Goal: Task Accomplishment & Management: Complete application form

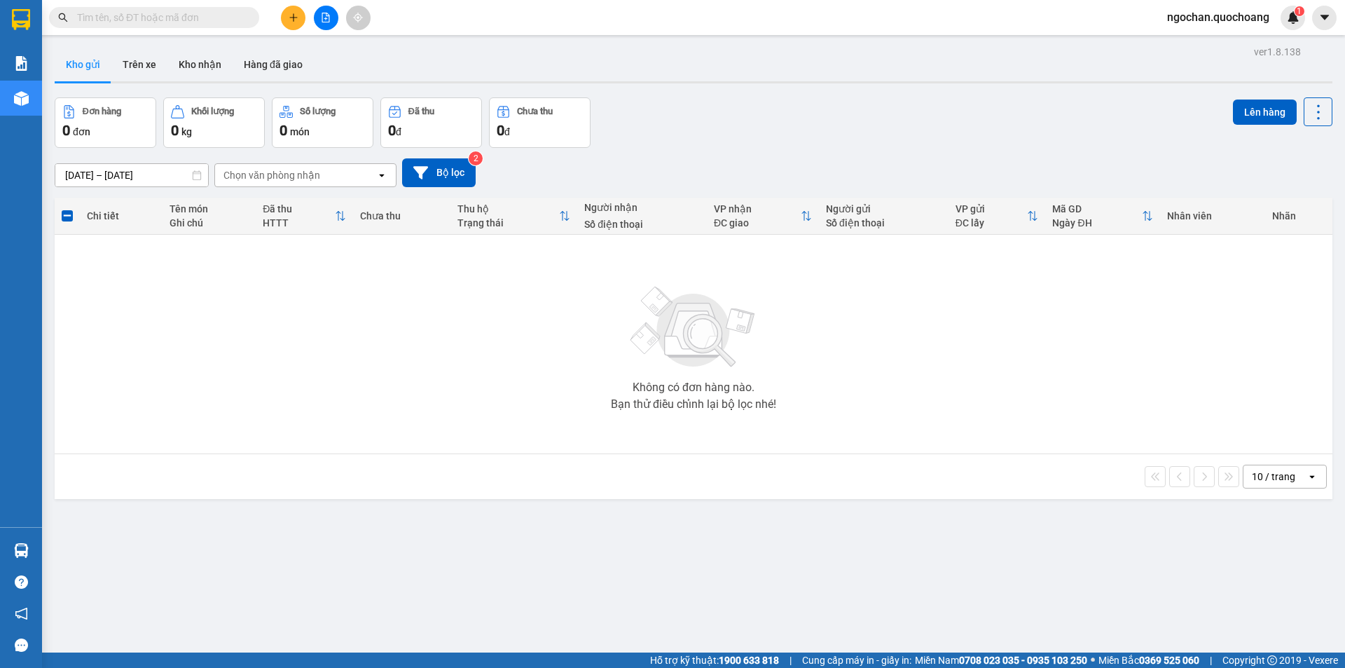
click at [1186, 14] on span "ngochan.quochoang" at bounding box center [1218, 17] width 125 height 18
click at [1204, 43] on span "Đăng xuất" at bounding box center [1224, 43] width 96 height 15
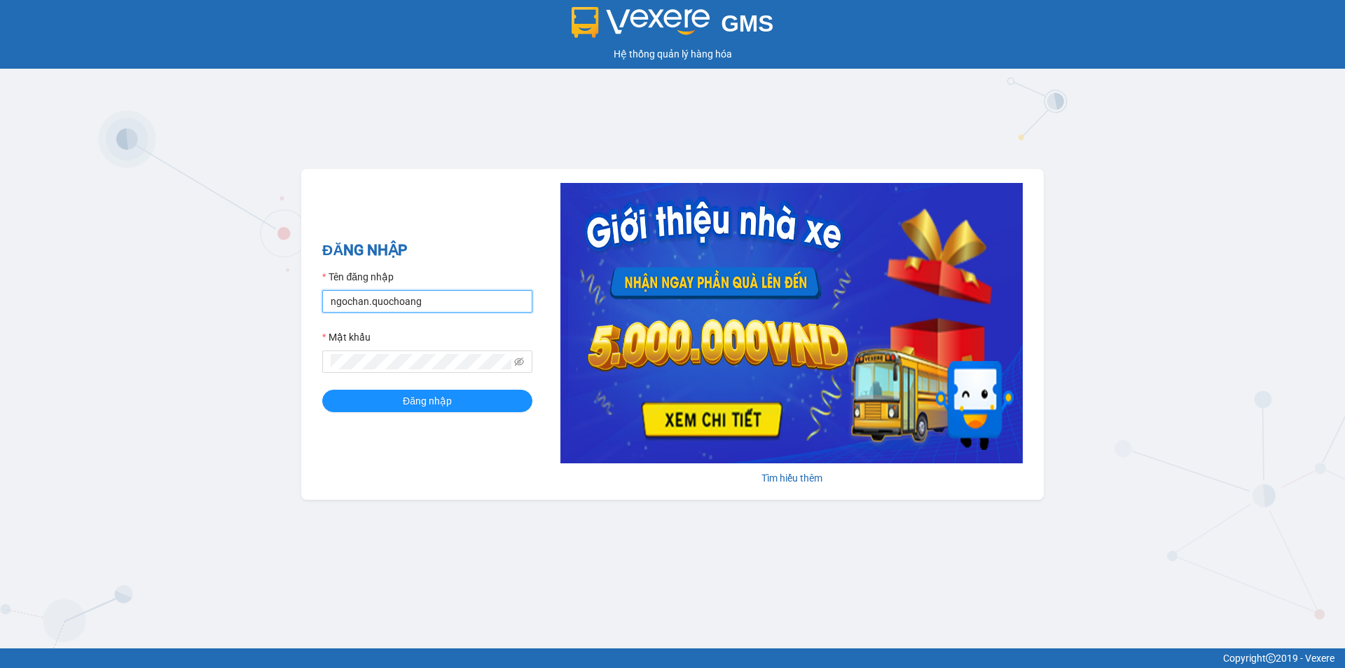
click at [444, 299] on input "ngochan.quochoang" at bounding box center [427, 301] width 210 height 22
type input "quyen.quochoang"
click at [452, 401] on button "Đăng nhập" at bounding box center [427, 401] width 210 height 22
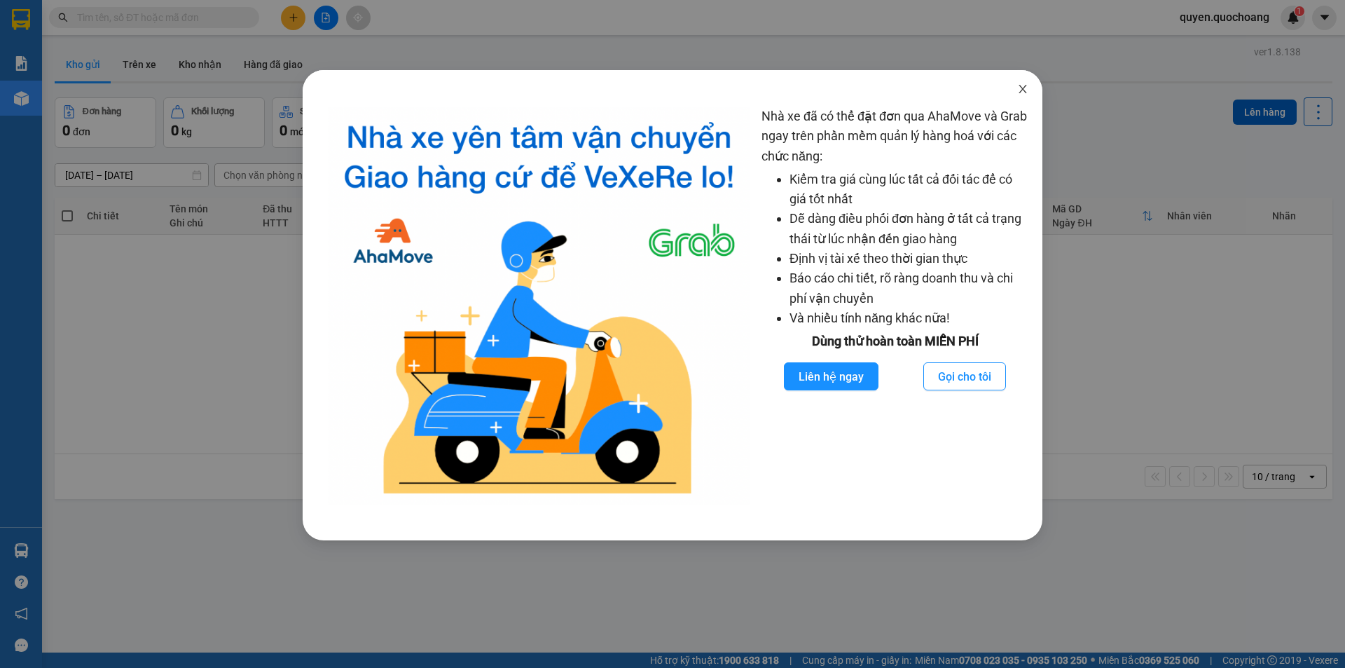
click at [1023, 88] on icon "close" at bounding box center [1022, 88] width 11 height 11
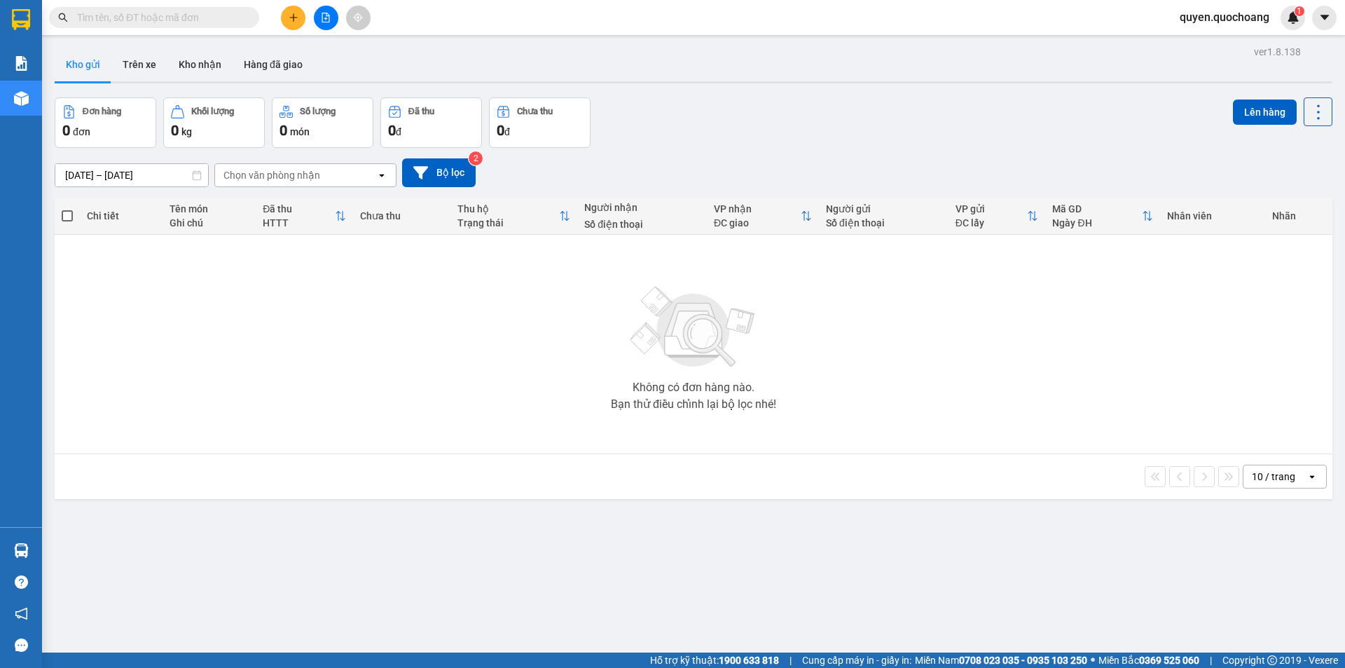
click at [294, 19] on icon "plus" at bounding box center [294, 18] width 10 height 10
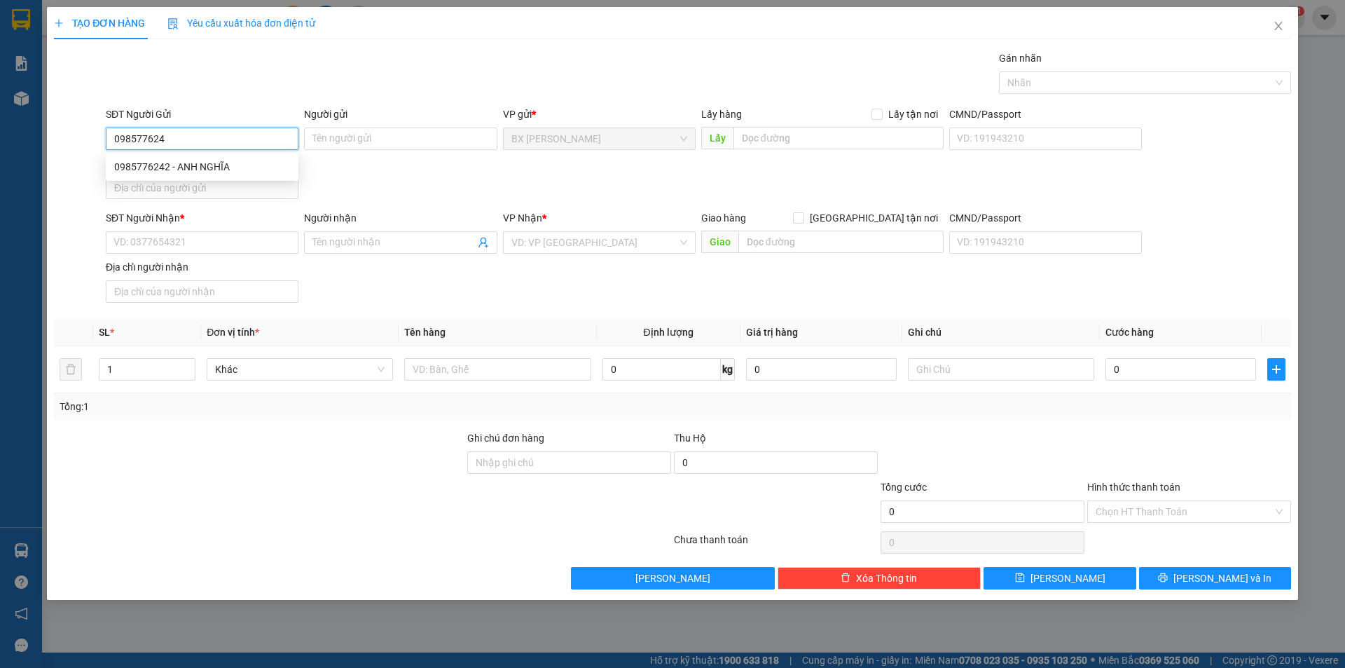
type input "0985776242"
click at [236, 162] on div "0985776242 - ANH NGHĨA" at bounding box center [202, 166] width 176 height 15
type input "ANH NGHĨA"
type input "0985776242"
click at [259, 239] on input "SĐT Người Nhận *" at bounding box center [202, 242] width 193 height 22
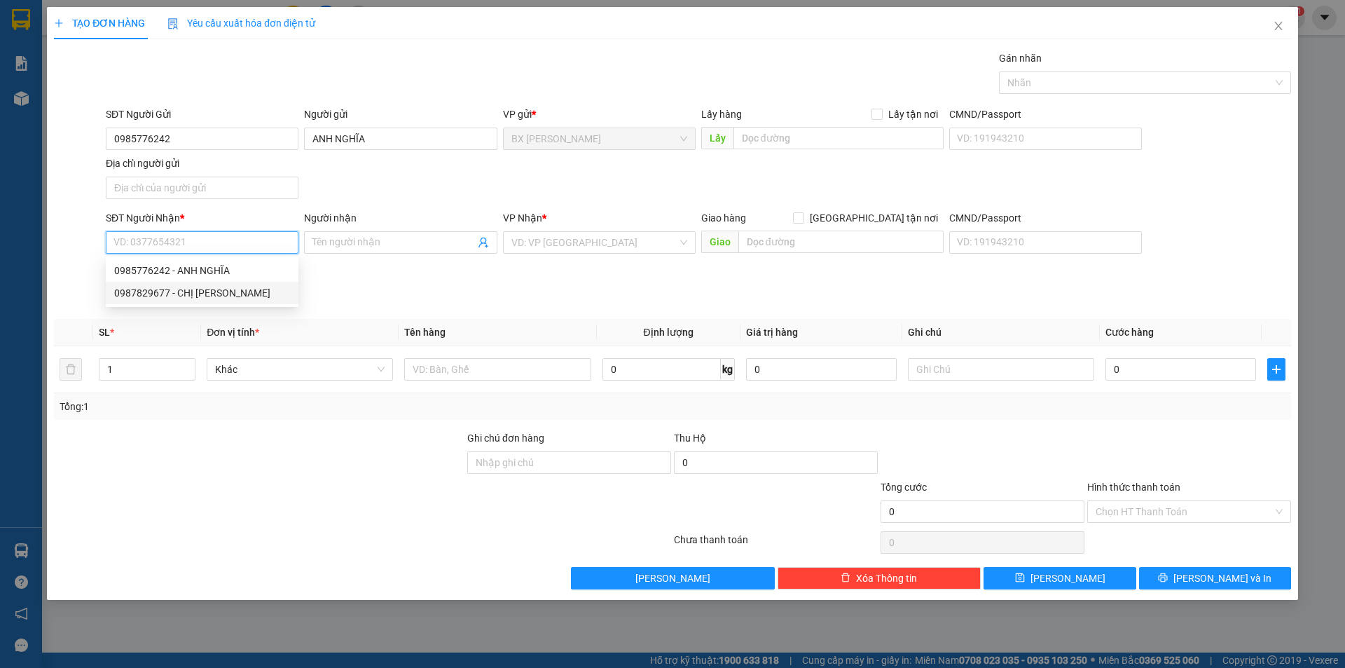
click at [245, 291] on div "0987829677 - CHỊ LIÊN" at bounding box center [202, 292] width 176 height 15
type input "0987829677"
type input "CHỊ LIÊN"
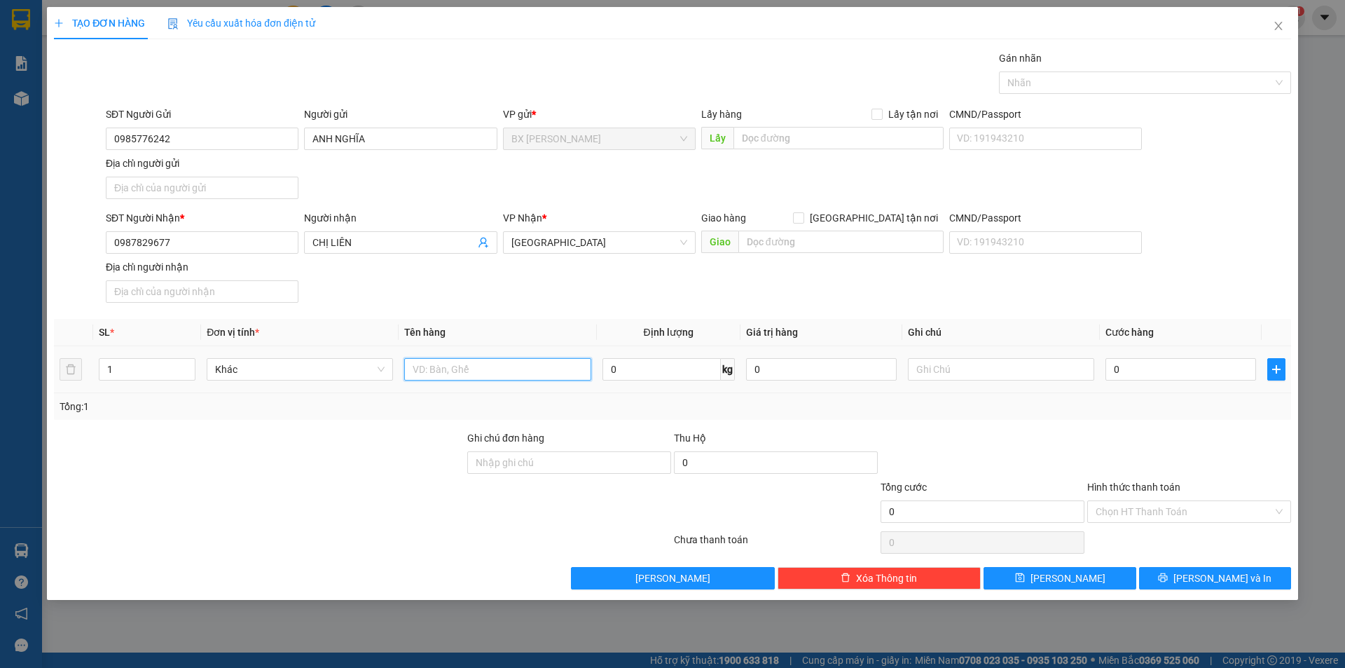
click at [448, 373] on input "text" at bounding box center [497, 369] width 186 height 22
type input "BAO"
click at [760, 139] on input "text" at bounding box center [839, 138] width 210 height 22
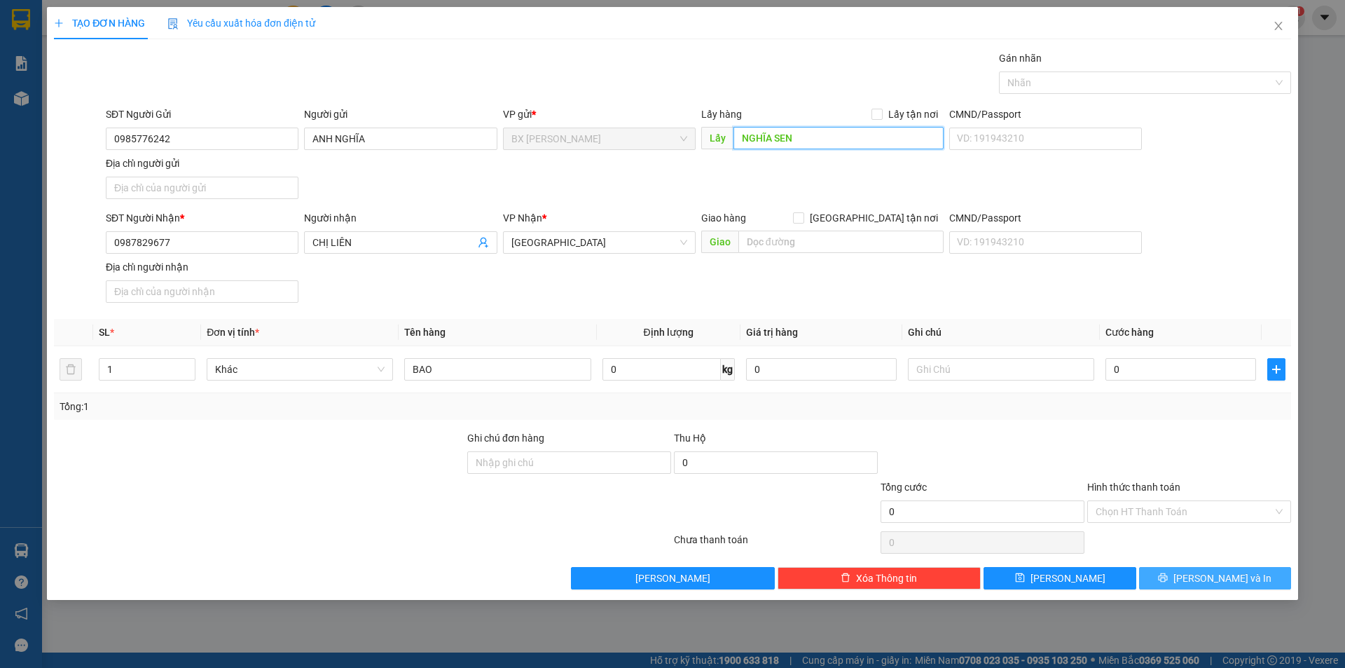
type input "NGHĨA SEN"
click at [1168, 582] on button "Lưu và In" at bounding box center [1215, 578] width 152 height 22
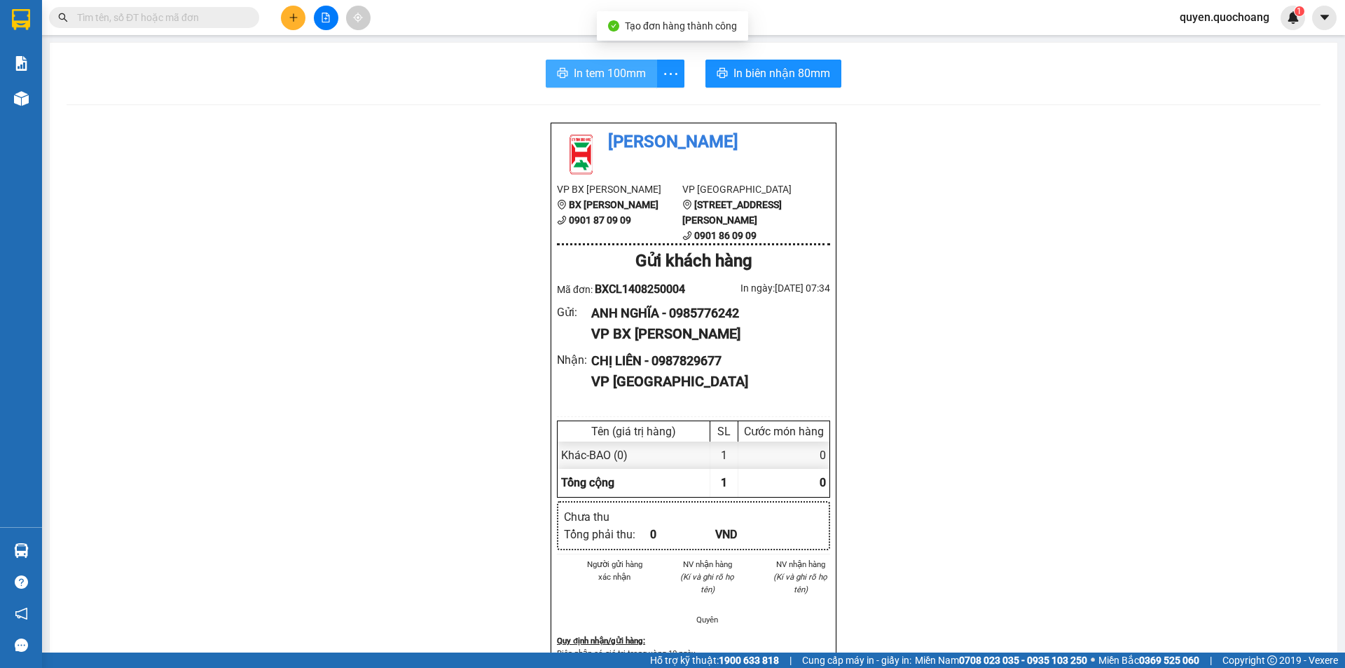
click at [598, 76] on span "In tem 100mm" at bounding box center [610, 73] width 72 height 18
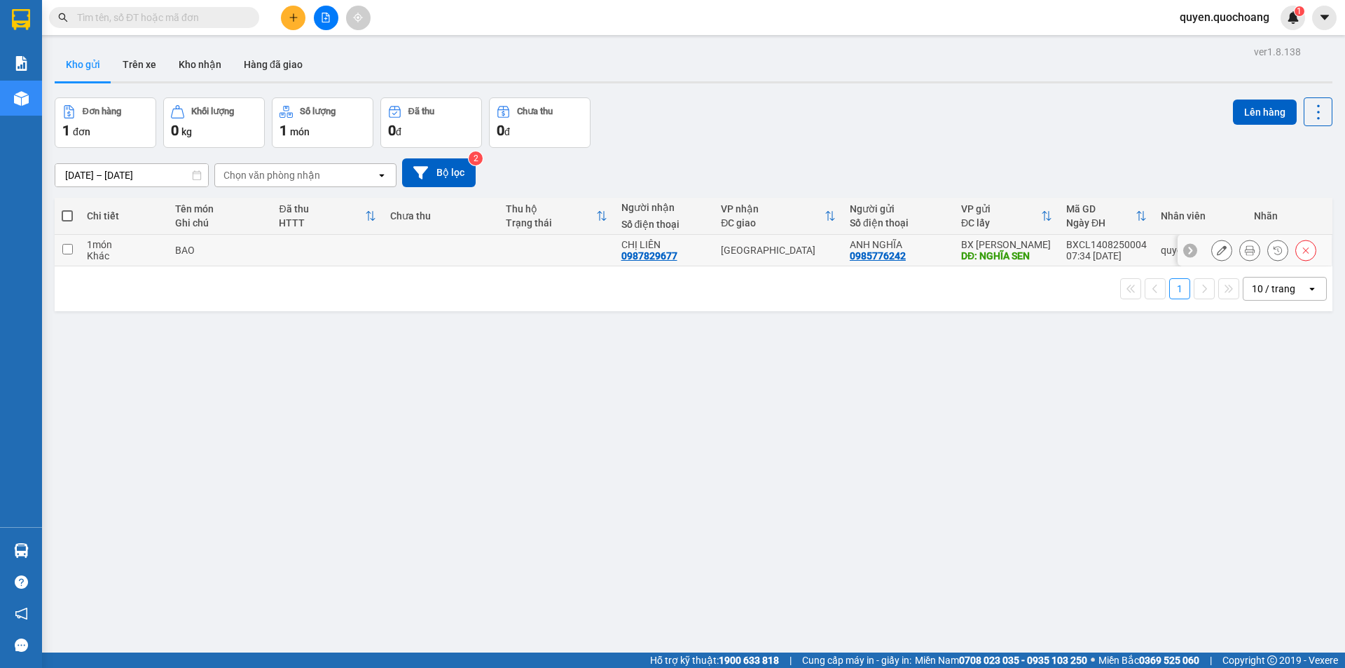
click at [968, 259] on div "DĐ: NGHĨA SEN" at bounding box center [1006, 255] width 91 height 11
checkbox input "true"
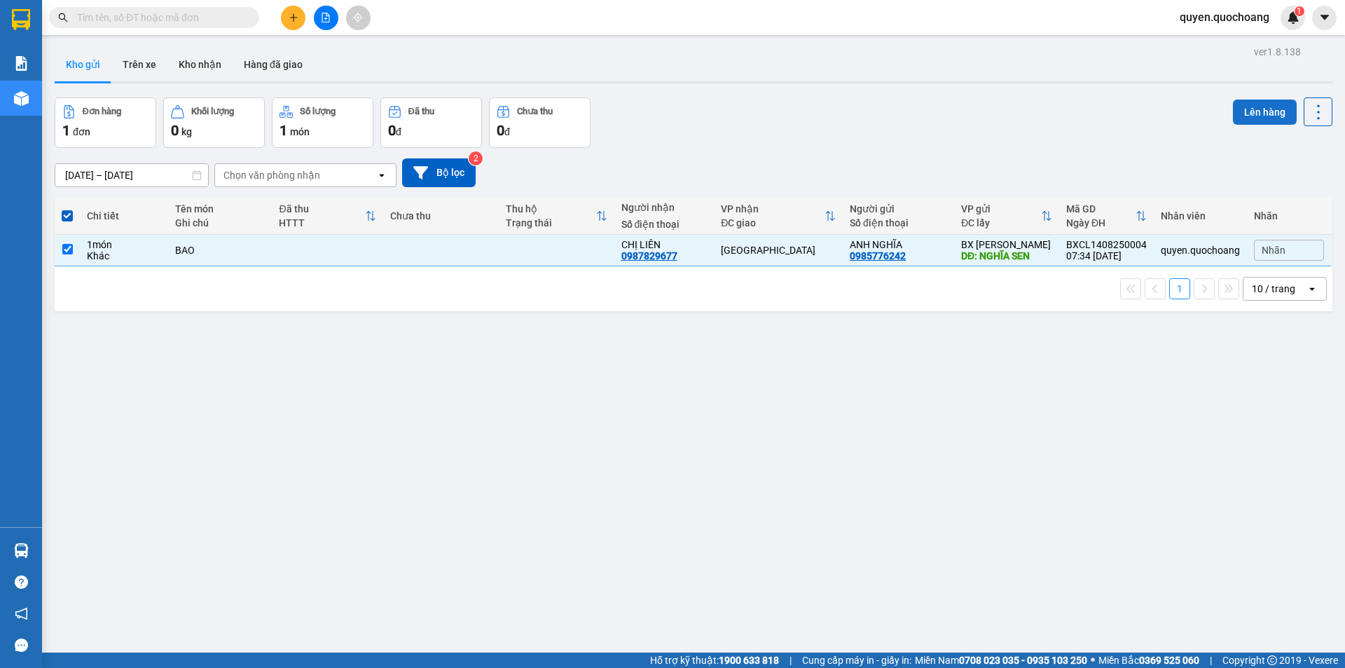
click at [1268, 109] on button "Lên hàng" at bounding box center [1265, 111] width 64 height 25
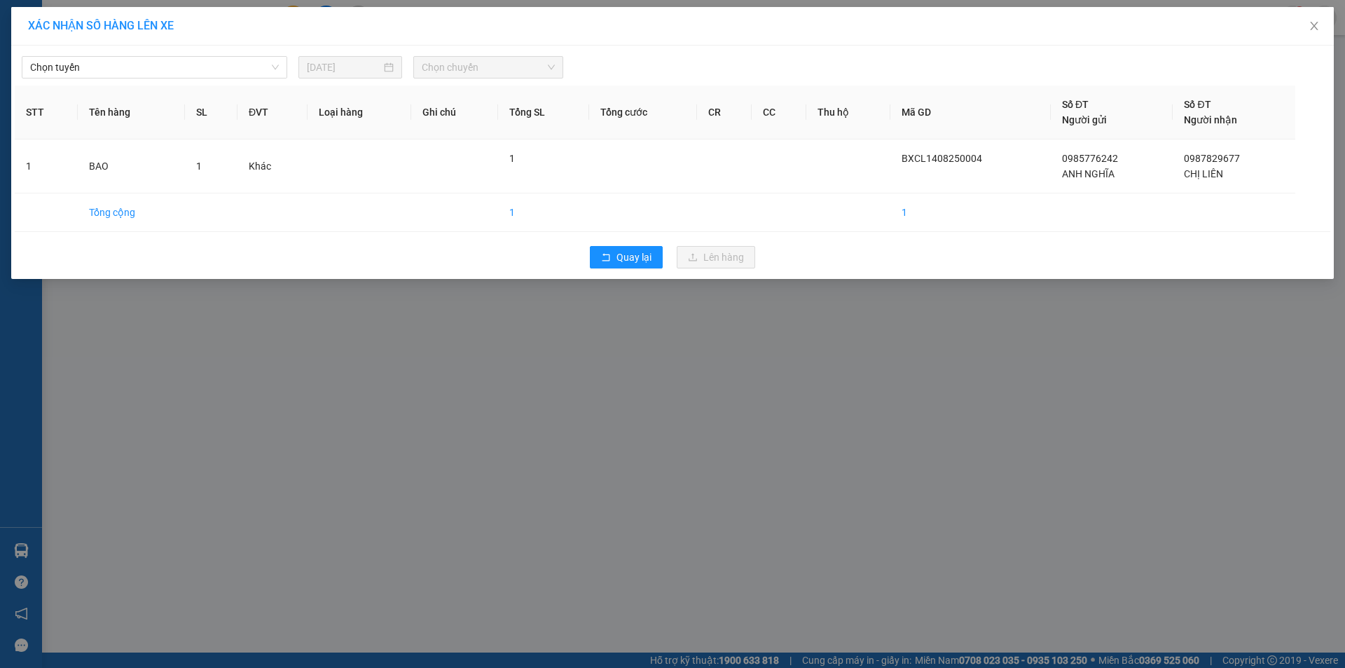
click at [251, 85] on body "Kết quả tìm kiếm ( 0 ) Bộ lọc No Data quyen.quochoang 1 Báo cáo Báo cáo dòng ti…" at bounding box center [672, 334] width 1345 height 668
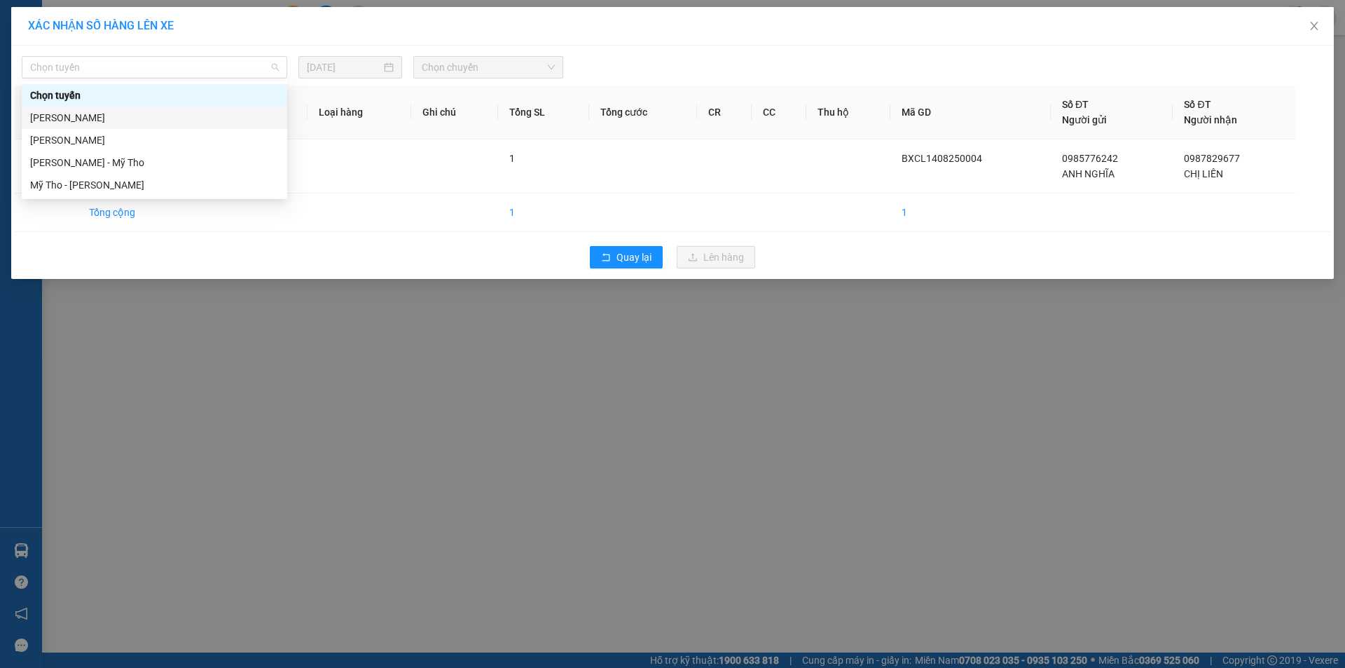
drag, startPoint x: 198, startPoint y: 118, endPoint x: 224, endPoint y: 121, distance: 26.2
click at [196, 121] on div "Cao Lãnh - Hồ Chí Minh" at bounding box center [154, 117] width 249 height 15
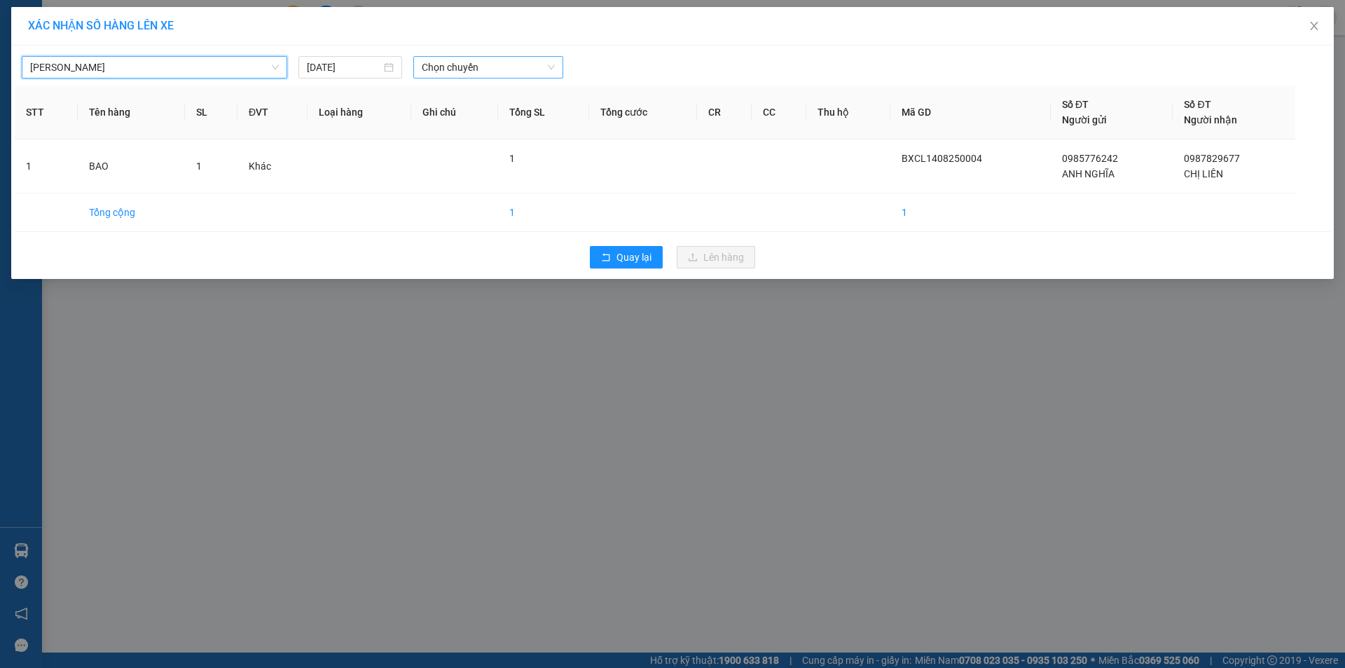
click at [487, 71] on span "Chọn chuyến" at bounding box center [488, 67] width 133 height 21
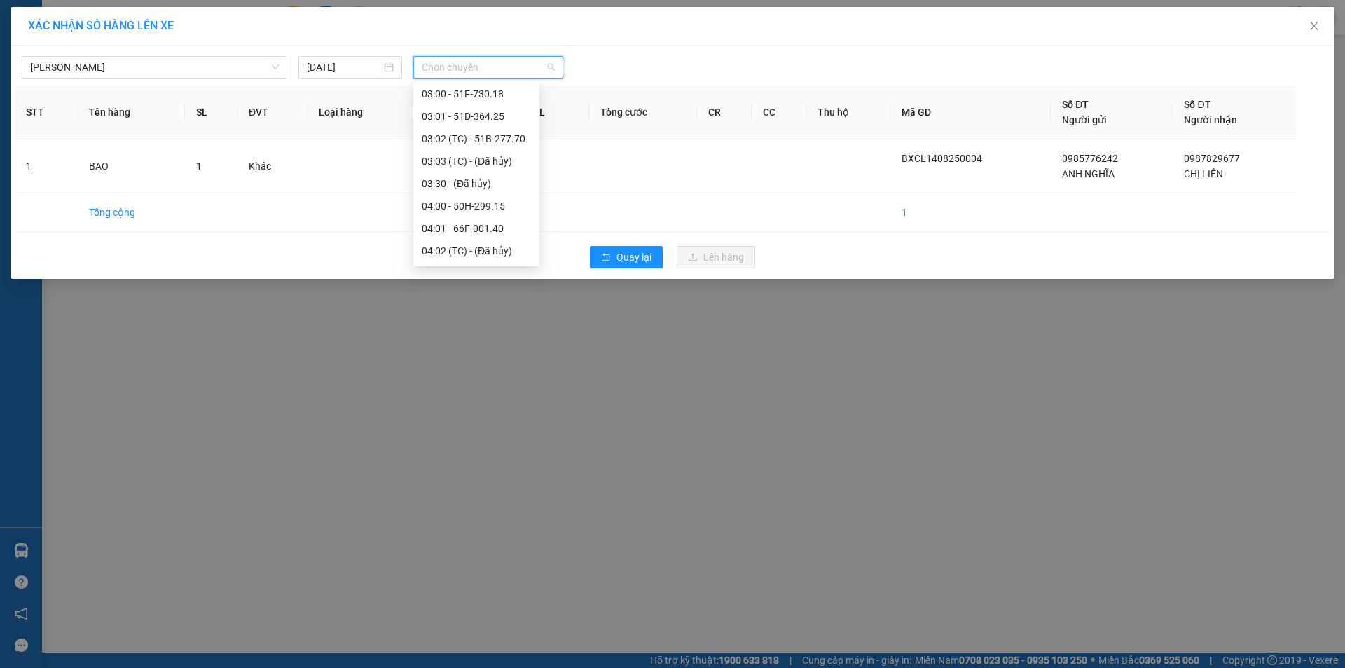
scroll to position [280, 0]
click at [480, 215] on div "08:00 - 50H-545.04" at bounding box center [476, 218] width 109 height 15
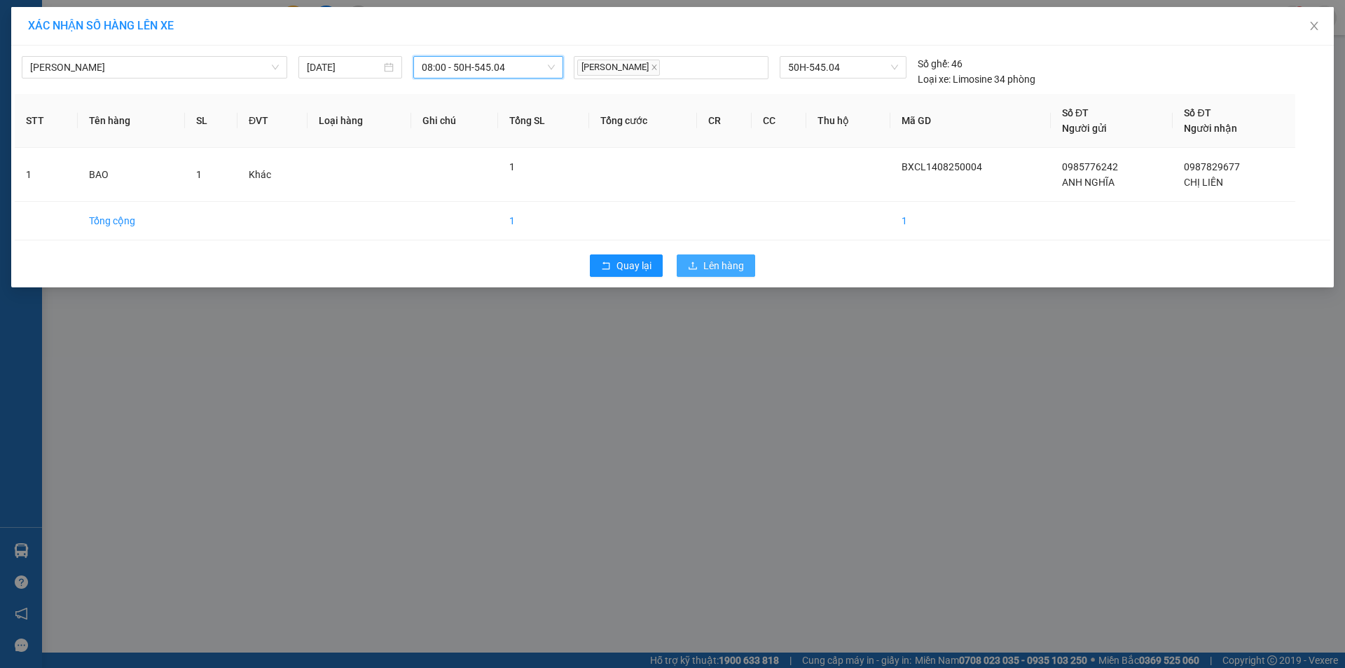
click at [725, 270] on span "Lên hàng" at bounding box center [723, 265] width 41 height 15
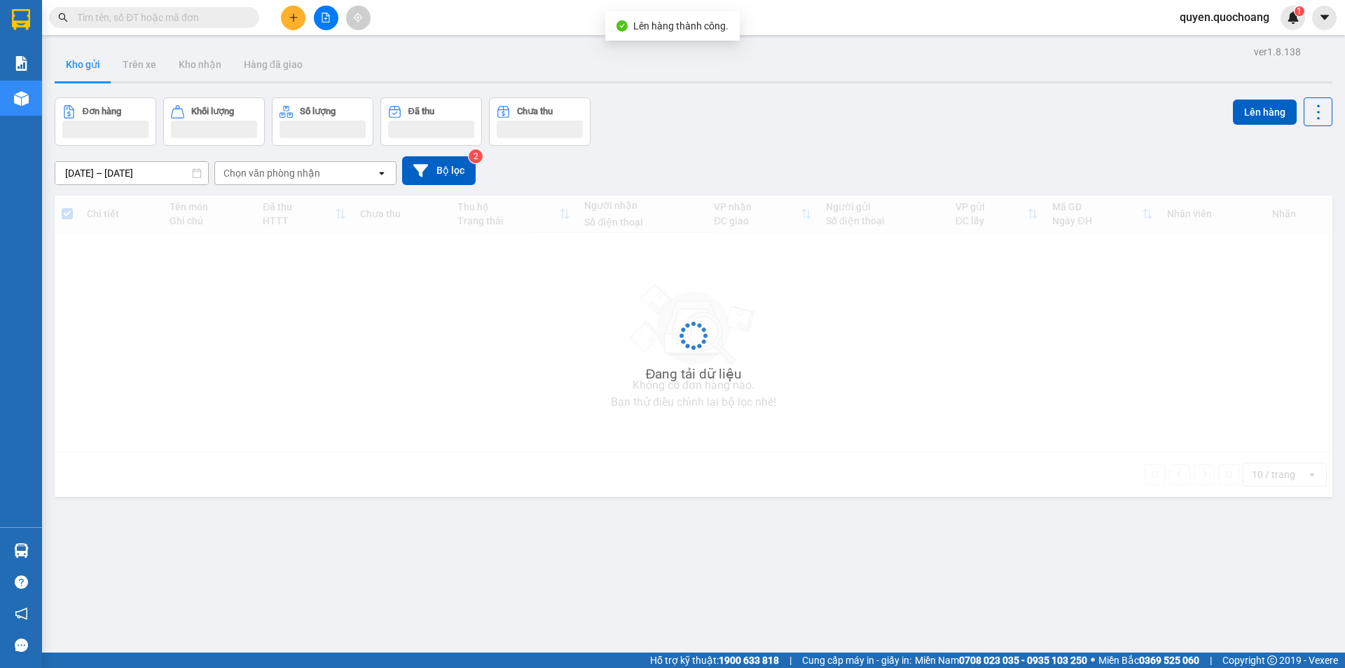
click at [297, 22] on icon "plus" at bounding box center [294, 18] width 10 height 10
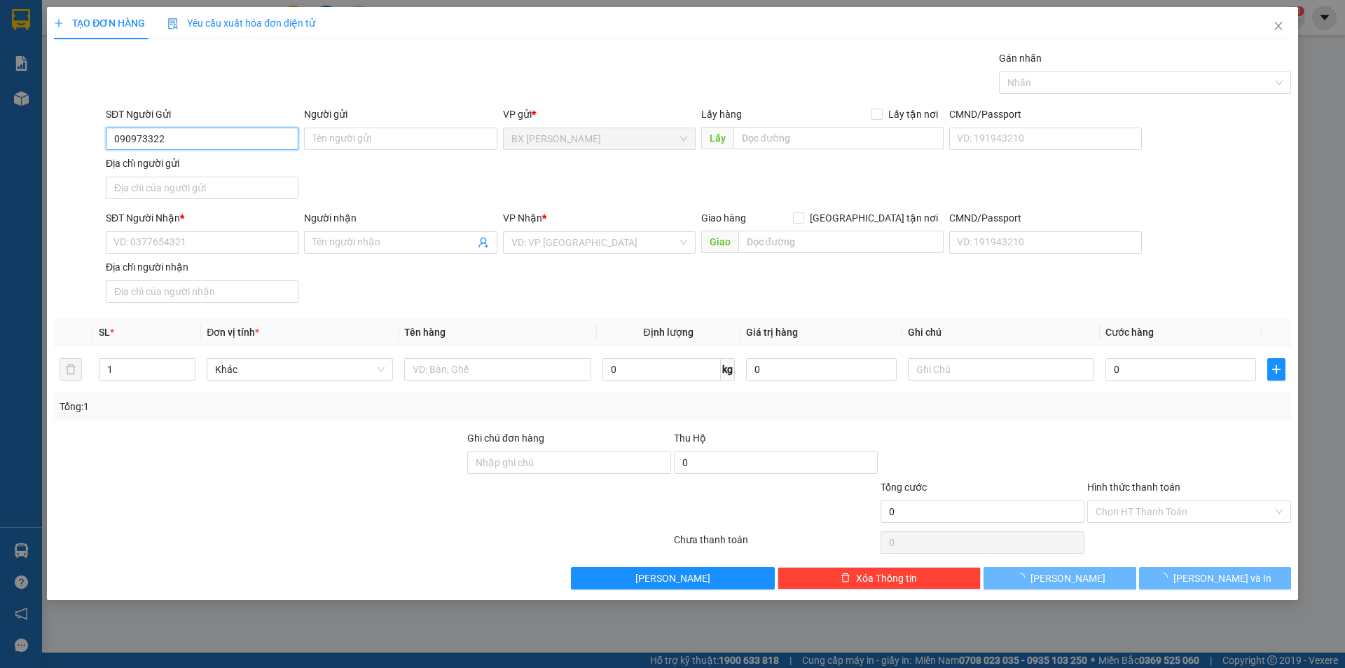
type input "0909733222"
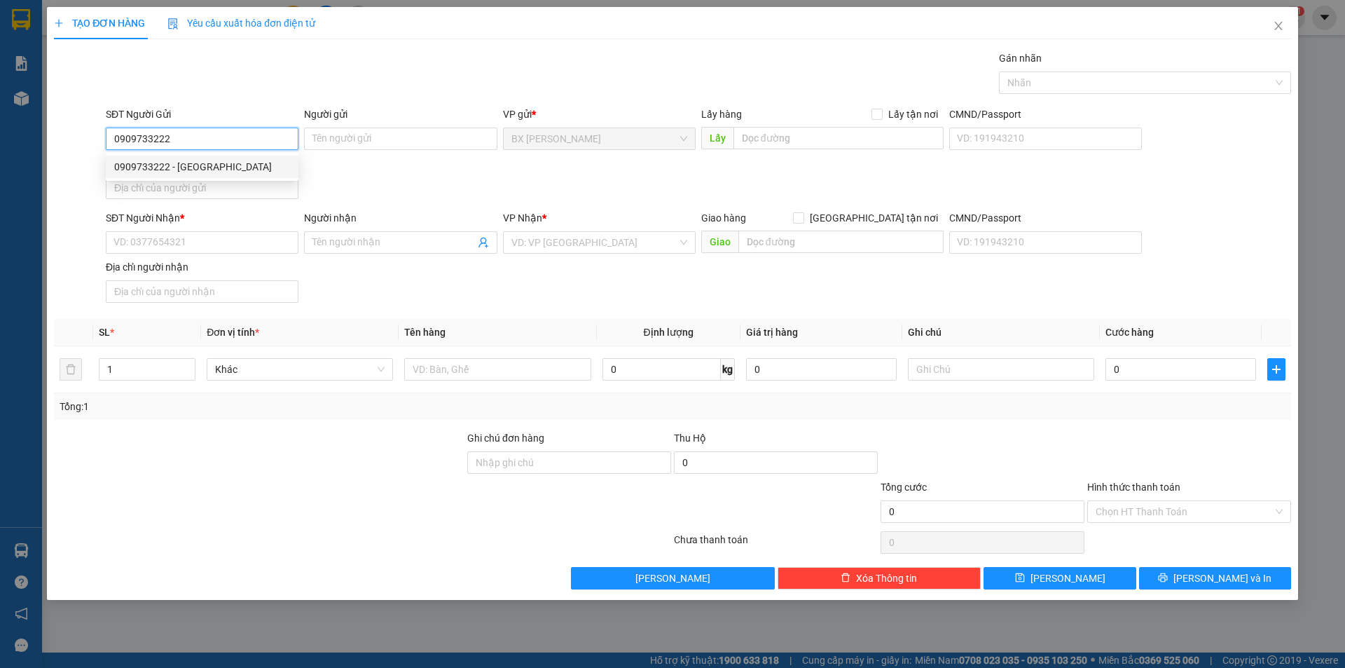
drag, startPoint x: 235, startPoint y: 163, endPoint x: 242, endPoint y: 179, distance: 16.7
click at [235, 164] on div "0909733222 - ANH PHƯỚC" at bounding box center [202, 166] width 176 height 15
type input "ANH PHƯỚC"
type input "0909733222"
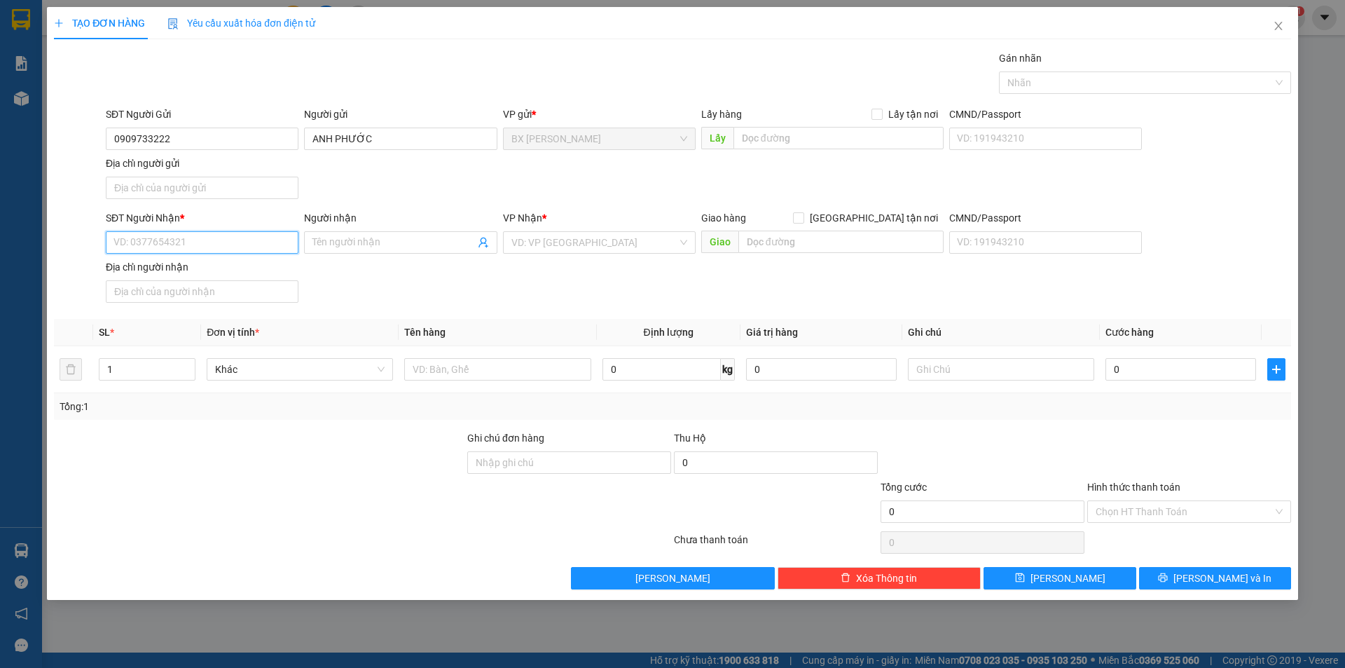
click at [242, 247] on input "SĐT Người Nhận *" at bounding box center [202, 242] width 193 height 22
type input "0988800719"
click at [364, 245] on input "Người nhận" at bounding box center [394, 242] width 162 height 15
type input "CHỊ HƯƠNG"
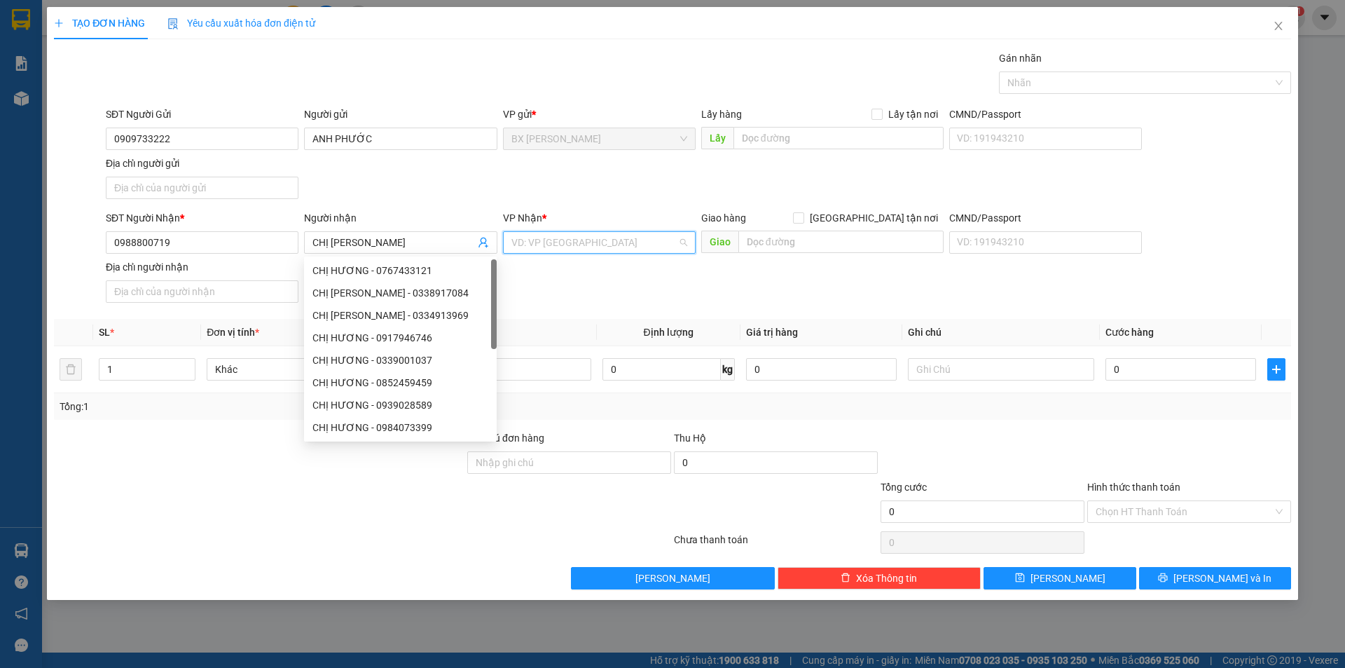
click at [555, 246] on input "search" at bounding box center [595, 242] width 166 height 21
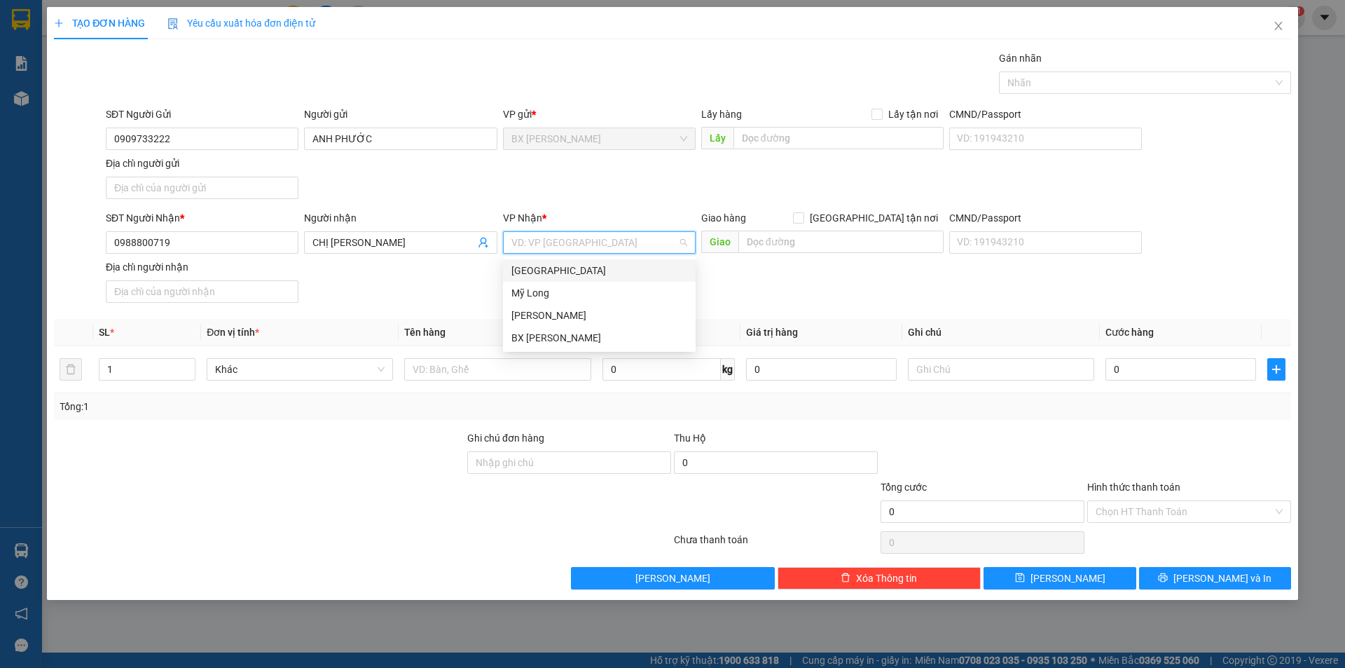
click at [556, 272] on div "[GEOGRAPHIC_DATA]" at bounding box center [600, 270] width 176 height 15
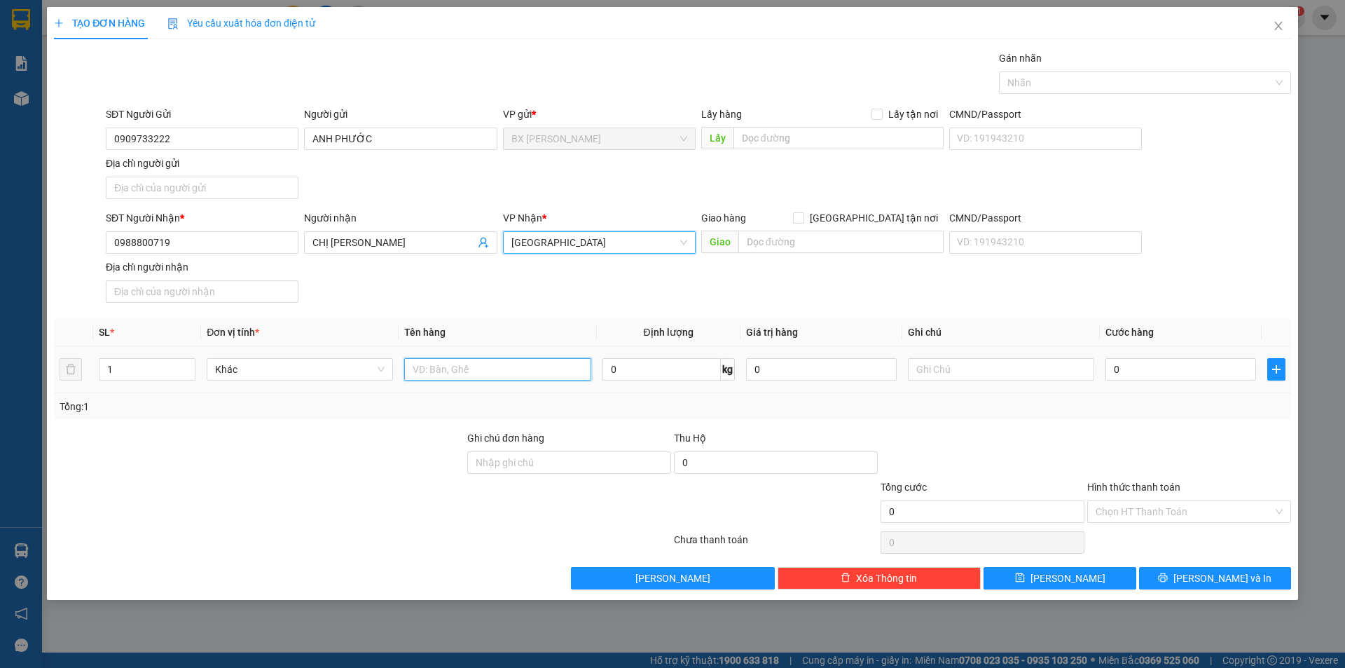
click at [499, 374] on input "text" at bounding box center [497, 369] width 186 height 22
type input "THÙNG"
click at [844, 149] on div "Lấy" at bounding box center [822, 139] width 242 height 22
click at [855, 124] on div "Lấy hàng Lấy tận nơi" at bounding box center [822, 117] width 242 height 21
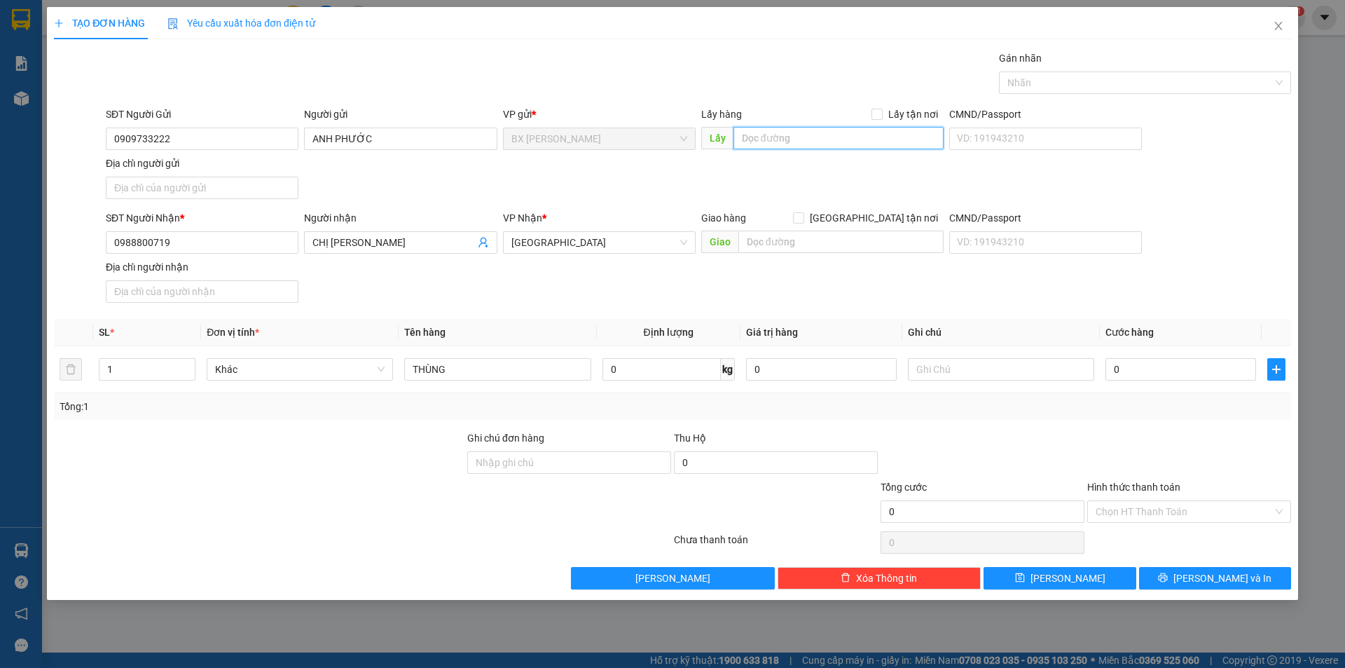
click at [850, 131] on input "text" at bounding box center [839, 138] width 210 height 22
type input "KARAOKE BẢO CHÂU"
drag, startPoint x: 1228, startPoint y: 575, endPoint x: 1201, endPoint y: 577, distance: 26.7
click at [1223, 574] on span "Lưu và In" at bounding box center [1223, 577] width 98 height 15
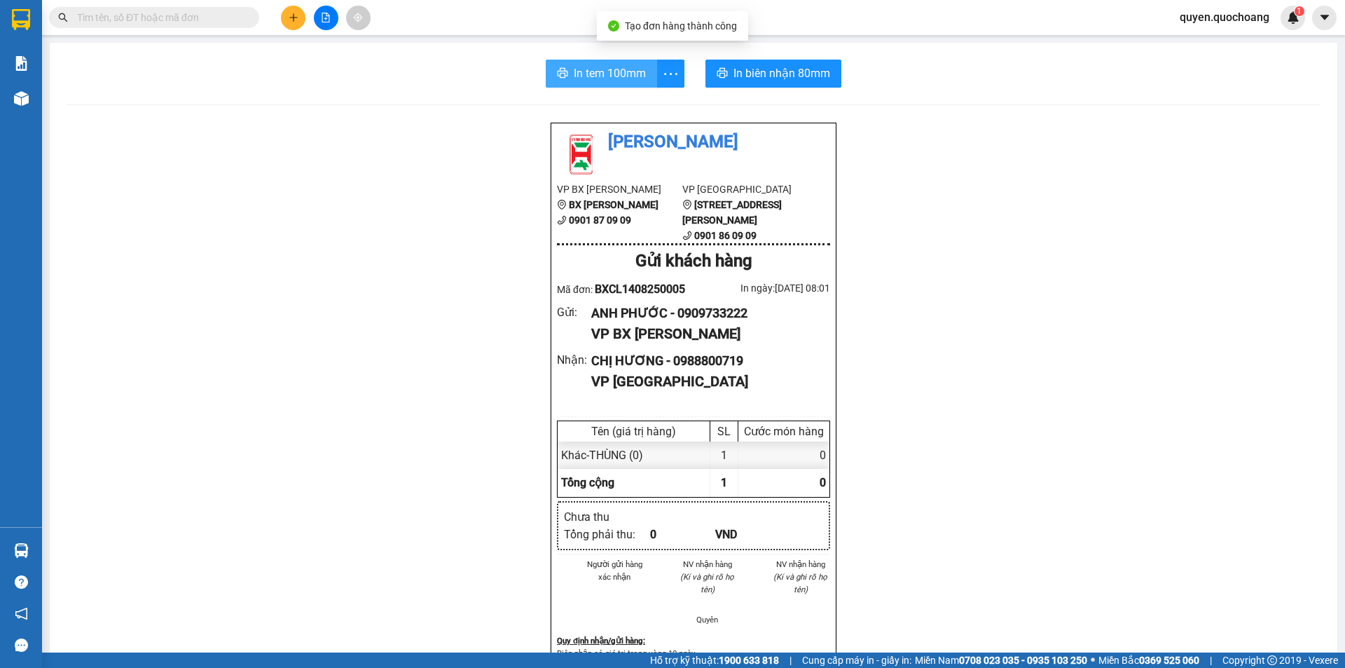
drag, startPoint x: 637, startPoint y: 62, endPoint x: 701, endPoint y: 69, distance: 64.8
click at [636, 62] on button "In tem 100mm" at bounding box center [601, 74] width 111 height 28
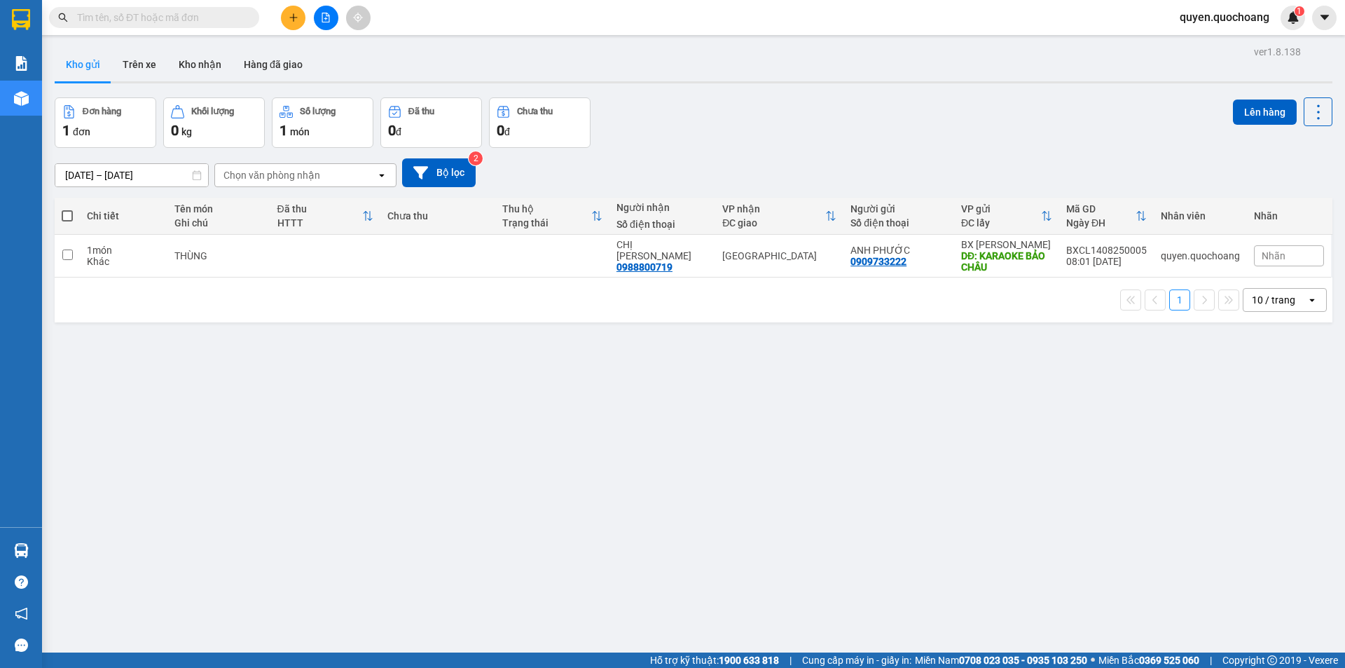
click at [294, 31] on div "Kết quả tìm kiếm ( 0 ) Bộ lọc No Data quyen.quochoang 1" at bounding box center [672, 17] width 1345 height 35
click at [298, 19] on icon "plus" at bounding box center [294, 18] width 10 height 10
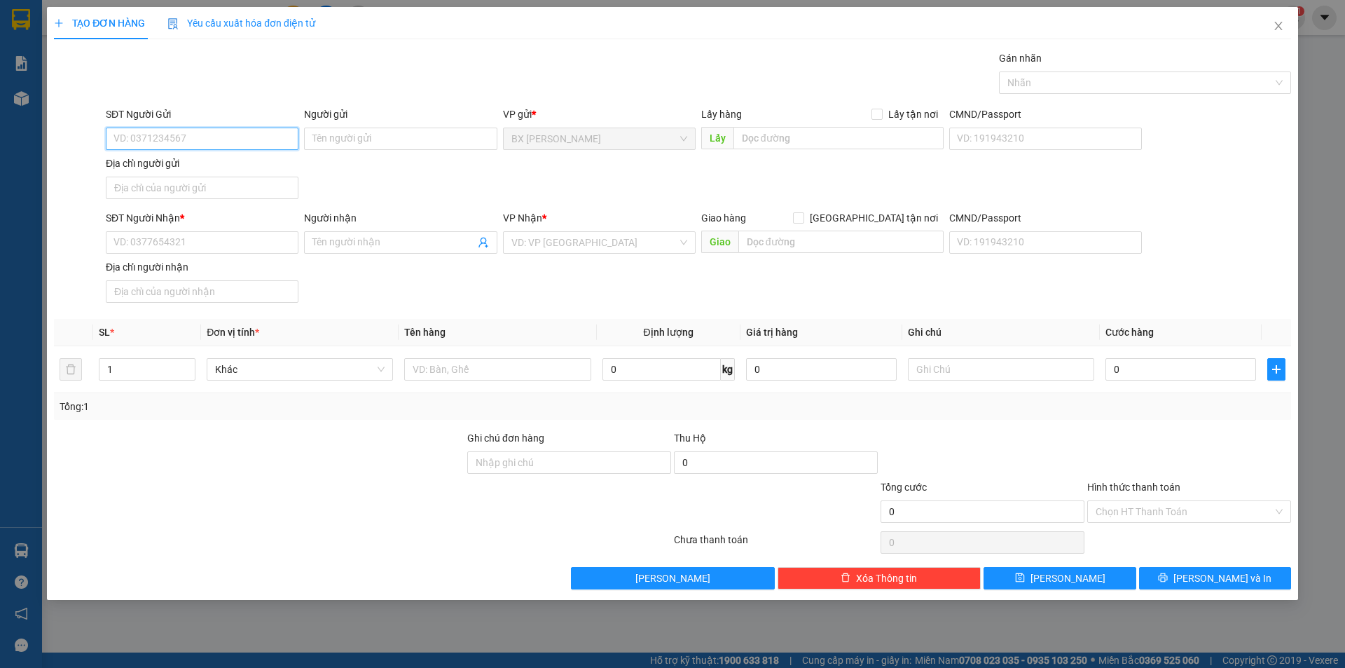
click at [273, 149] on input "SĐT Người Gửi" at bounding box center [202, 139] width 193 height 22
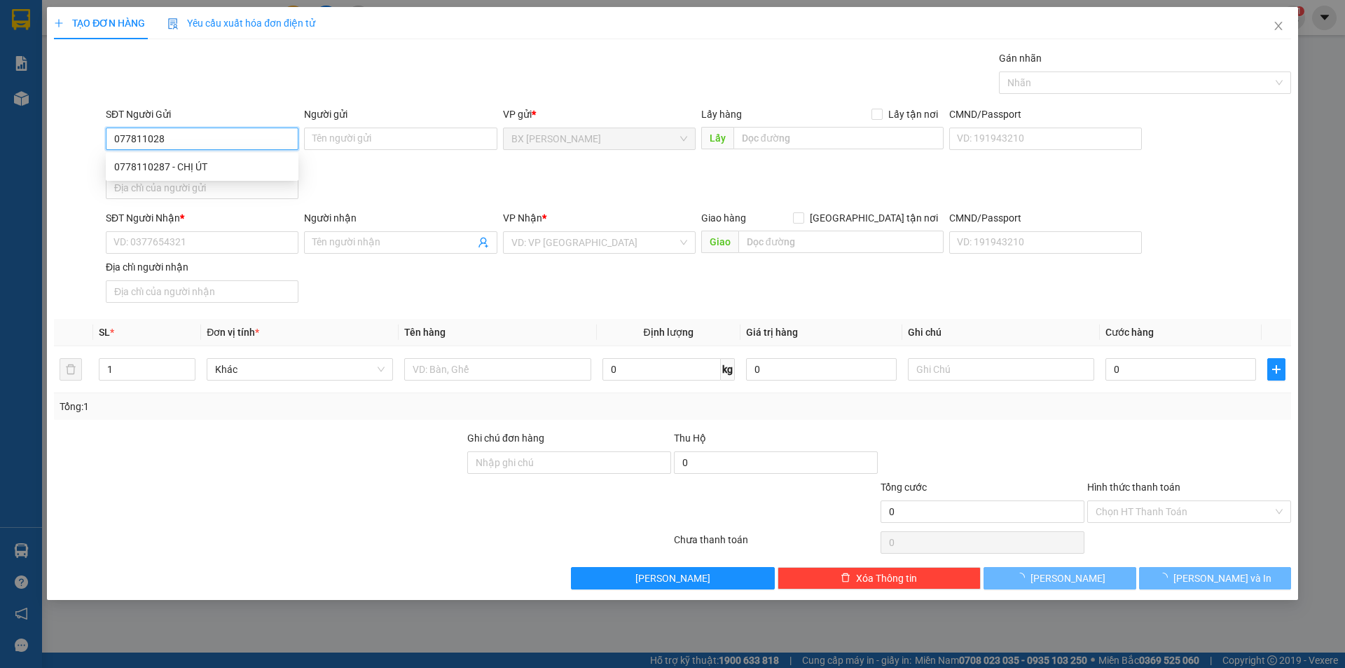
type input "0778110287"
drag, startPoint x: 205, startPoint y: 160, endPoint x: 205, endPoint y: 168, distance: 8.4
click at [205, 160] on div "0778110287 - CHỊ ÚT" at bounding box center [202, 166] width 176 height 15
type input "CHỊ ÚT"
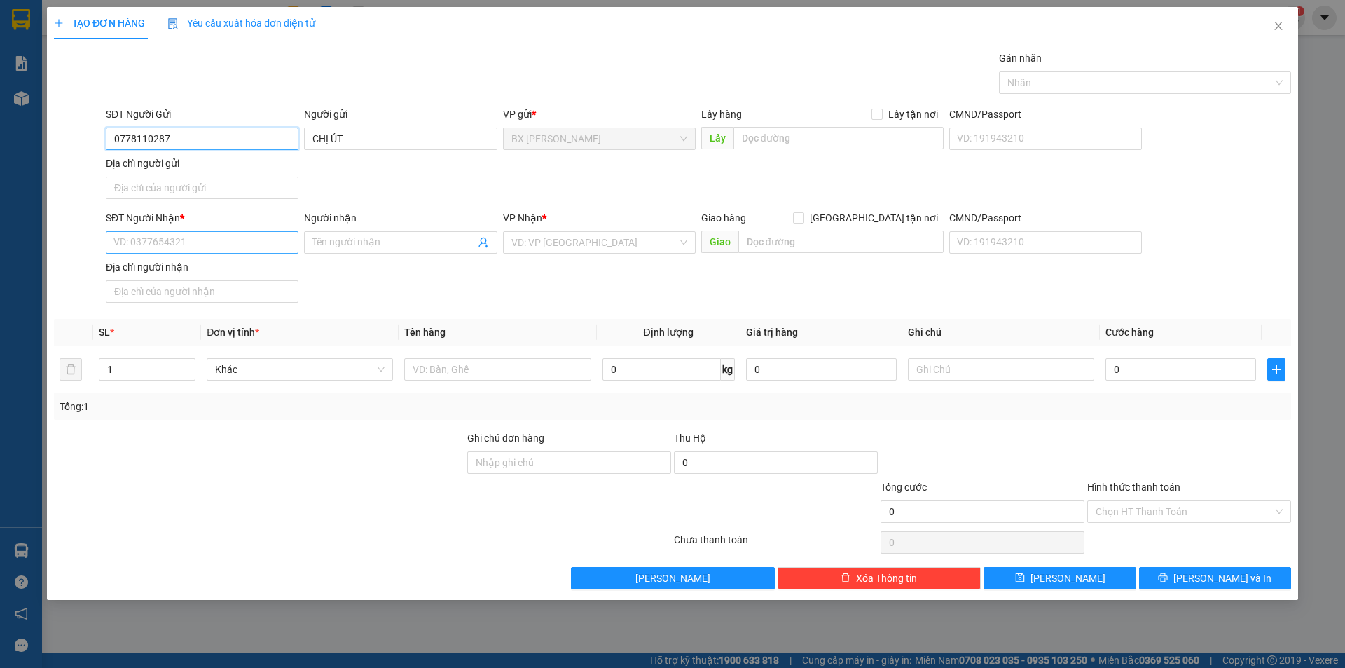
type input "0778110287"
click at [173, 247] on input "SĐT Người Nhận *" at bounding box center [202, 242] width 193 height 22
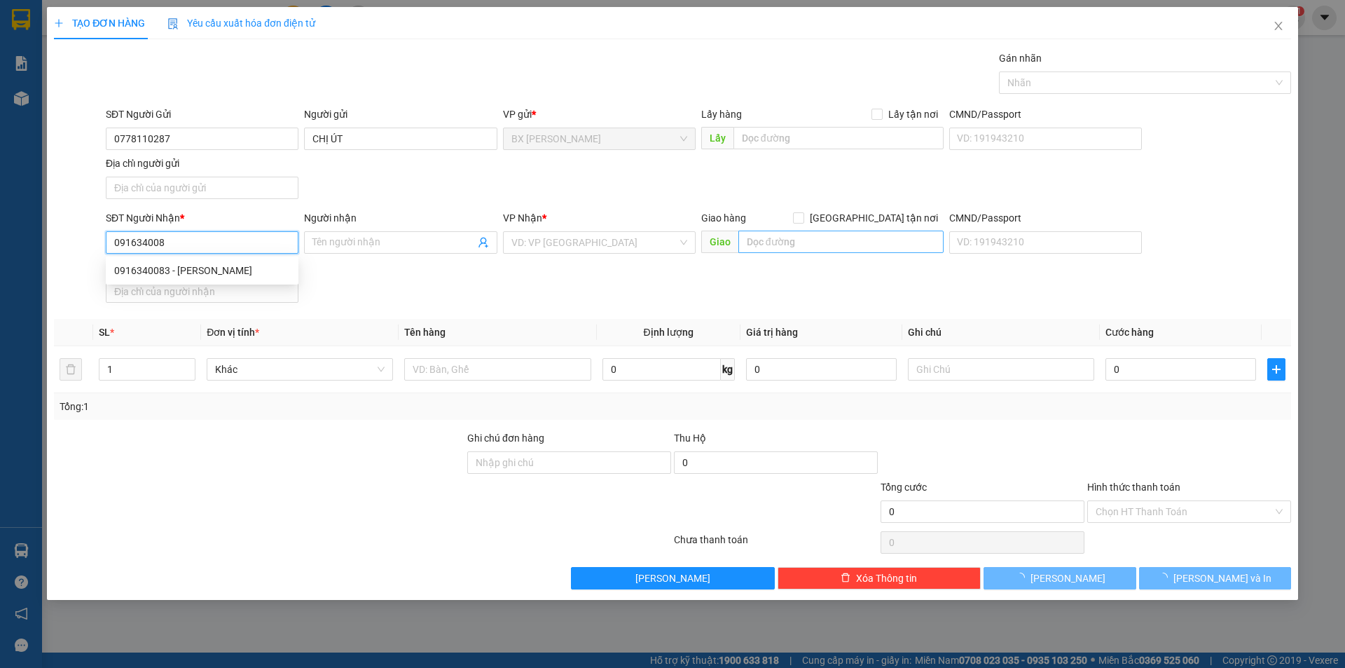
type input "0916340083"
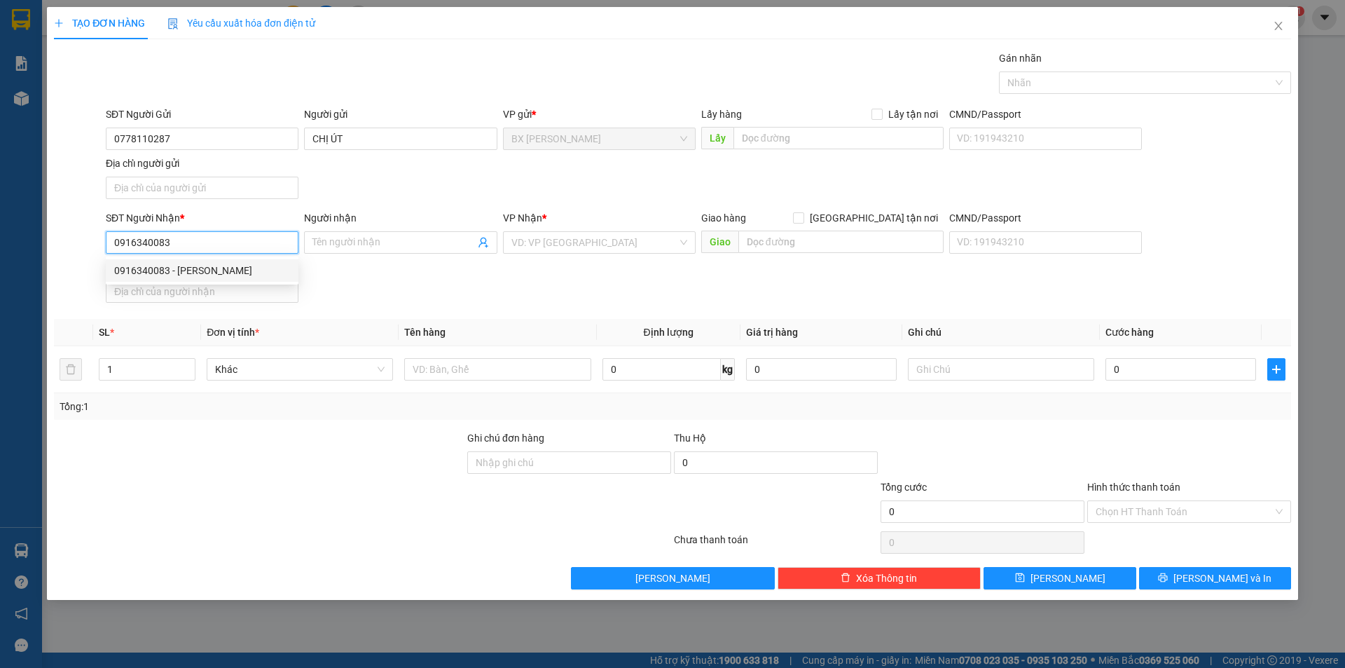
click at [228, 270] on div "0916340083 - HUỲNH HỮU HẠNH" at bounding box center [202, 270] width 176 height 15
type input "HUỲNH HỮU HẠNH"
type input "0916340083"
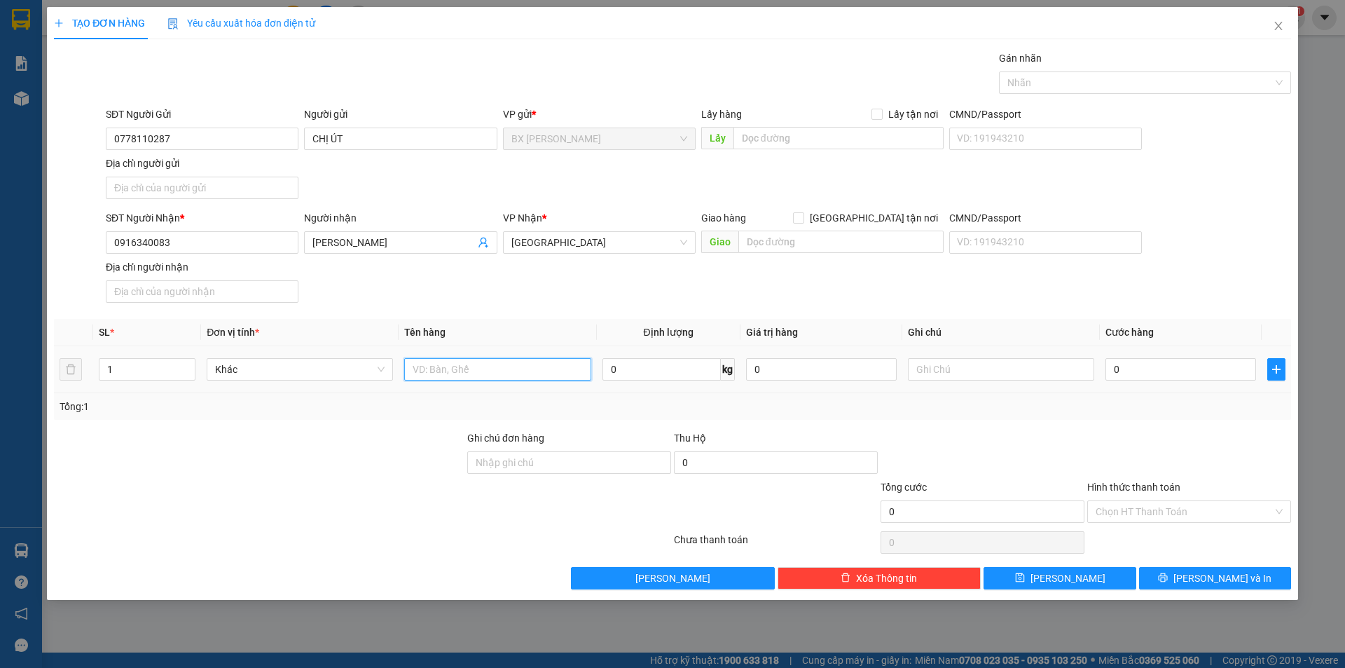
click at [451, 368] on input "text" at bounding box center [497, 369] width 186 height 22
click at [803, 219] on input "Giao tận nơi" at bounding box center [798, 217] width 10 height 10
checkbox input "true"
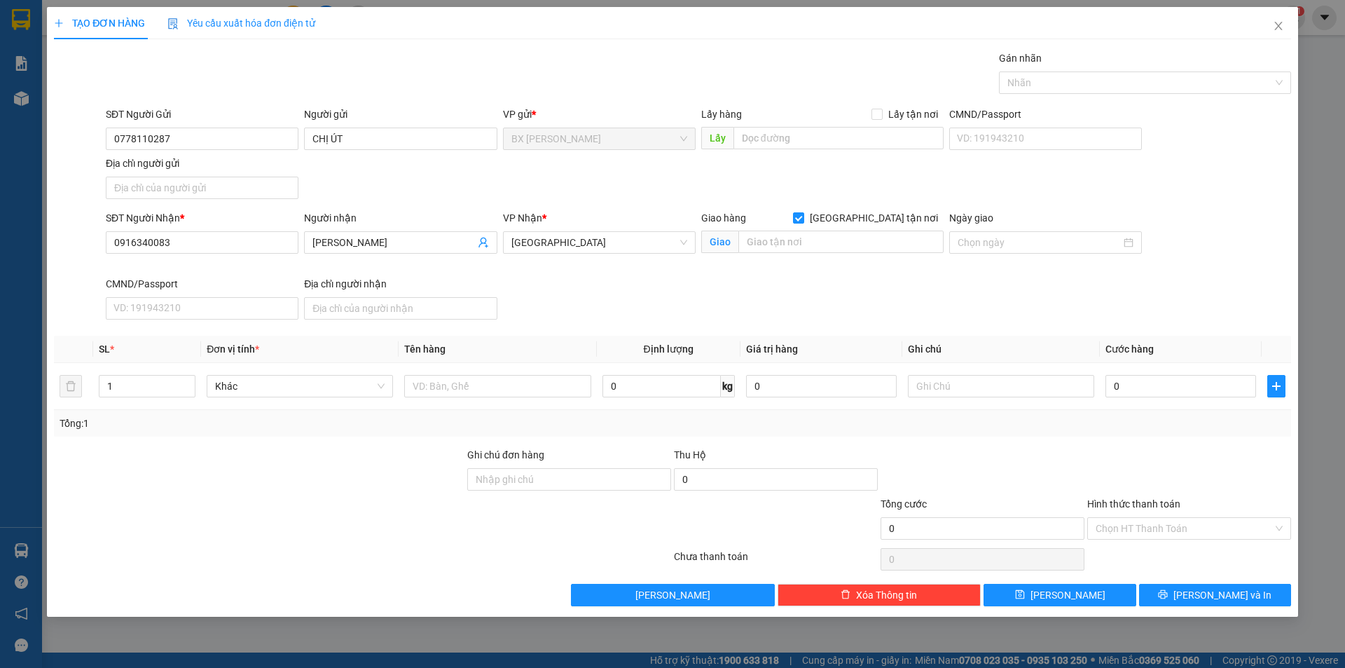
click at [813, 255] on div "Giao hàng Giao tận nơi Giao" at bounding box center [822, 234] width 242 height 49
click at [818, 247] on input "text" at bounding box center [841, 242] width 205 height 22
type input "51 TRẦN HƯNG ĐẠO P6 Q5"
click at [805, 138] on input "text" at bounding box center [839, 138] width 210 height 22
click at [873, 211] on label "Giao tận nơi" at bounding box center [868, 217] width 151 height 15
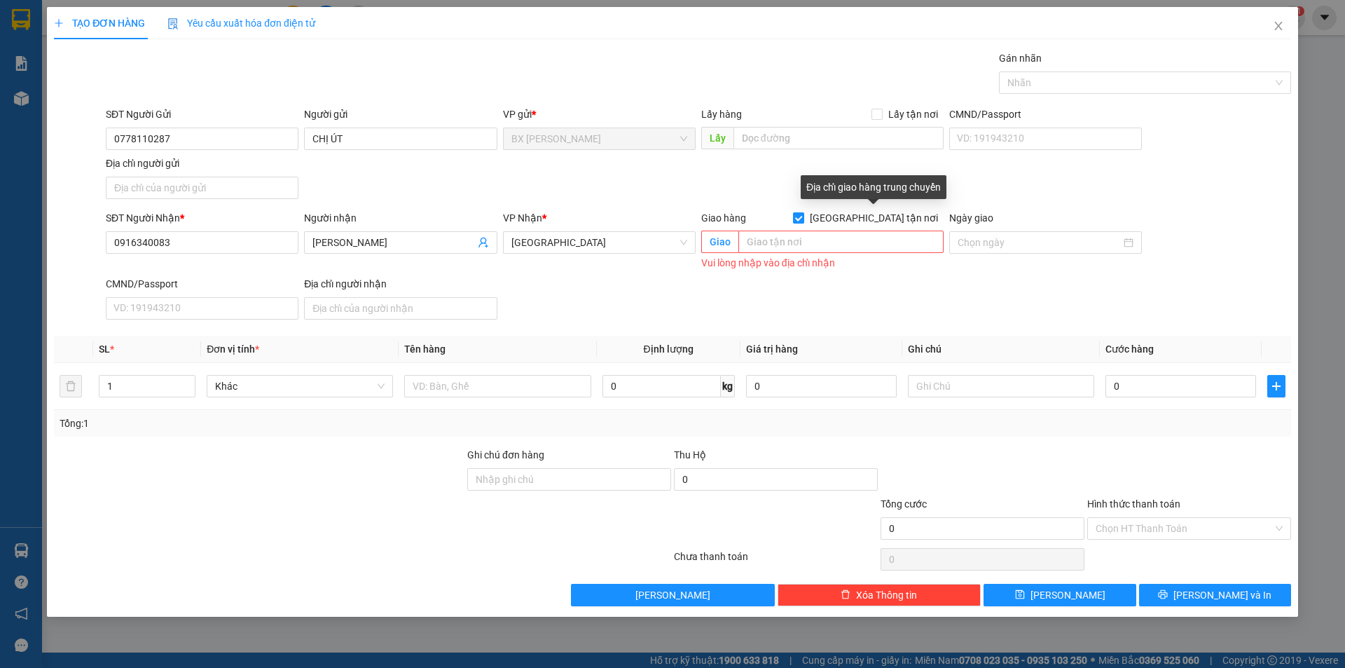
click at [803, 212] on input "Giao tận nơi" at bounding box center [798, 217] width 10 height 10
checkbox input "false"
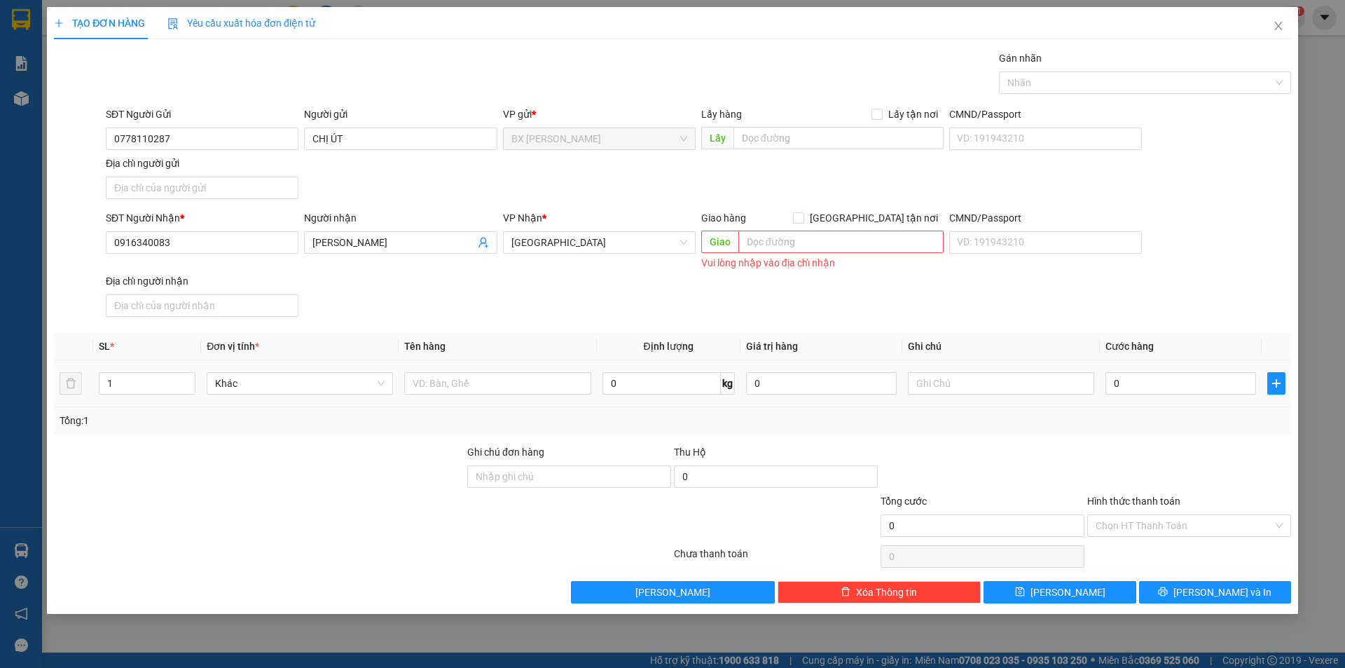
click at [1160, 394] on div "0" at bounding box center [1181, 383] width 151 height 28
drag, startPoint x: 1165, startPoint y: 383, endPoint x: 1137, endPoint y: 370, distance: 30.7
click at [1163, 382] on input "0" at bounding box center [1181, 383] width 151 height 22
type input "4"
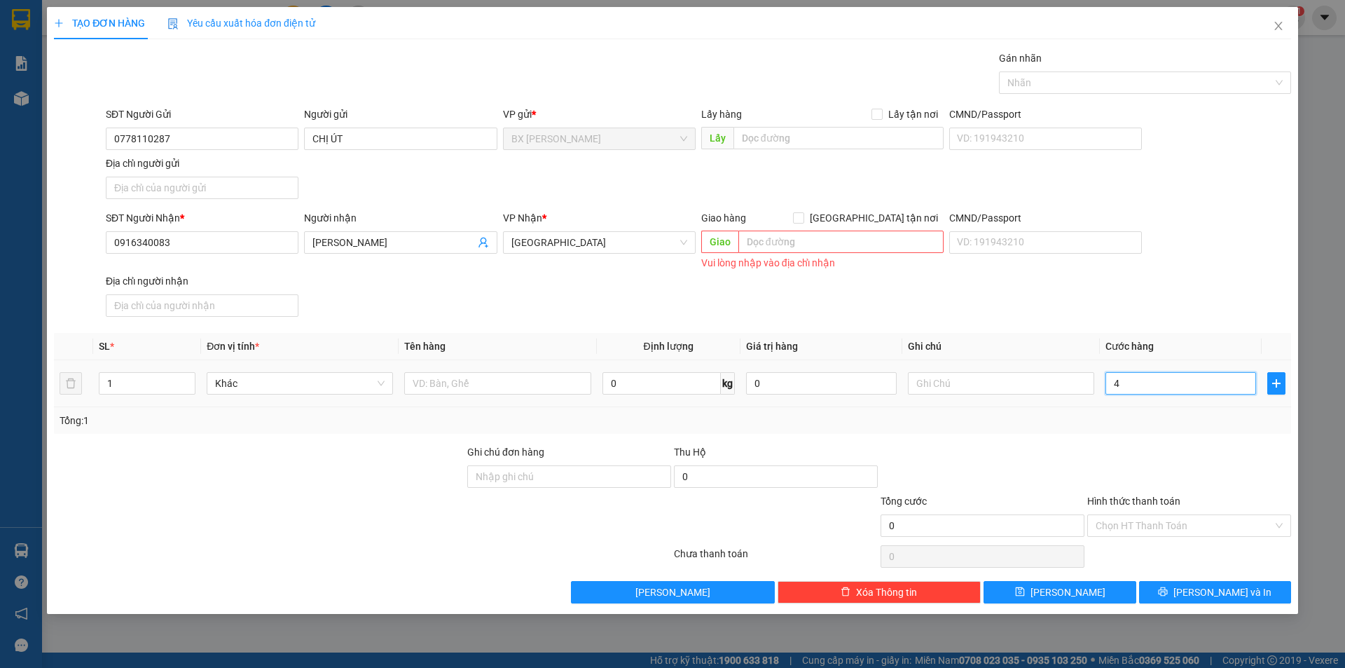
type input "4"
type input "40"
type input "400"
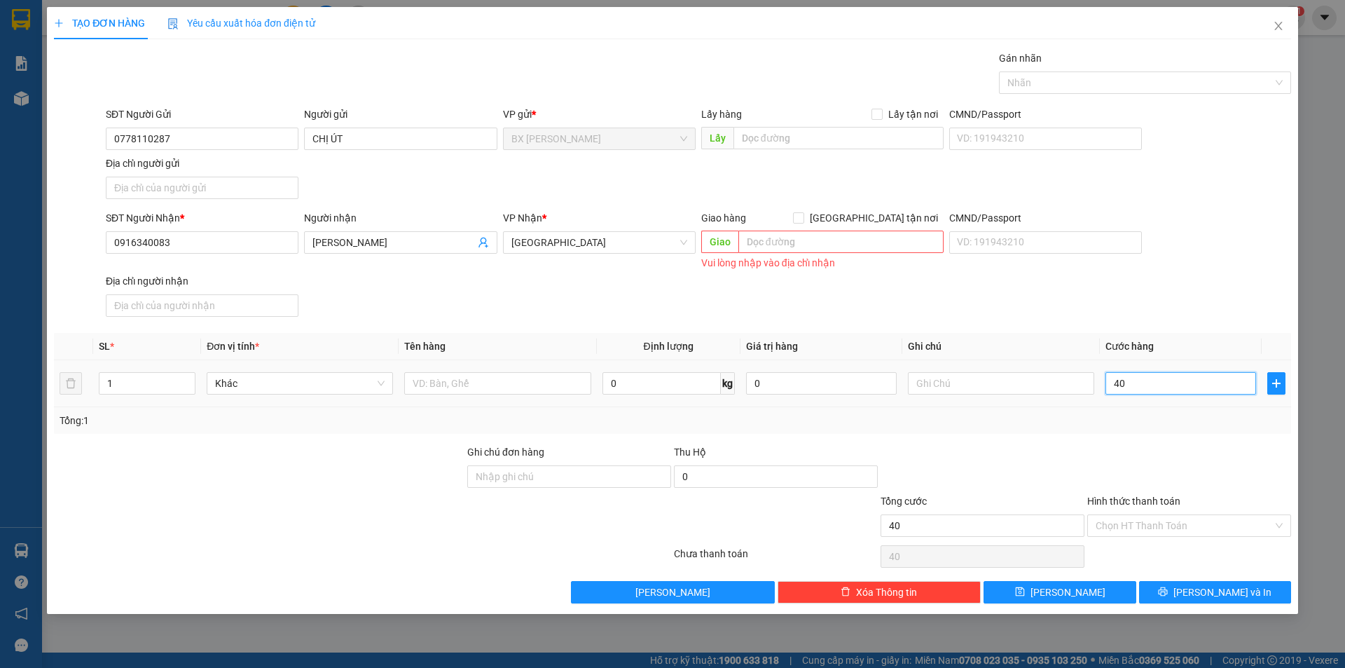
type input "400"
type input "4.000"
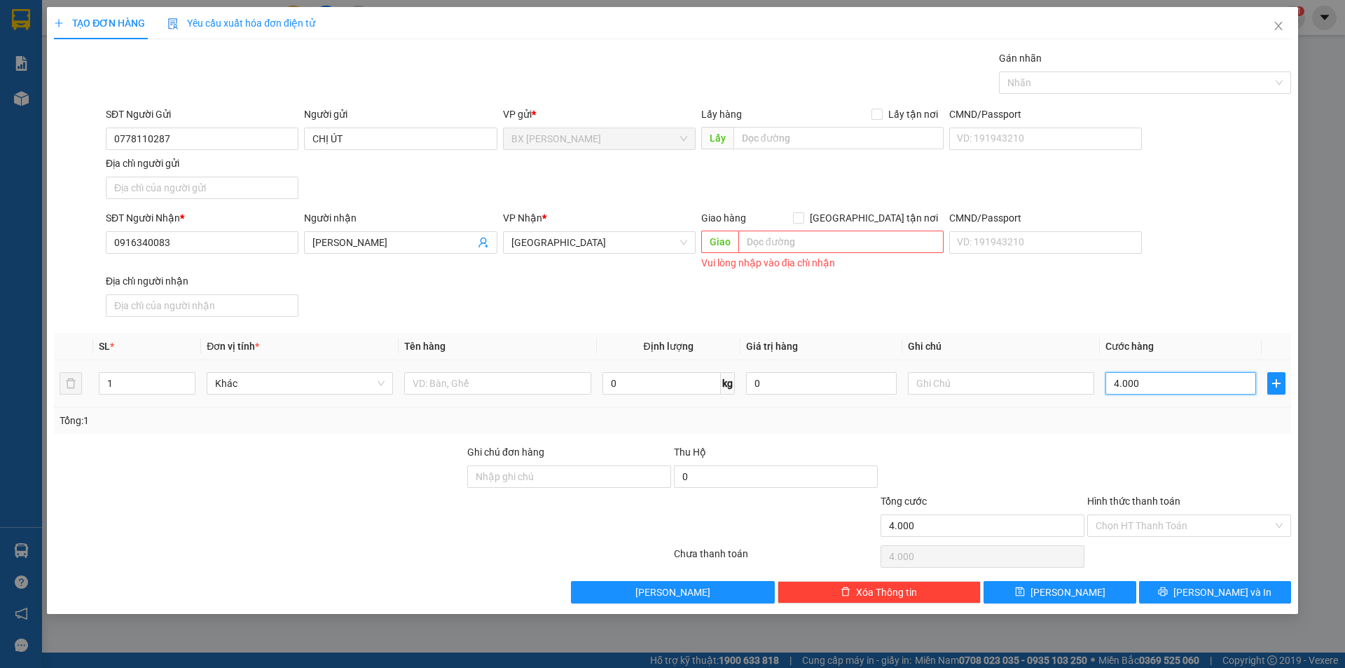
type input "40.000"
type input "400.000"
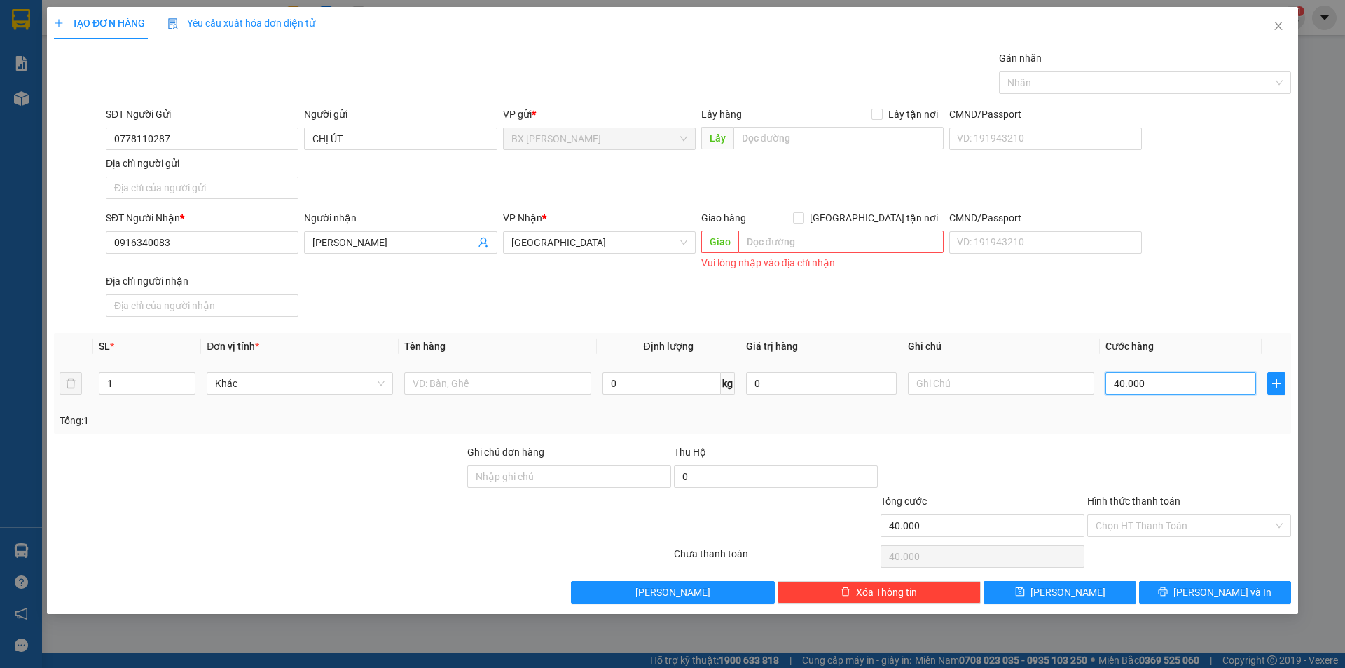
type input "400.000"
type input "40.000"
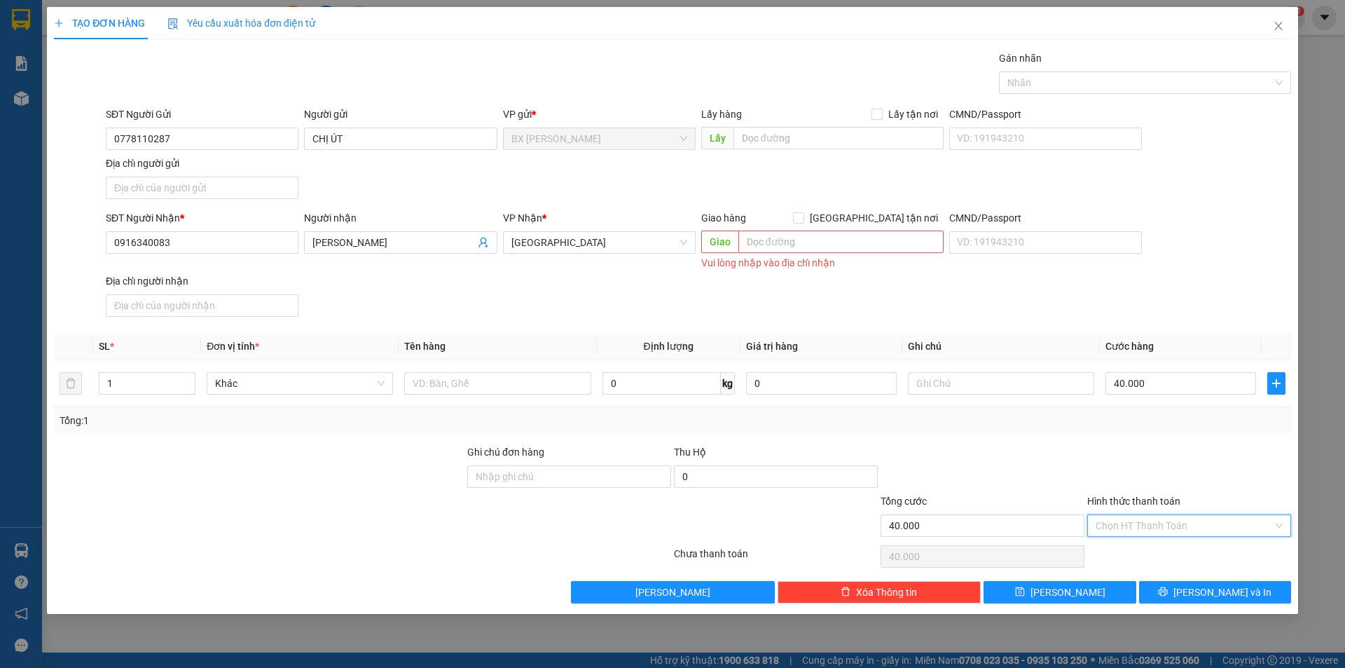
click at [1144, 526] on input "Hình thức thanh toán" at bounding box center [1184, 525] width 177 height 21
click at [1123, 551] on div "Tại văn phòng" at bounding box center [1189, 553] width 187 height 15
type input "0"
click at [495, 384] on input "text" at bounding box center [497, 383] width 186 height 22
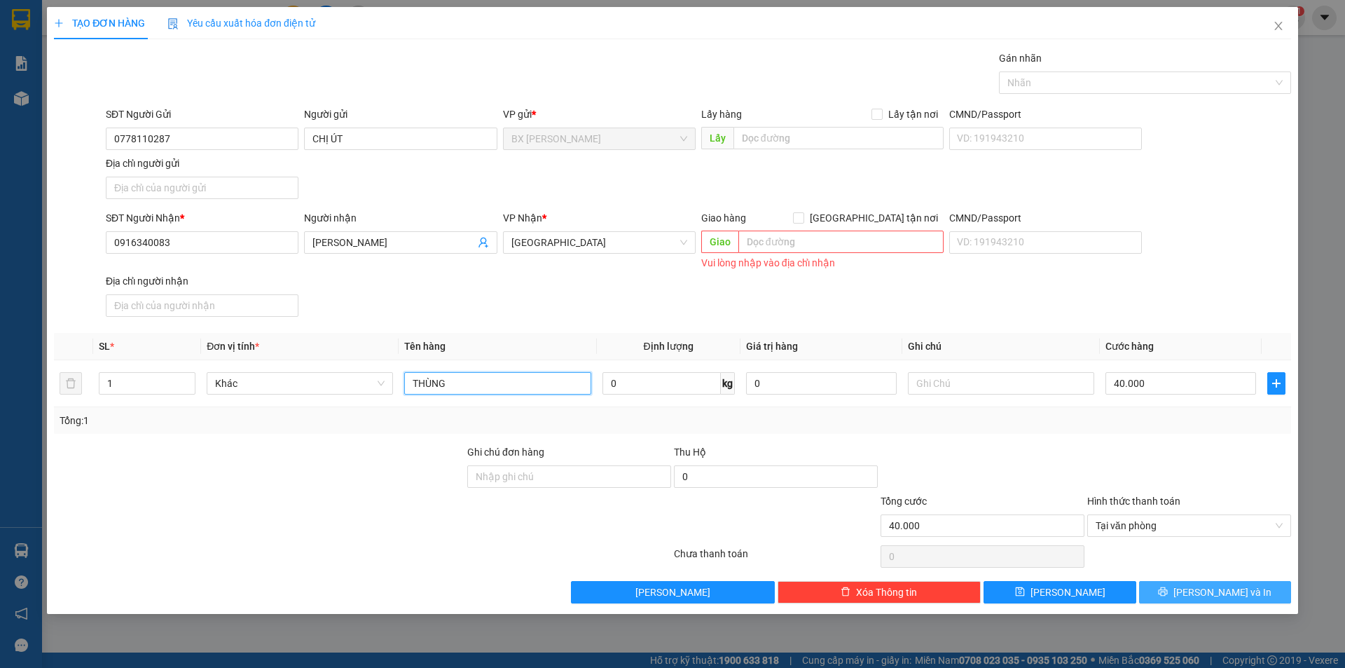
type input "THÙNG"
click at [1168, 595] on icon "printer" at bounding box center [1163, 591] width 10 height 10
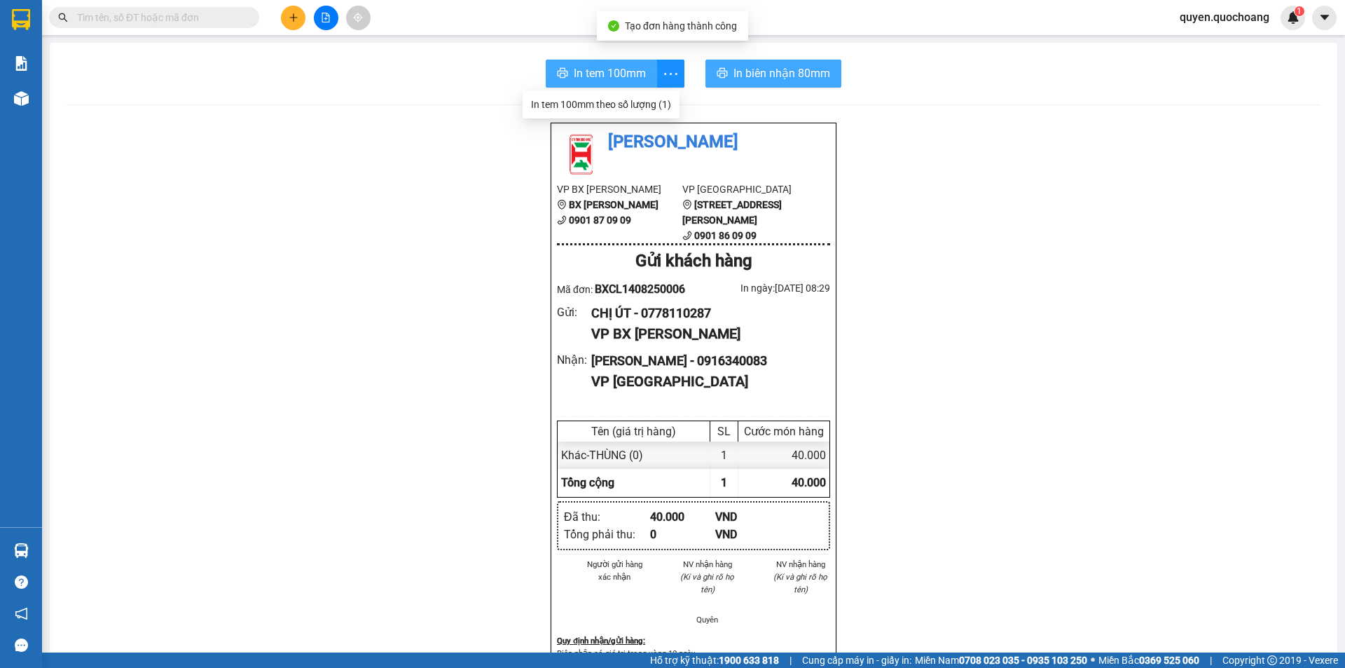
drag, startPoint x: 590, startPoint y: 79, endPoint x: 785, endPoint y: 82, distance: 194.8
click at [589, 79] on span "In tem 100mm" at bounding box center [610, 73] width 72 height 18
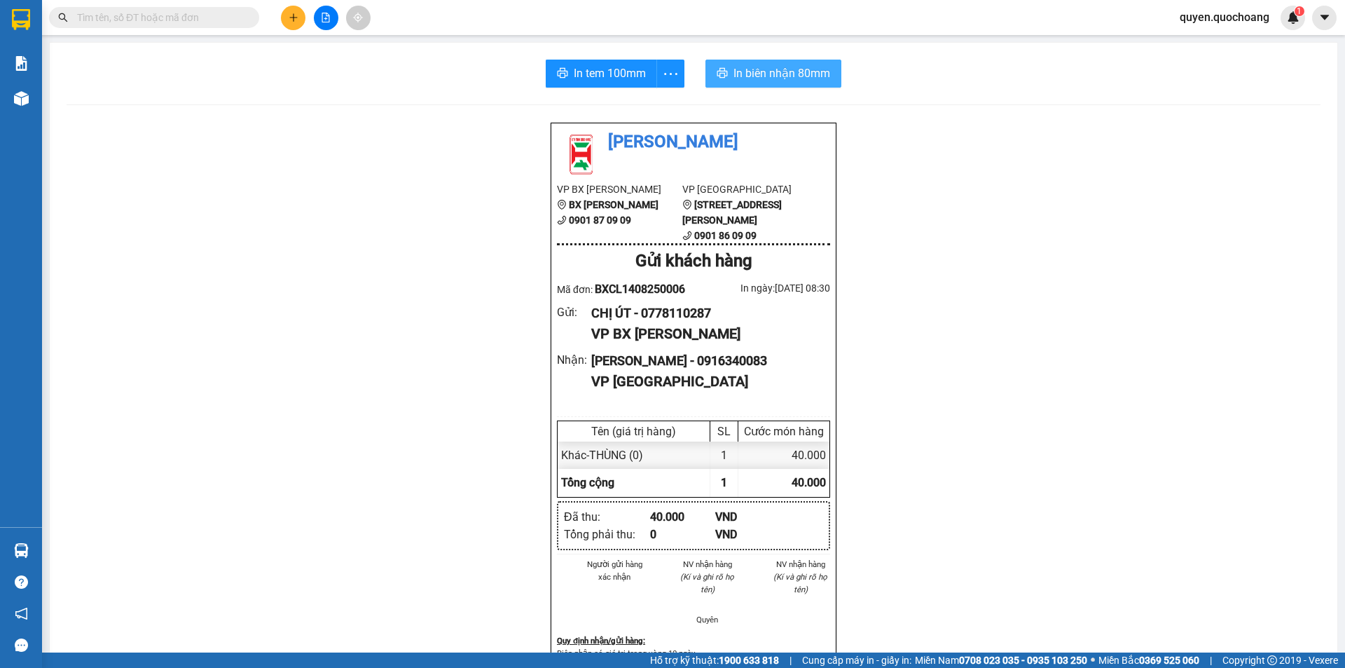
click at [790, 62] on button "In biên nhận 80mm" at bounding box center [774, 74] width 136 height 28
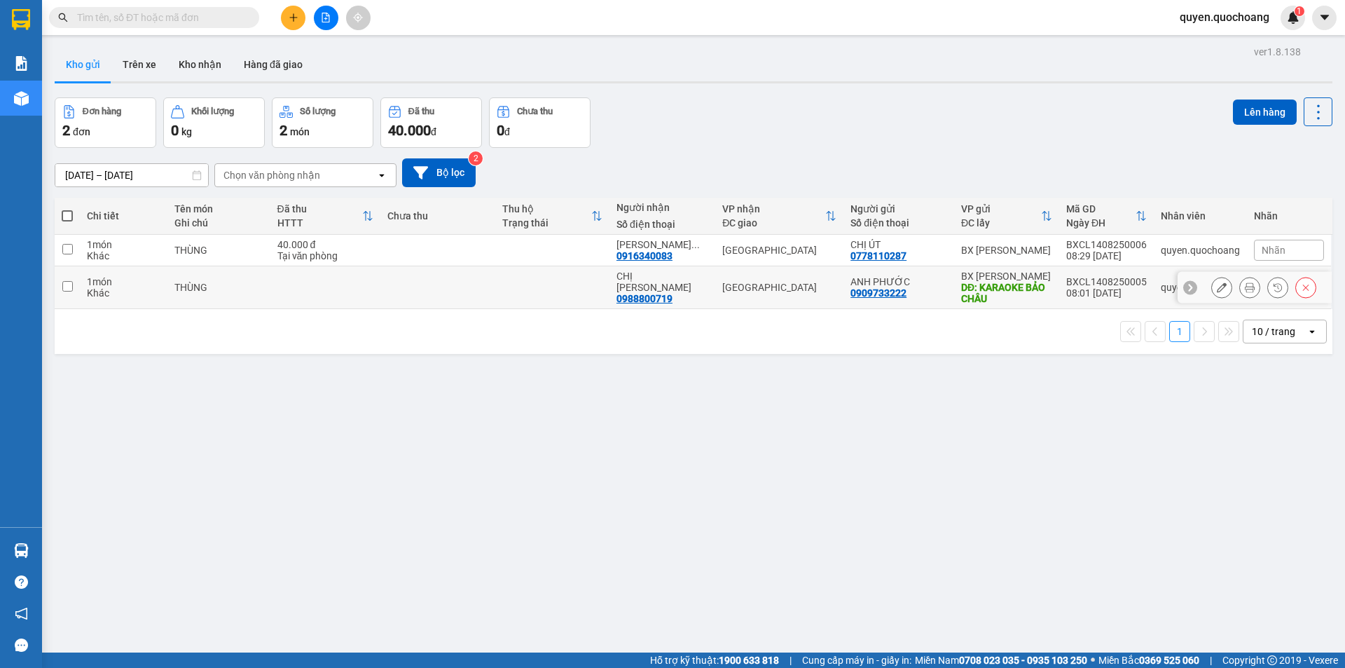
click at [988, 284] on div "DĐ: KARAOKE BẢO CHÂU" at bounding box center [1006, 293] width 91 height 22
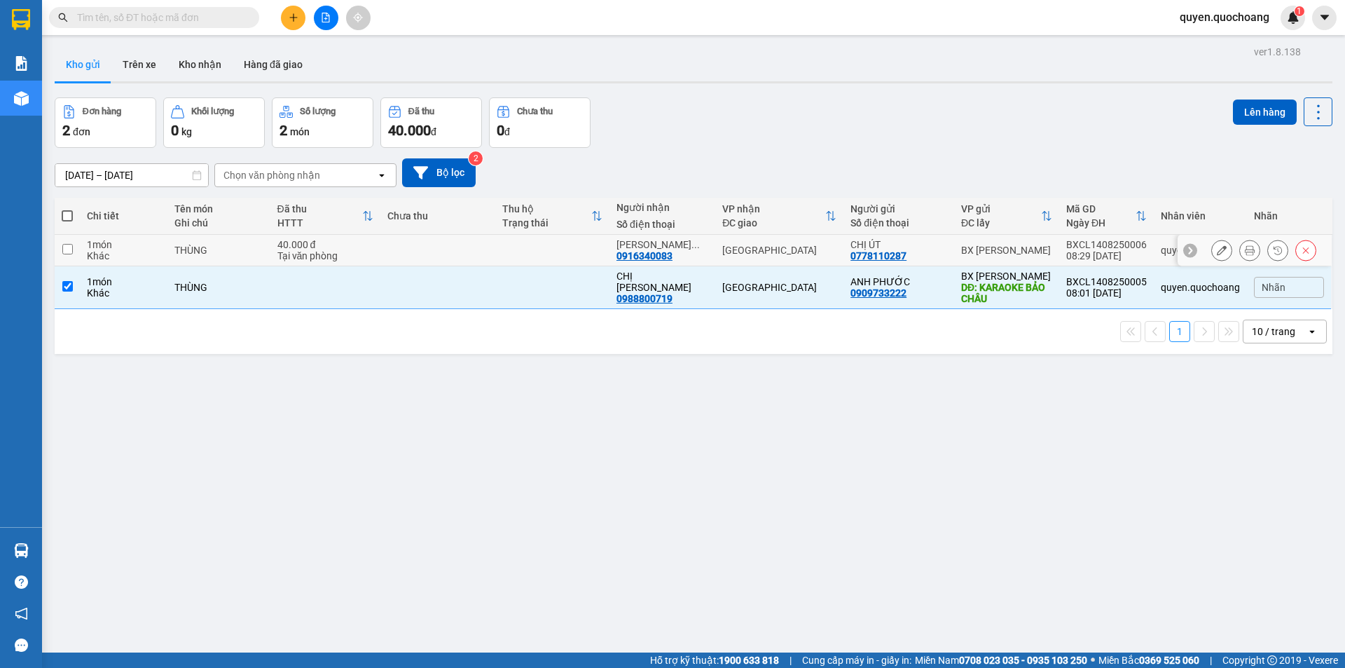
click at [990, 245] on div "BX [PERSON_NAME]" at bounding box center [1006, 250] width 91 height 11
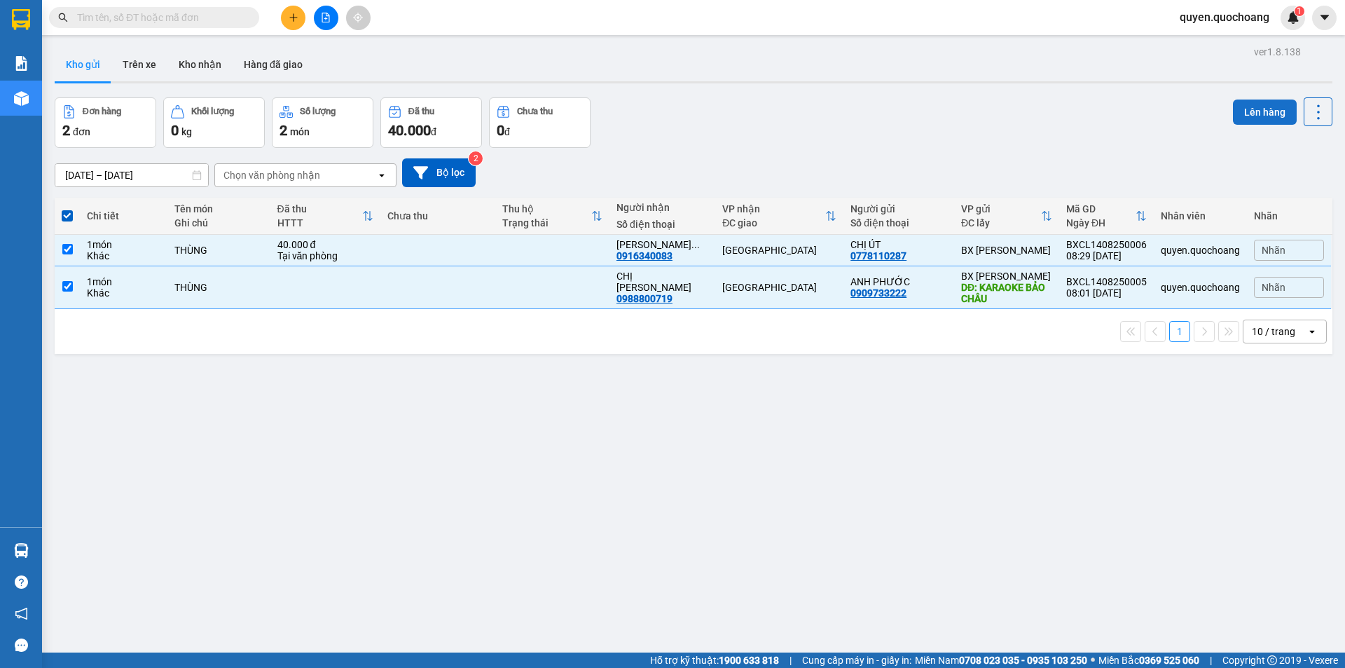
click at [1234, 105] on button "Lên hàng" at bounding box center [1265, 111] width 64 height 25
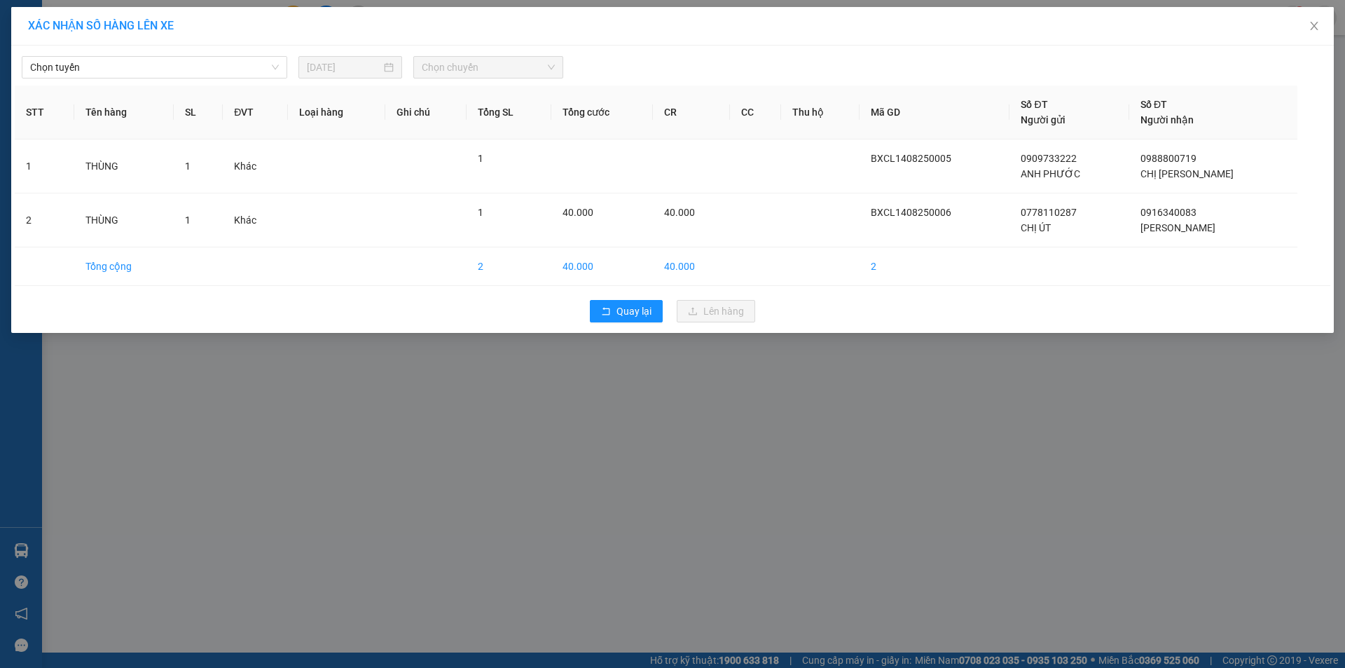
click at [181, 77] on span "Chọn tuyến" at bounding box center [154, 67] width 249 height 21
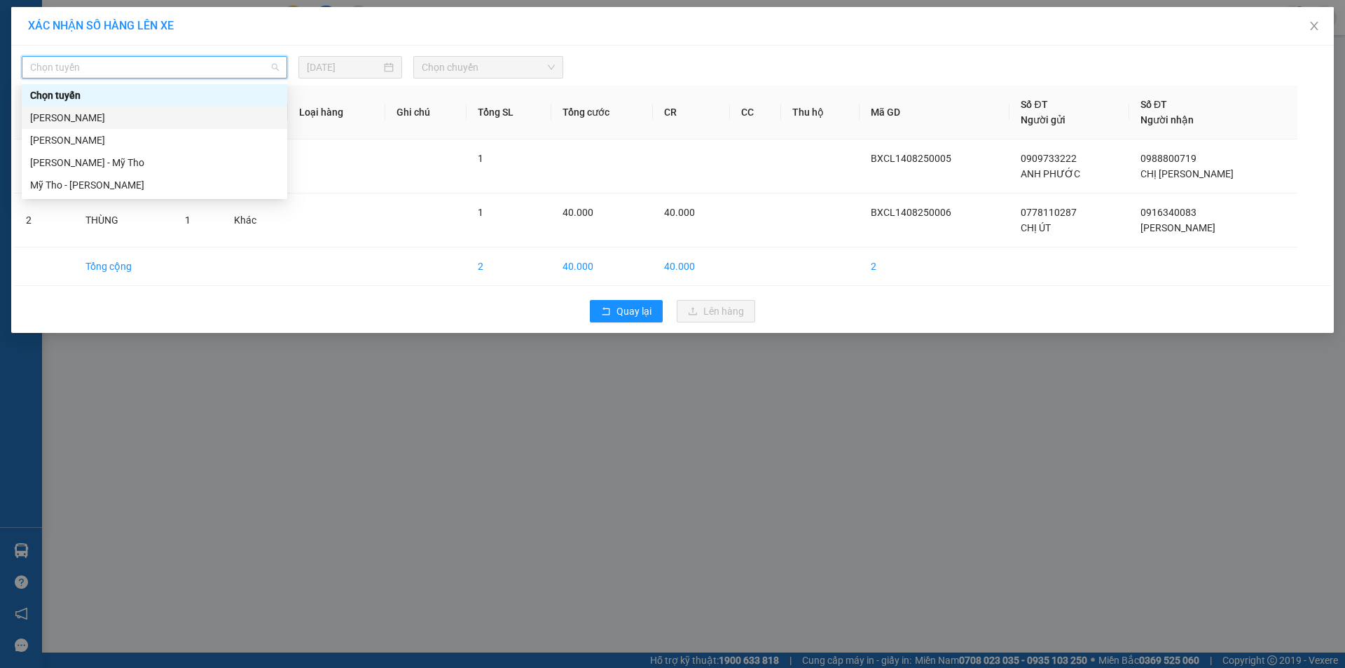
click at [129, 109] on div "Cao Lãnh - Hồ Chí Minh" at bounding box center [155, 118] width 266 height 22
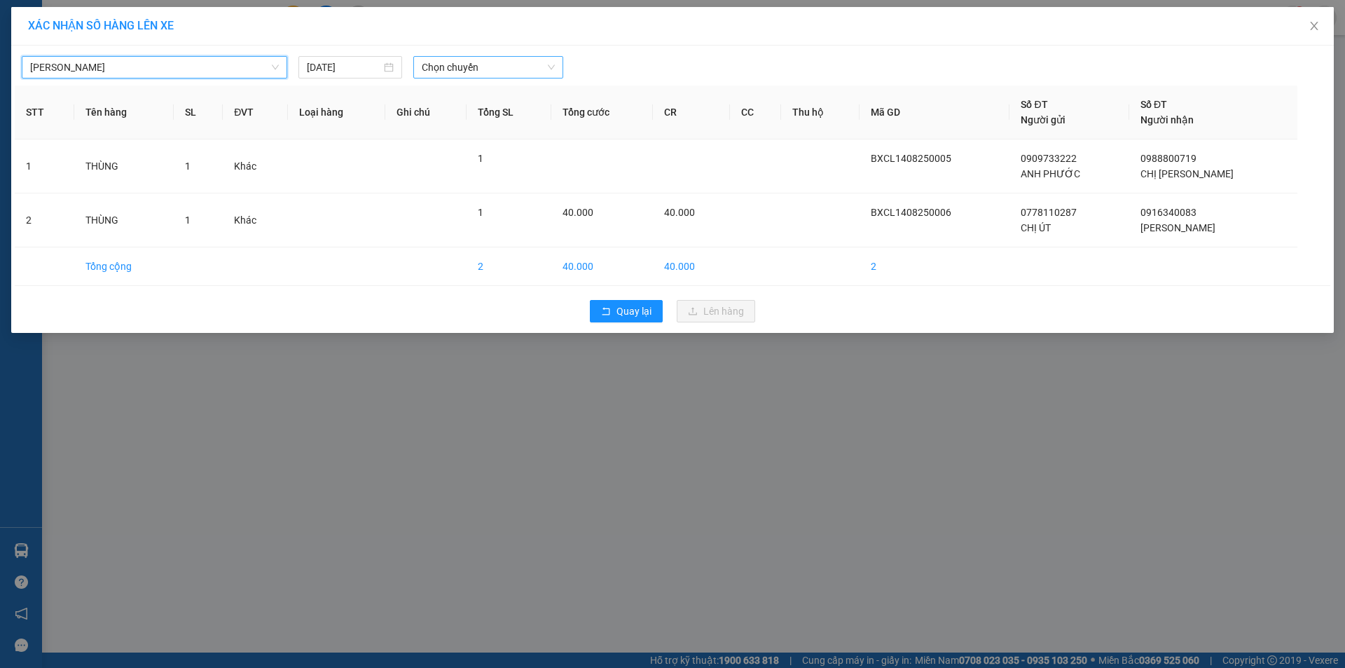
drag, startPoint x: 477, startPoint y: 60, endPoint x: 476, endPoint y: 78, distance: 17.5
click at [479, 61] on span "Chọn chuyến" at bounding box center [488, 67] width 133 height 21
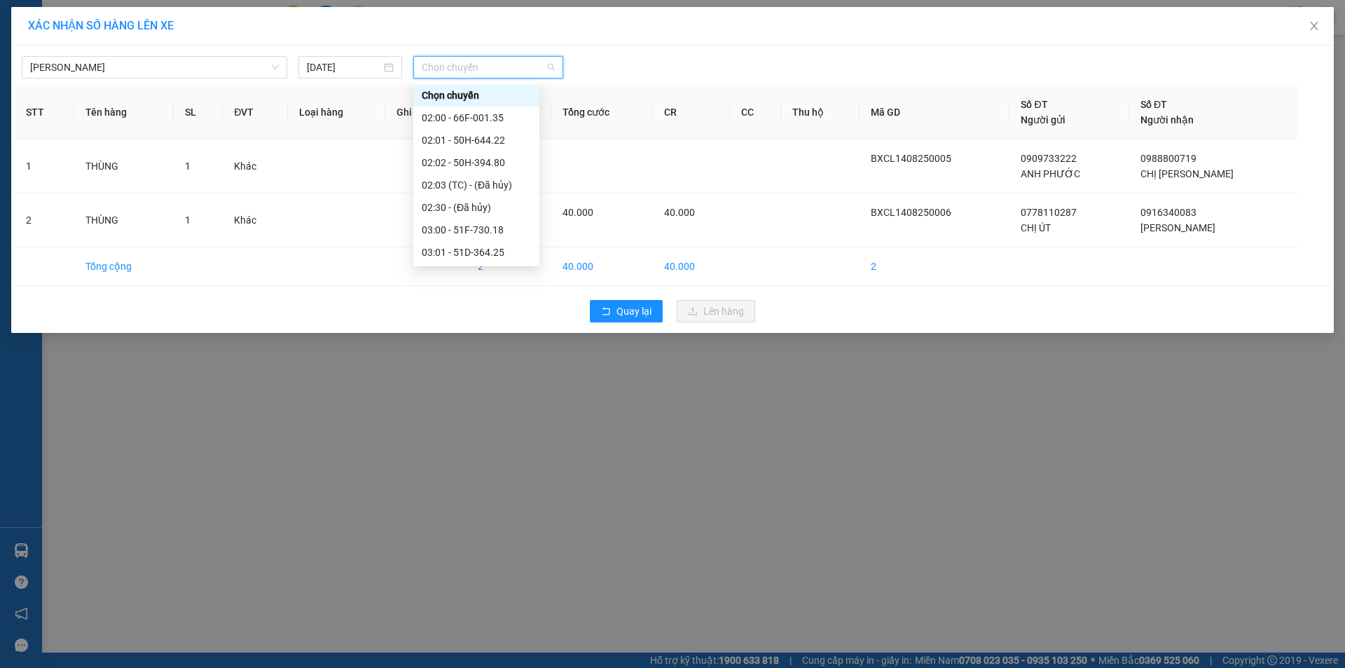
click at [474, 514] on div "09:00 - 66F-001.27" at bounding box center [476, 521] width 109 height 15
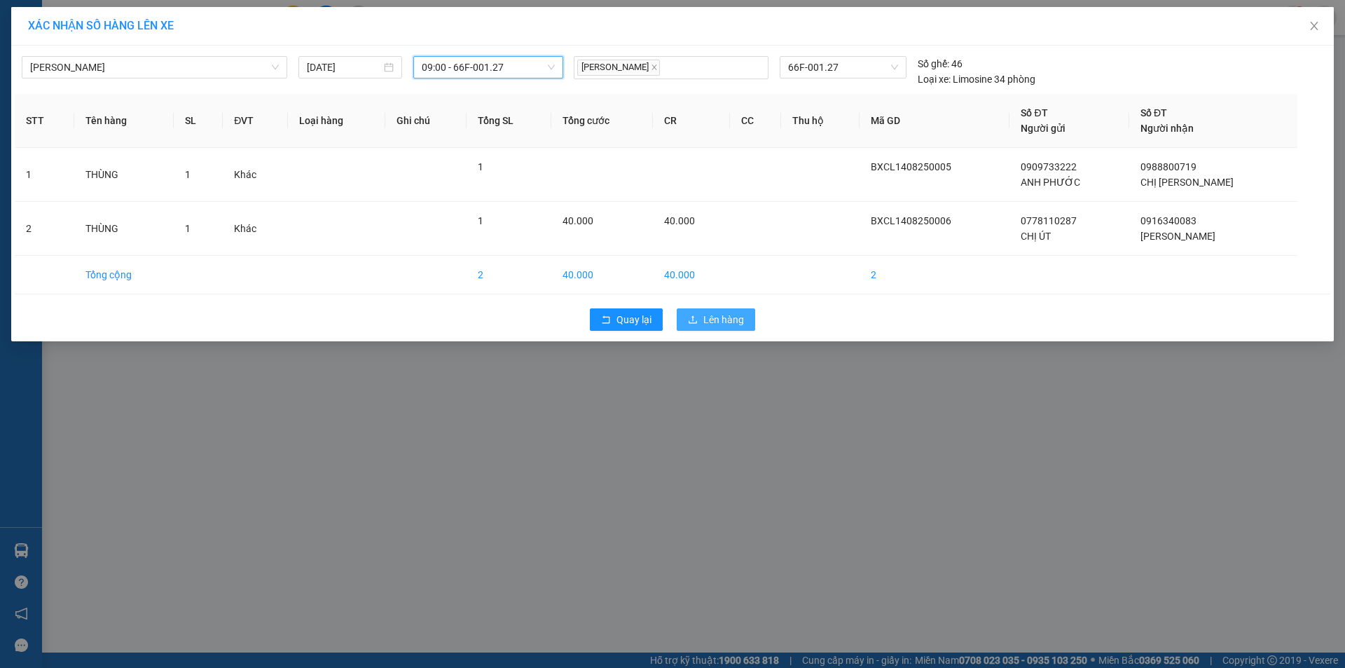
click at [718, 329] on button "Lên hàng" at bounding box center [716, 319] width 78 height 22
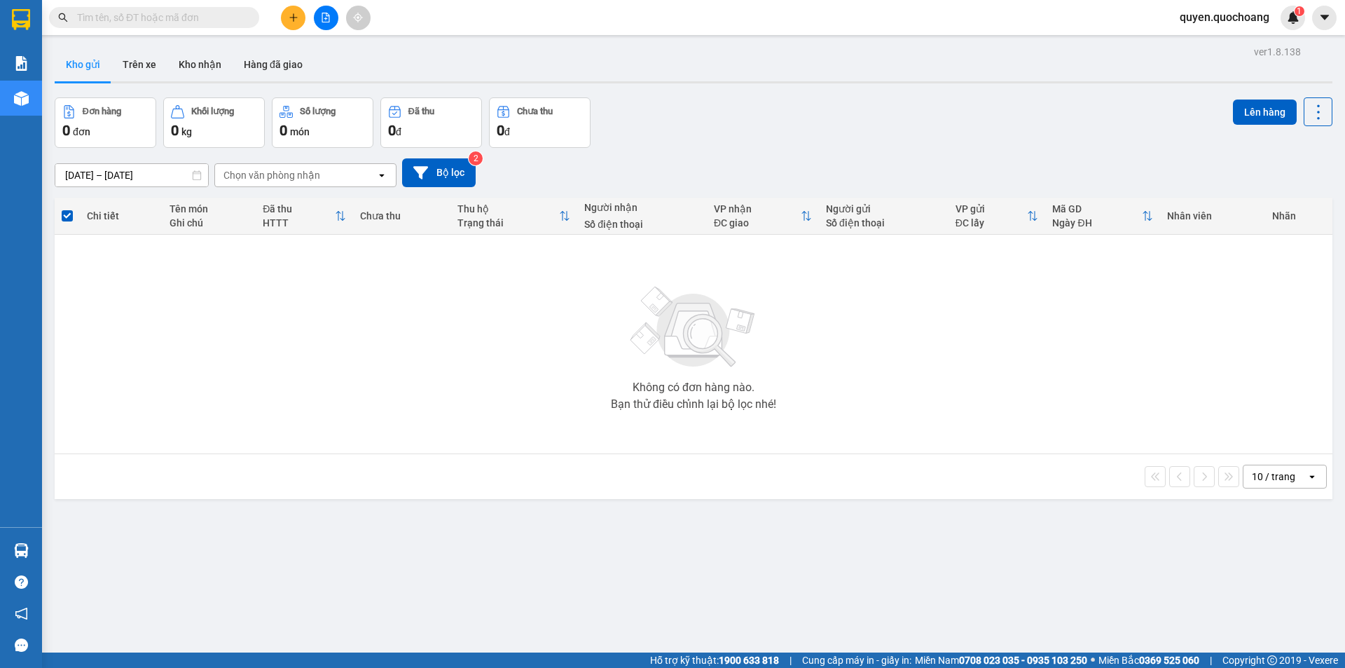
click at [291, 29] on button at bounding box center [293, 18] width 25 height 25
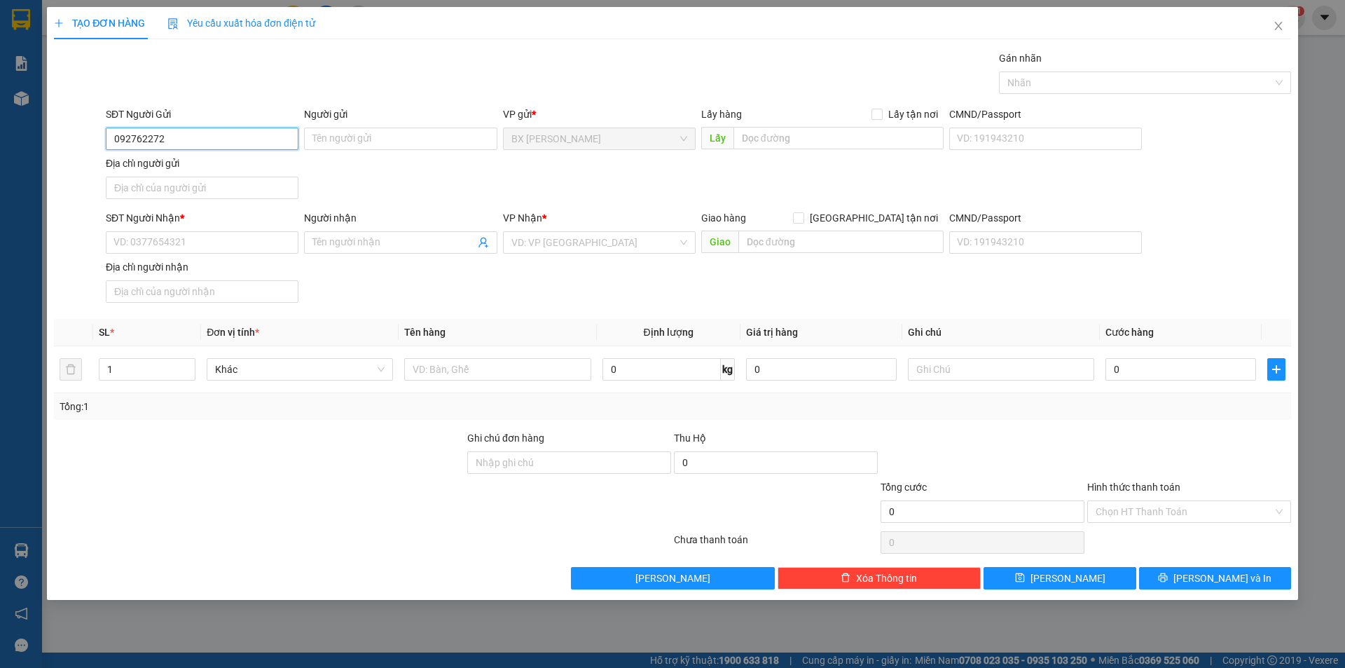
type input "0927622722"
click at [225, 170] on div "0927622722 - PHẠM THANH TRUNG" at bounding box center [230, 166] width 233 height 15
type input "PHẠM THANH TRUNG"
type input "0927622722"
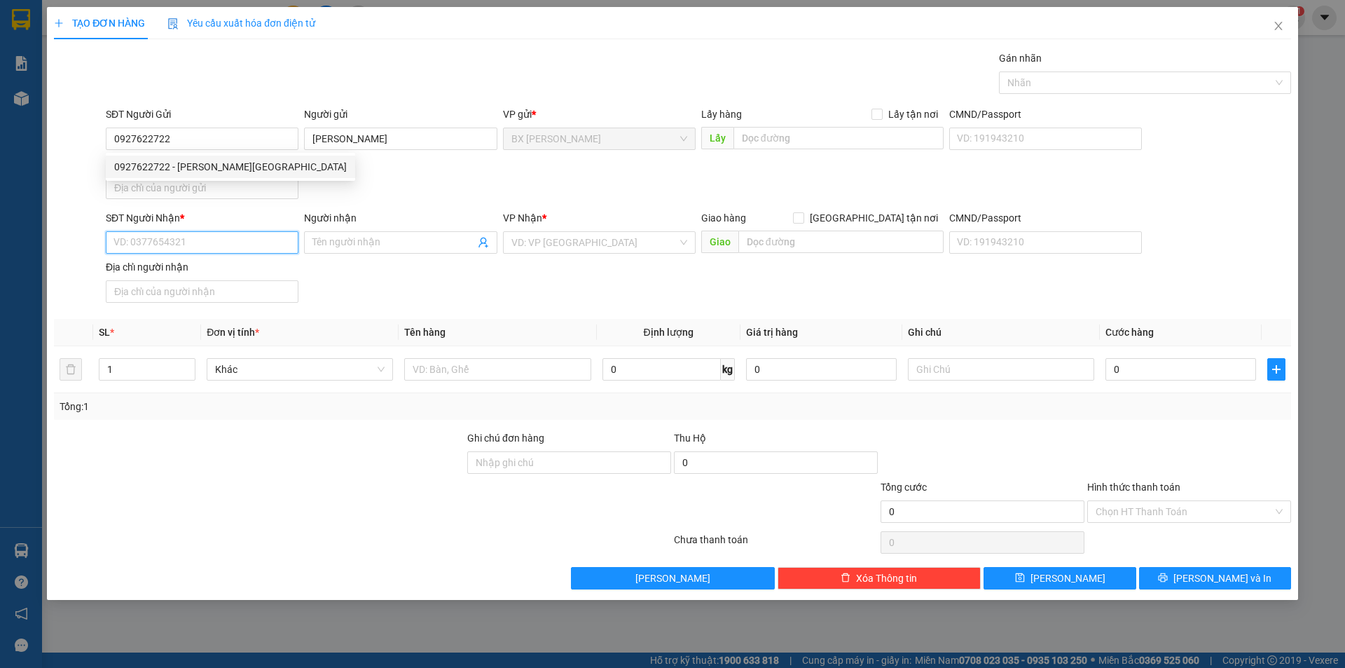
click at [263, 240] on input "SĐT Người Nhận *" at bounding box center [202, 242] width 193 height 22
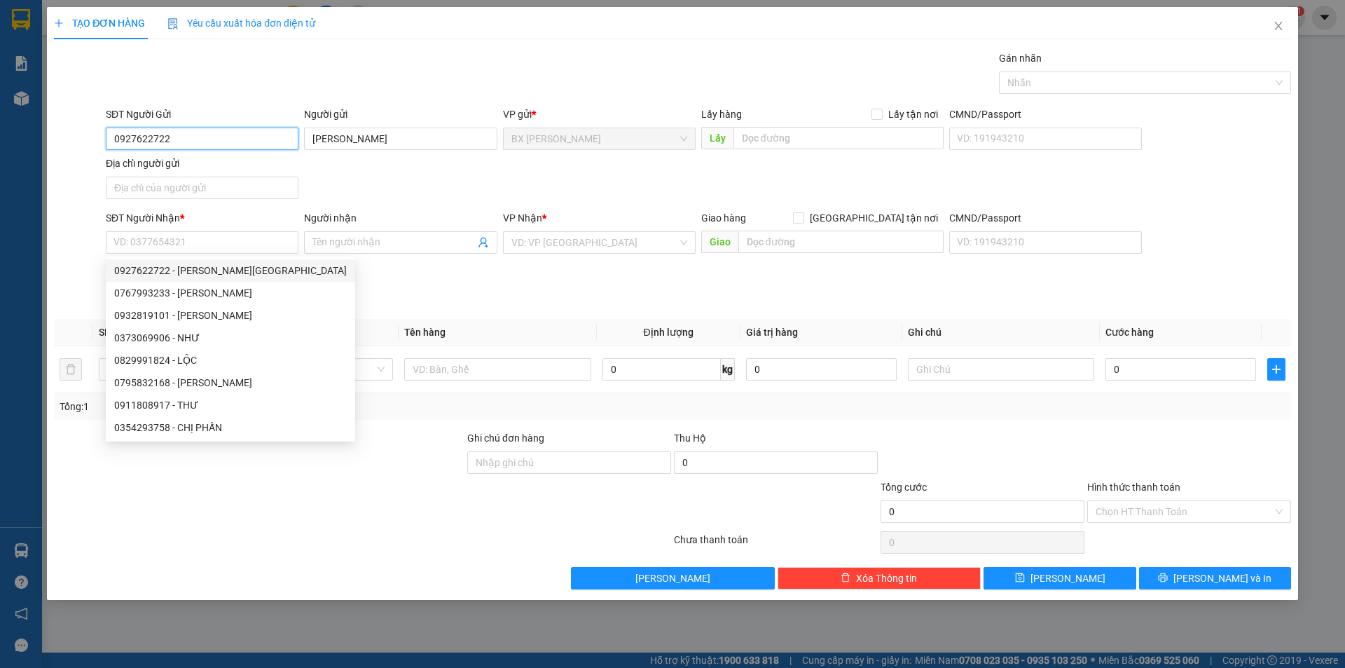
drag, startPoint x: 219, startPoint y: 141, endPoint x: 0, endPoint y: 161, distance: 219.6
click at [0, 161] on div "TẠO ĐƠN HÀNG Yêu cầu xuất hóa đơn điện tử Transit Pickup Surcharge Ids Transit …" at bounding box center [672, 334] width 1345 height 668
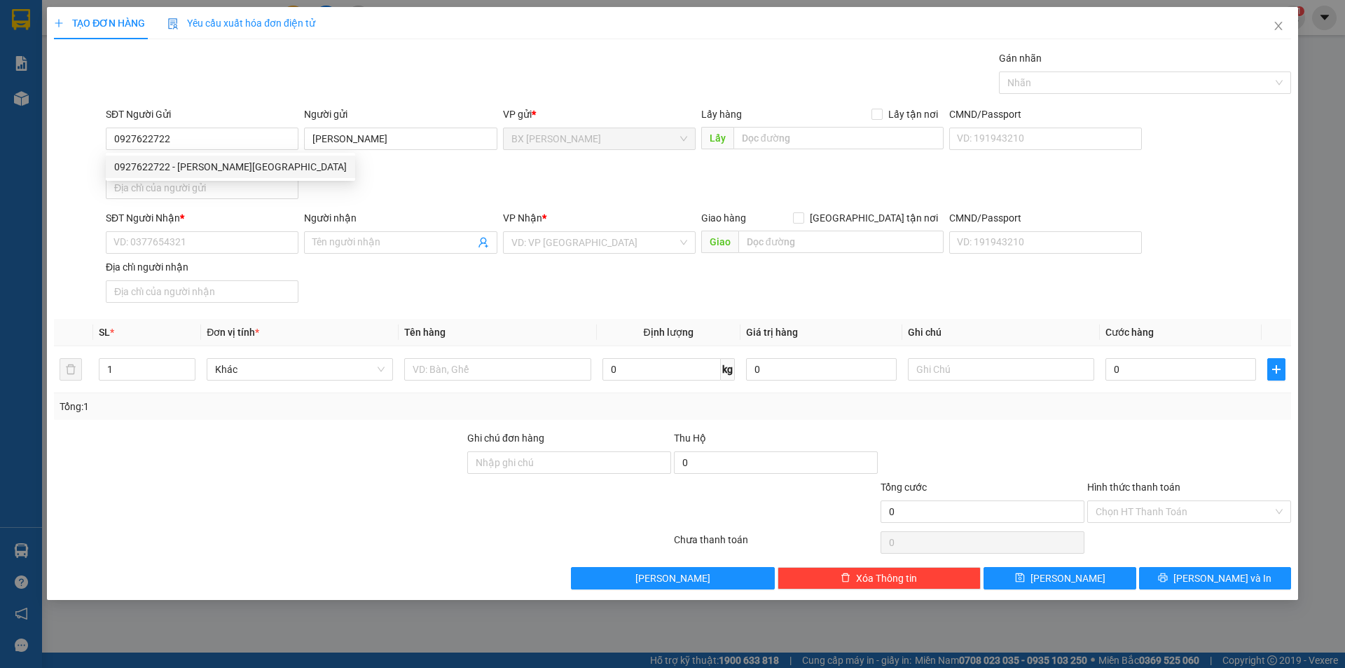
click at [181, 255] on div "SĐT Người Nhận * VD: 0377654321" at bounding box center [202, 234] width 193 height 49
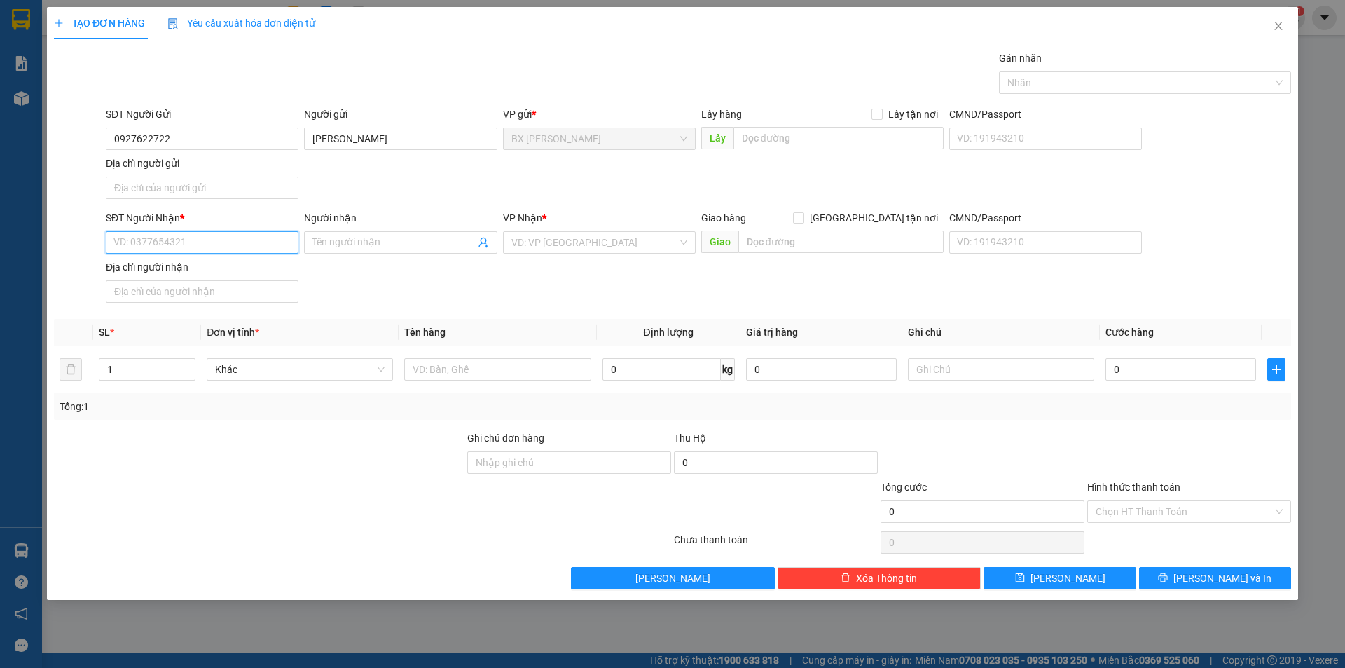
click at [188, 244] on input "SĐT Người Nhận *" at bounding box center [202, 242] width 193 height 22
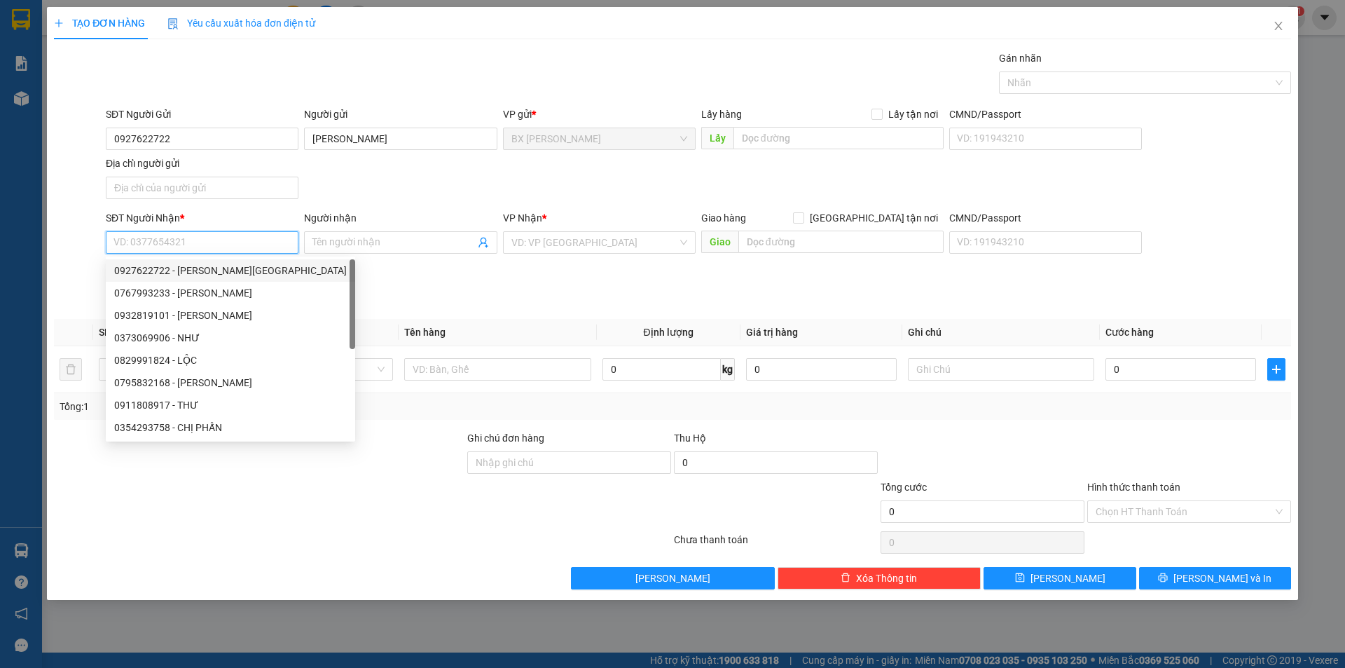
paste input "0927622722"
type input "0927622722"
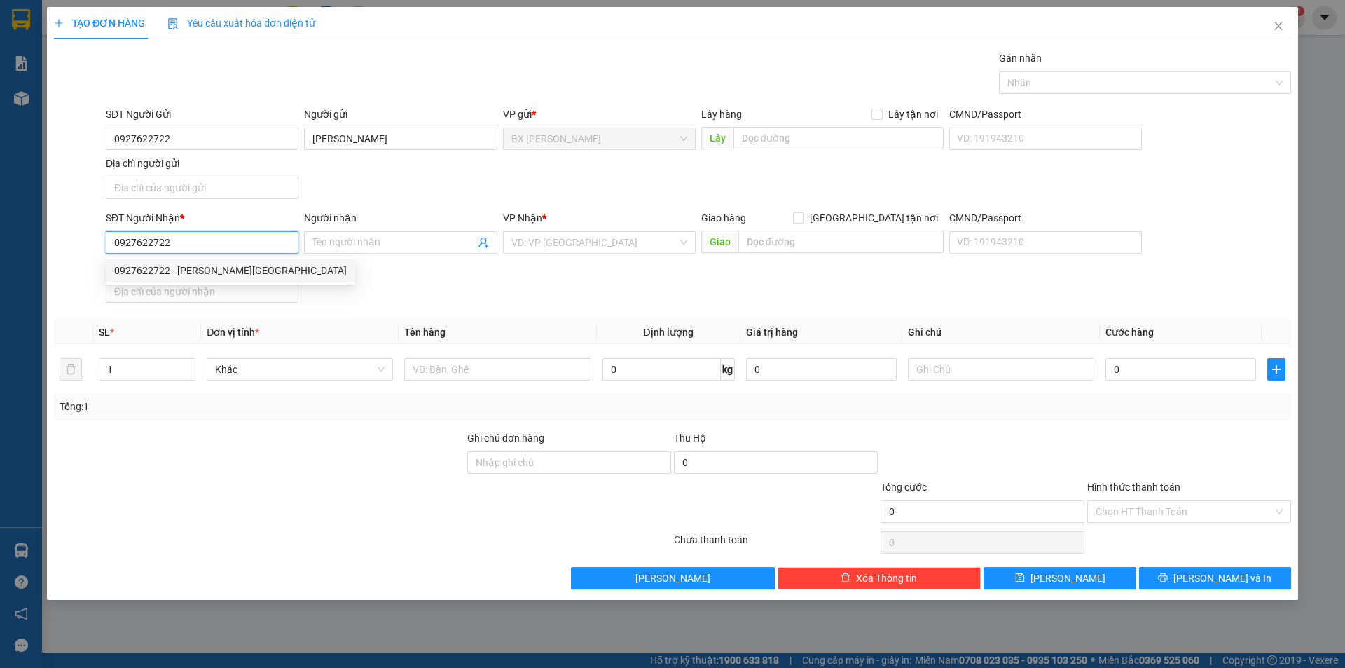
click at [224, 270] on div "0927622722 - PHẠM THANH TRUNG" at bounding box center [230, 270] width 233 height 15
type input "PHẠM THANH TRUNG"
type input "0927622722"
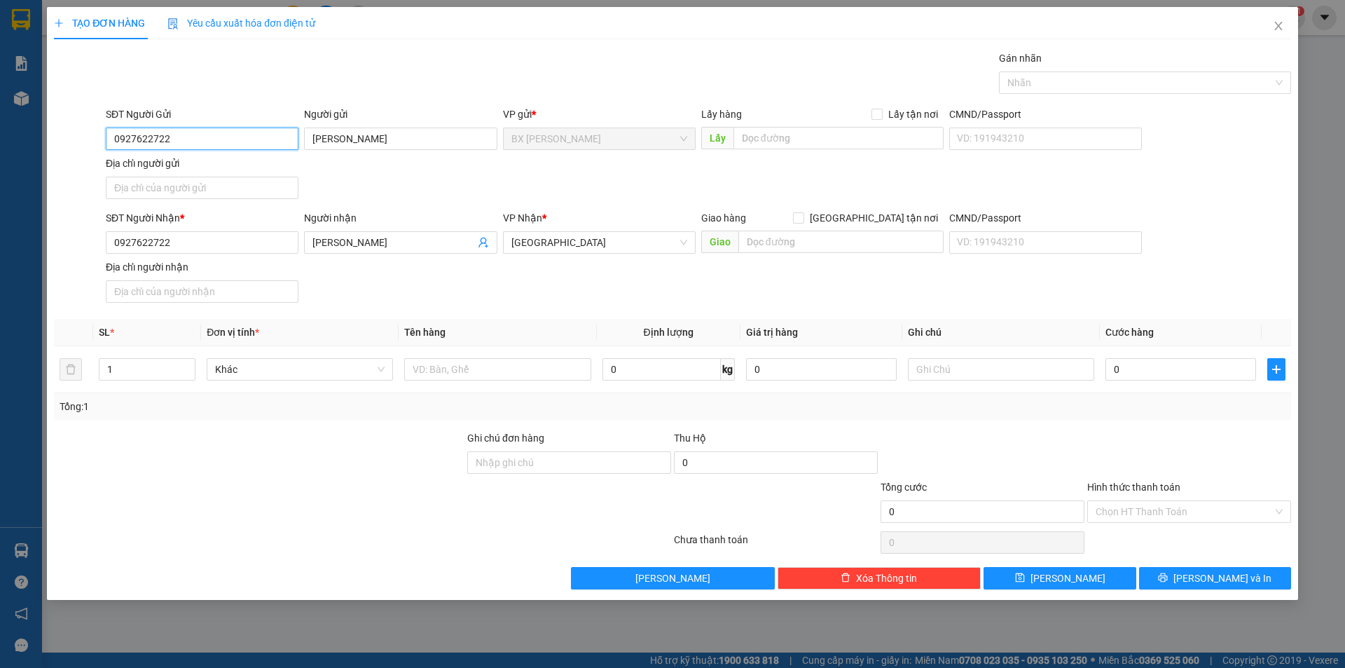
drag, startPoint x: 90, startPoint y: 155, endPoint x: 8, endPoint y: 158, distance: 82.1
click at [27, 159] on div "TẠO ĐƠN HÀNG Yêu cầu xuất hóa đơn điện tử Transit Pickup Surcharge Ids Transit …" at bounding box center [672, 334] width 1345 height 668
type input "0795832168"
drag, startPoint x: 222, startPoint y: 150, endPoint x: 220, endPoint y: 159, distance: 9.3
click at [221, 151] on div "SĐT Người Gửi 0795832168" at bounding box center [202, 131] width 193 height 49
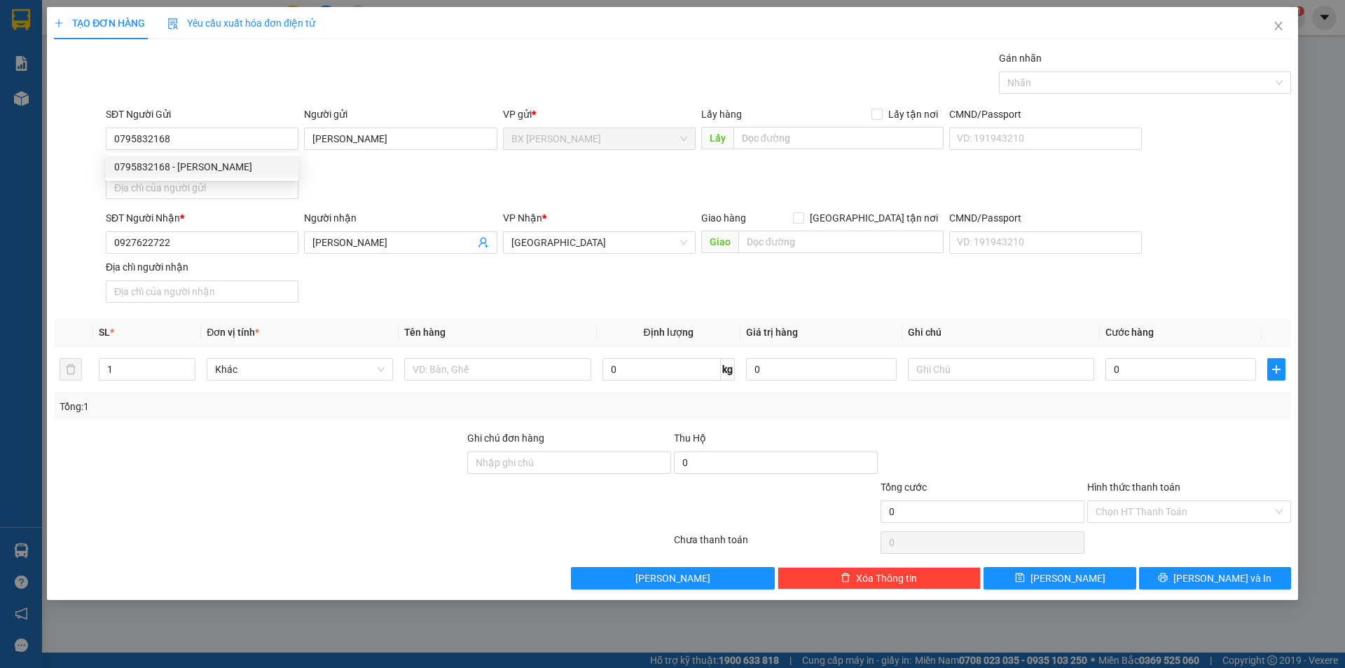
click at [220, 159] on div "Địa chỉ người gửi" at bounding box center [202, 163] width 193 height 15
click at [220, 177] on input "Địa chỉ người gửi" at bounding box center [202, 188] width 193 height 22
drag, startPoint x: 231, startPoint y: 137, endPoint x: 230, endPoint y: 144, distance: 7.1
click at [231, 136] on input "0795832168" at bounding box center [202, 139] width 193 height 22
click at [231, 178] on div "0795832168 0795832168 - ANH TUẤN" at bounding box center [202, 167] width 193 height 28
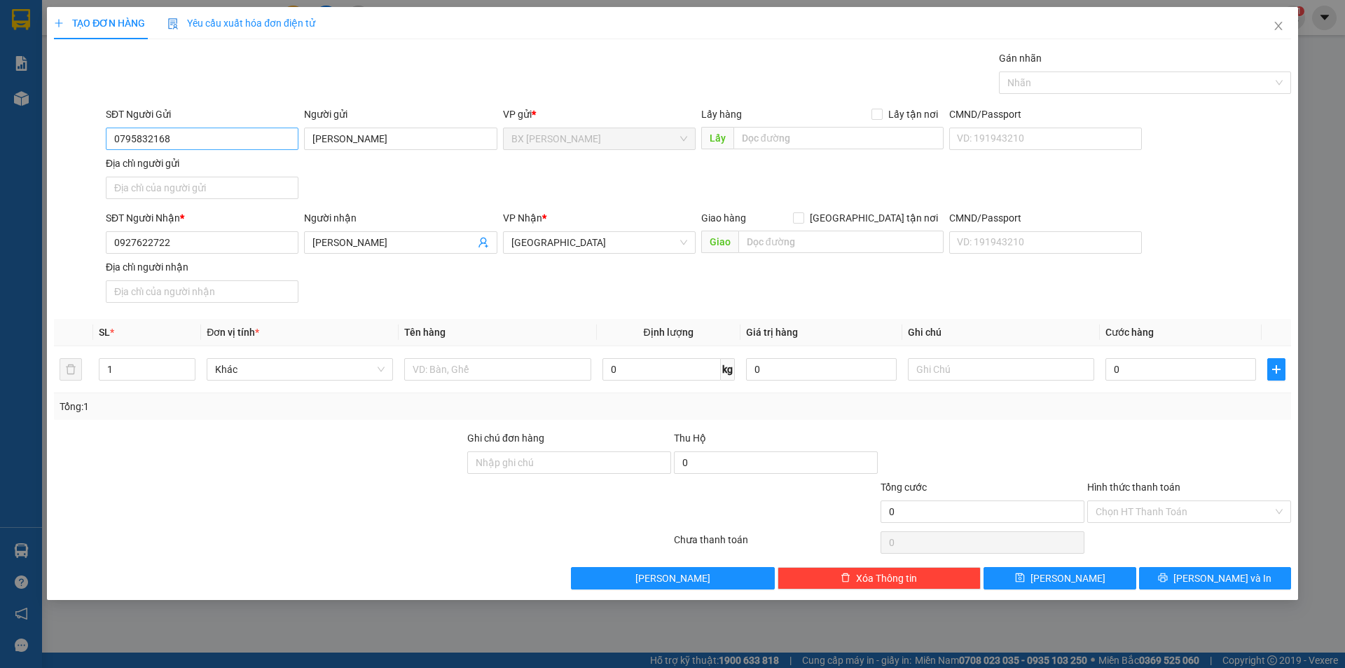
drag, startPoint x: 197, startPoint y: 104, endPoint x: 204, endPoint y: 144, distance: 40.5
click at [200, 135] on div "Transit Pickup Surcharge Ids Transit Deliver Surcharge Ids Transit Deliver Surc…" at bounding box center [672, 319] width 1237 height 539
click at [204, 144] on input "0795832168" at bounding box center [202, 139] width 193 height 22
click at [233, 166] on div "0795832168 - ANH TUẤN" at bounding box center [202, 166] width 176 height 15
type input "ANH TUẤN"
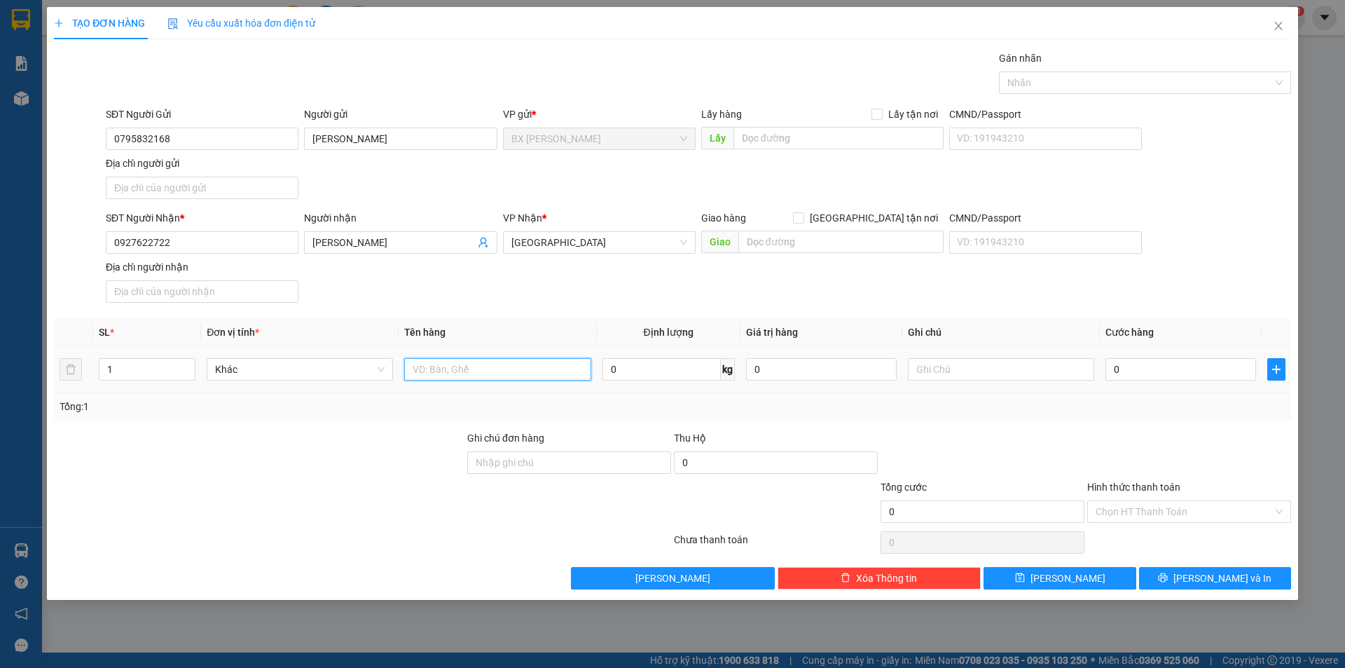
click at [514, 374] on input "text" at bounding box center [497, 369] width 186 height 22
type input "BAO THƯ"
drag, startPoint x: 842, startPoint y: 237, endPoint x: 835, endPoint y: 238, distance: 7.1
click at [841, 238] on input "text" at bounding box center [841, 242] width 205 height 22
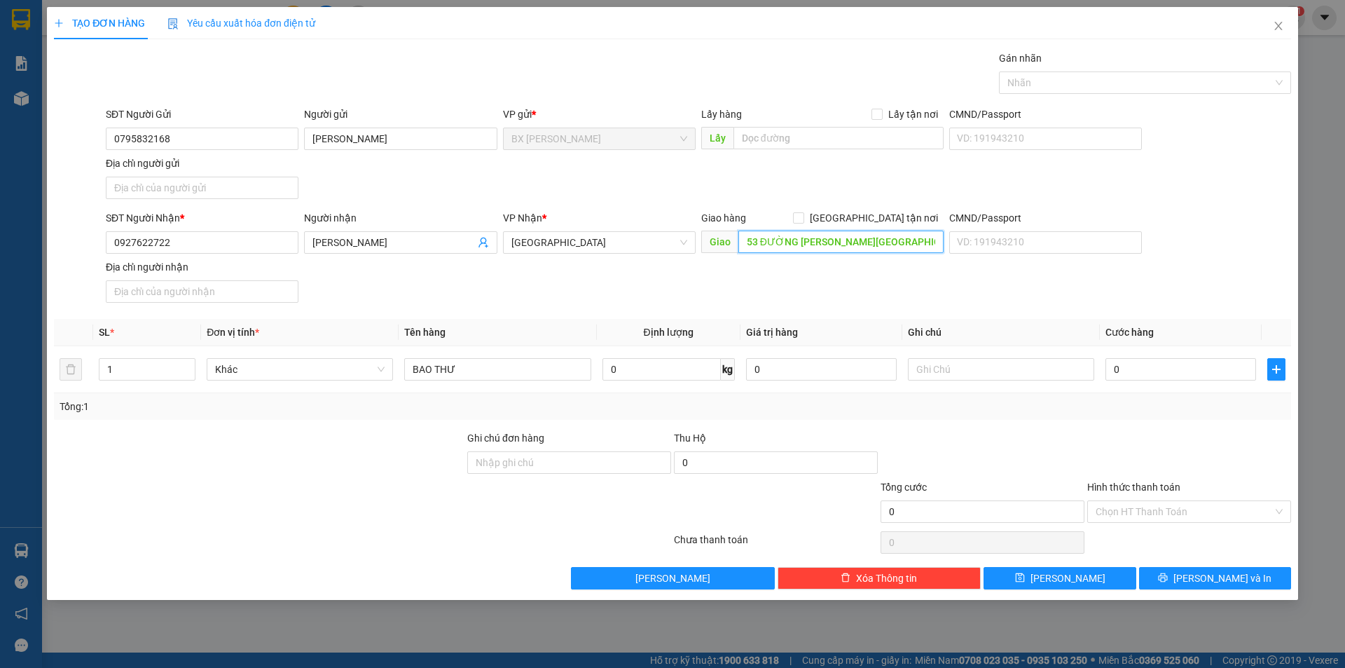
drag, startPoint x: 931, startPoint y: 244, endPoint x: 680, endPoint y: 261, distance: 251.4
click at [680, 261] on div "SĐT Người Nhận * 0927622722 Người nhận PHẠM THANH TRUNG VP Nhận * Sài Gòn Giao …" at bounding box center [698, 259] width 1191 height 98
type input "53 ĐƯỜNG PHAN THIÊN ÍCH KĐT PHÚ MỸ HƯNG Q7"
click at [917, 282] on div "SĐT Người Nhận * 0927622722 Người nhận PHẠM THANH TRUNG VP Nhận * Sài Gòn Giao …" at bounding box center [698, 259] width 1191 height 98
click at [1024, 575] on icon "save" at bounding box center [1019, 577] width 9 height 9
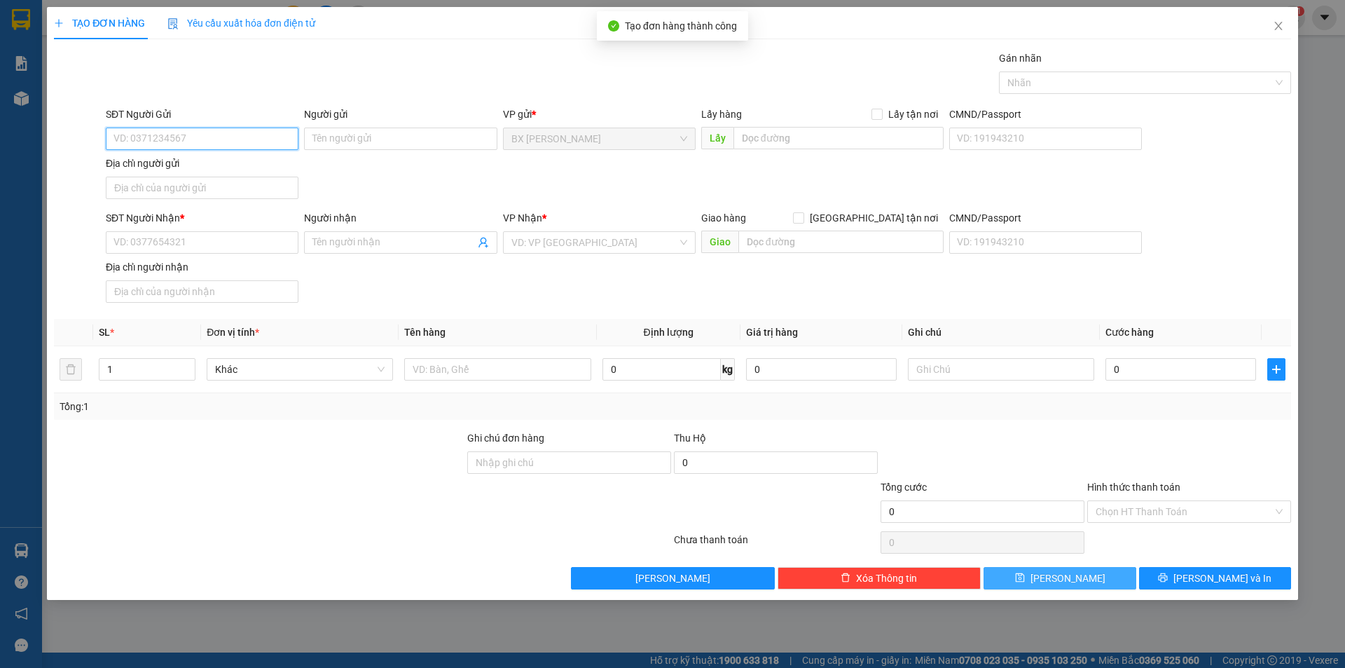
click at [207, 128] on input "SĐT Người Gửi" at bounding box center [202, 139] width 193 height 22
type input "0933934586"
click at [277, 166] on div "0933934586 - CÔ NGHIÊM" at bounding box center [202, 166] width 176 height 15
type input "CÔ NGHIÊM"
type input "0933934586"
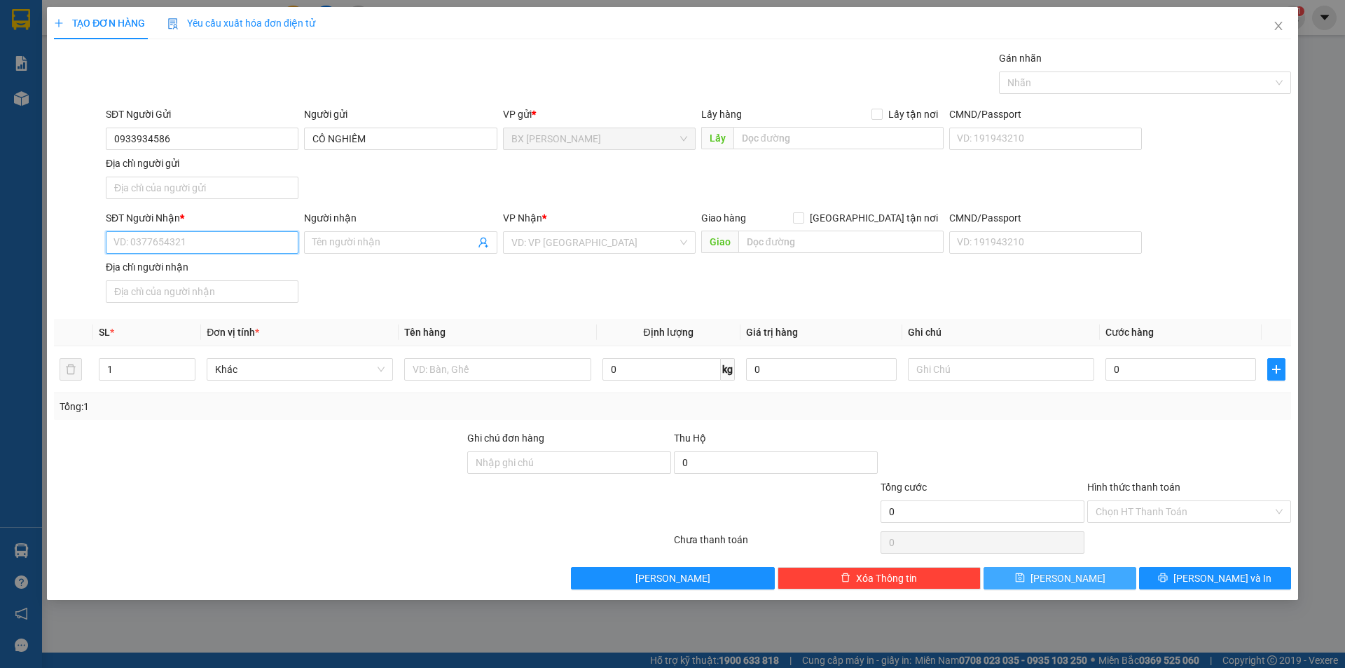
click at [232, 240] on input "SĐT Người Nhận *" at bounding box center [202, 242] width 193 height 22
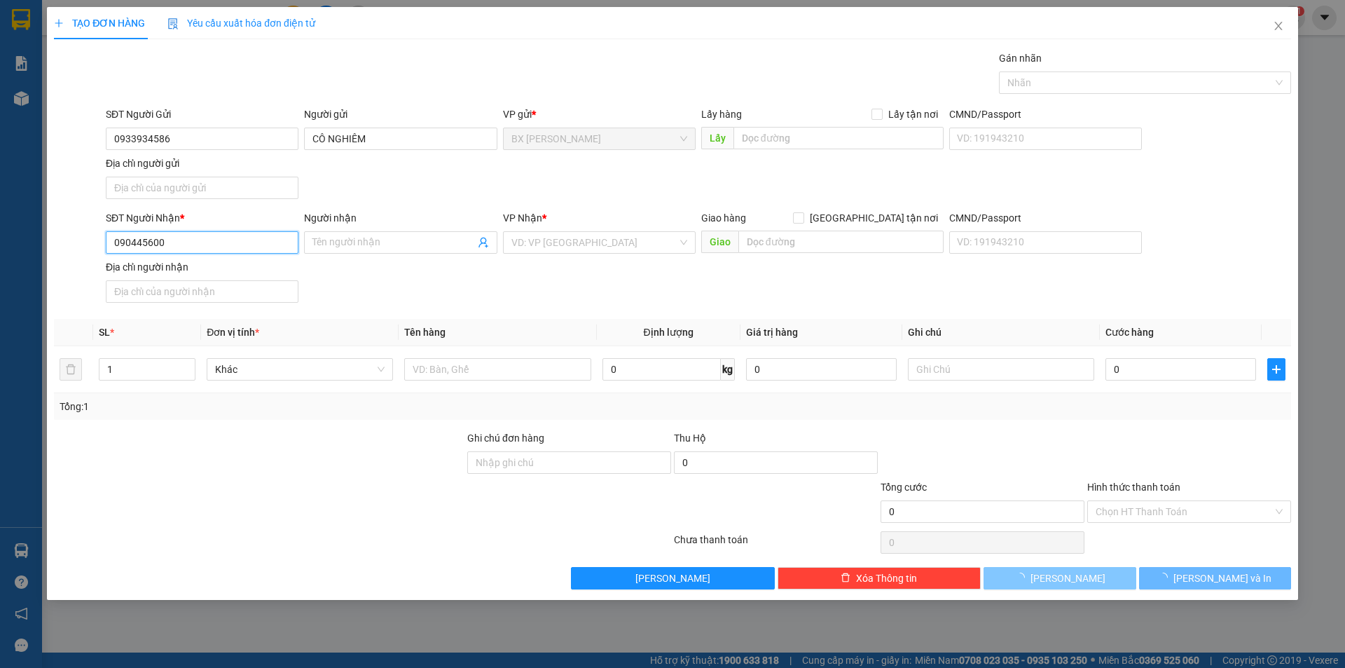
type input "0904456001"
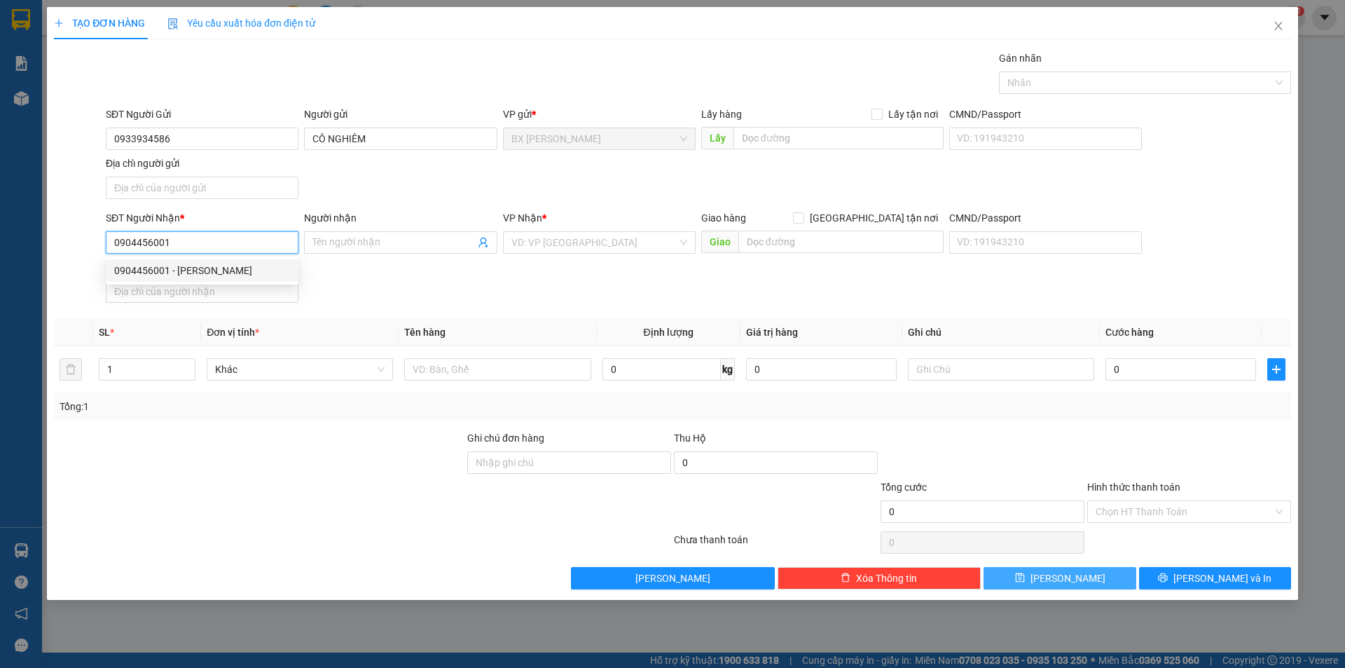
click at [263, 270] on div "0904456001 - ANH THUẤN" at bounding box center [202, 270] width 176 height 15
type input "ANH THUẤN"
type input "0904456001"
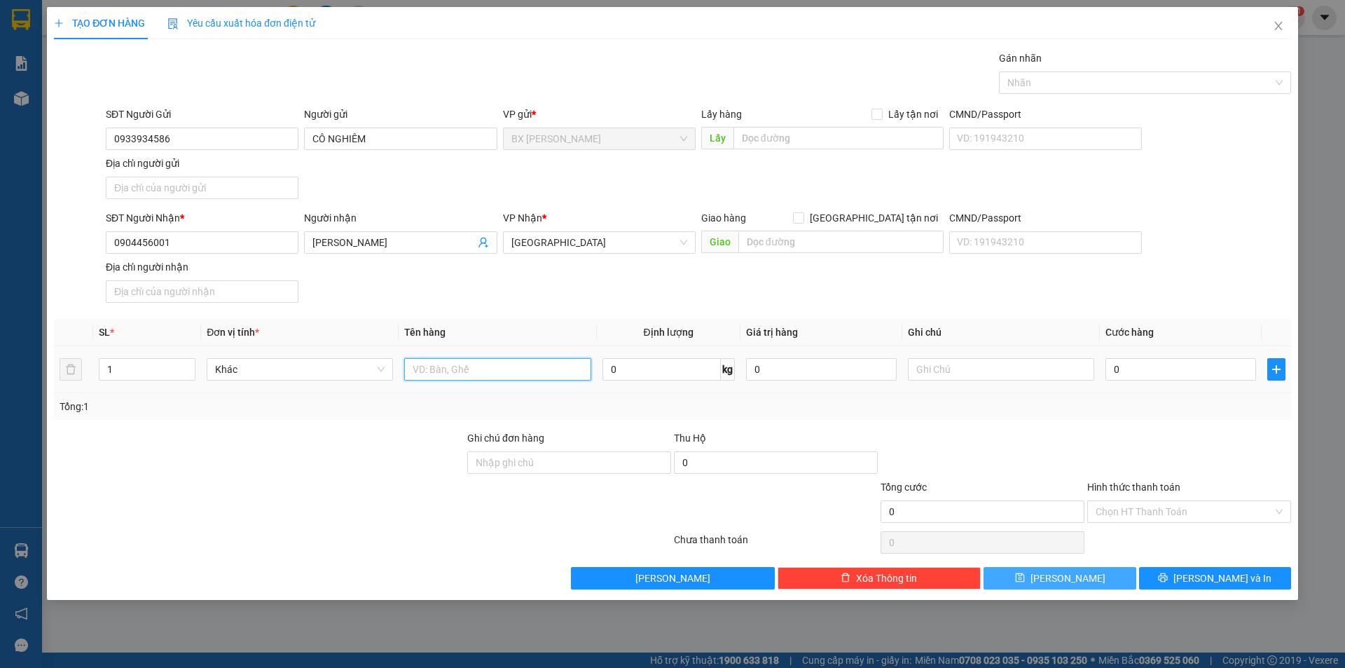
click at [487, 367] on input "text" at bounding box center [497, 369] width 186 height 22
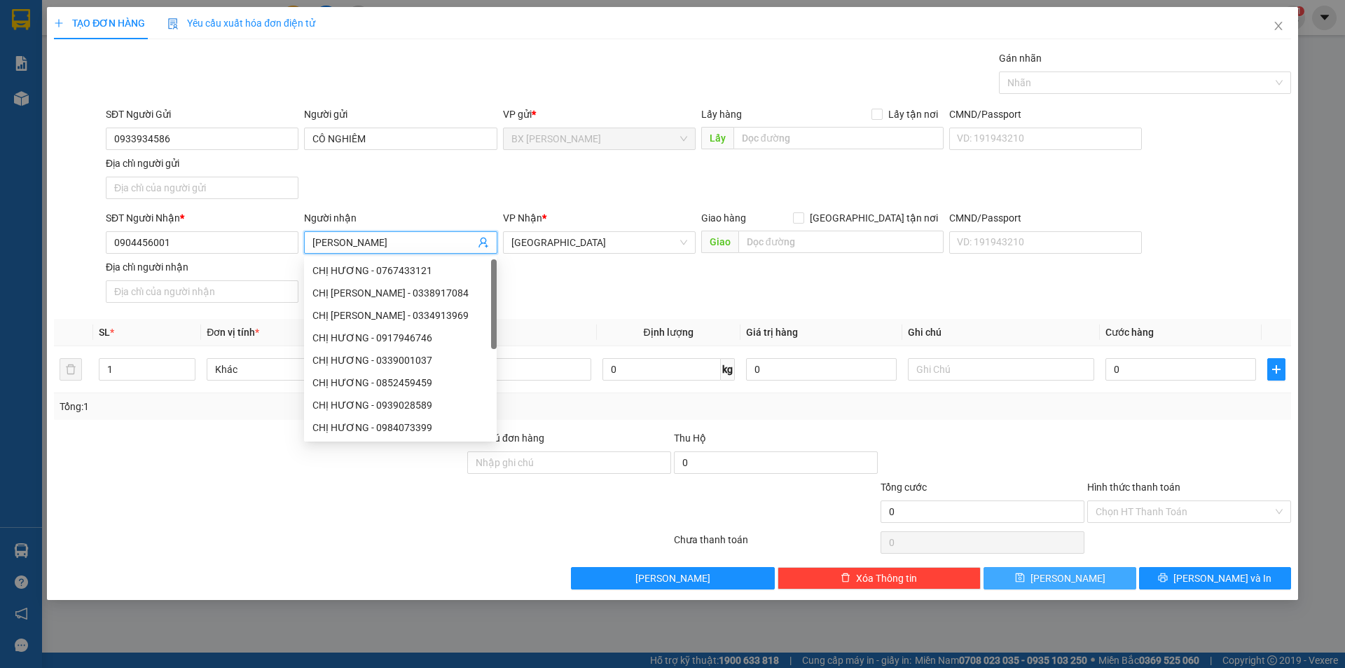
drag, startPoint x: 375, startPoint y: 235, endPoint x: 341, endPoint y: 245, distance: 35.0
click at [341, 245] on input "ANH THUẤN" at bounding box center [394, 242] width 162 height 15
type input "ANH TÀI"
click at [554, 357] on div at bounding box center [497, 369] width 186 height 28
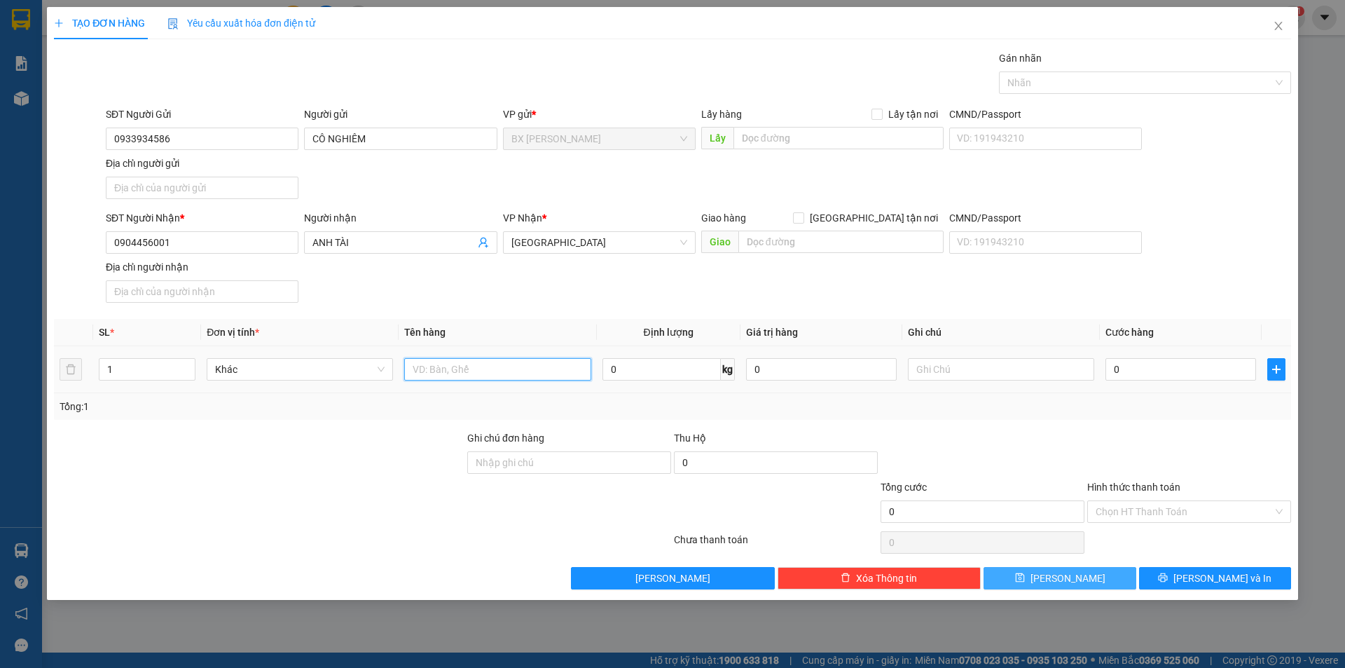
click at [551, 364] on input "text" at bounding box center [497, 369] width 186 height 22
type input "THÙNG"
click at [74, 377] on tr "1 Khác THÙNG 0 kg 0 0" at bounding box center [672, 369] width 1237 height 47
type input "2"
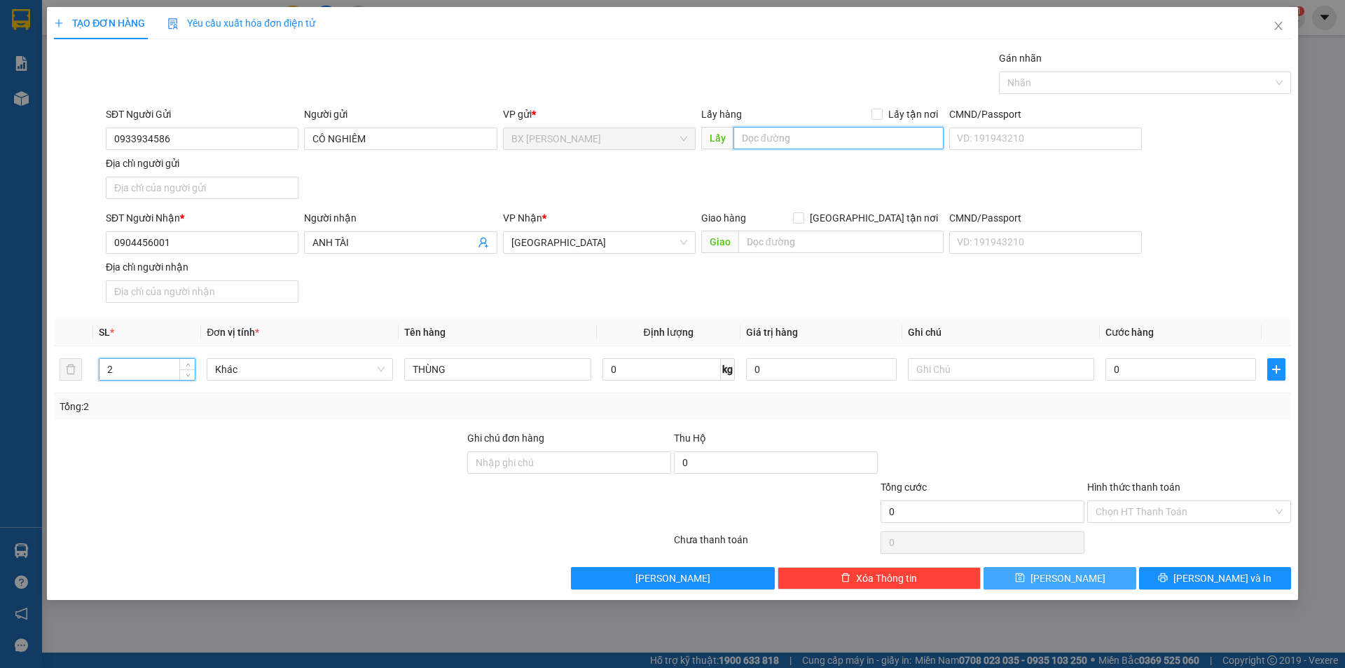
click at [784, 139] on input "text" at bounding box center [839, 138] width 210 height 22
type input "CHÙA HƯNG THIÊN"
click at [1025, 574] on icon "save" at bounding box center [1020, 577] width 10 height 10
type input "1"
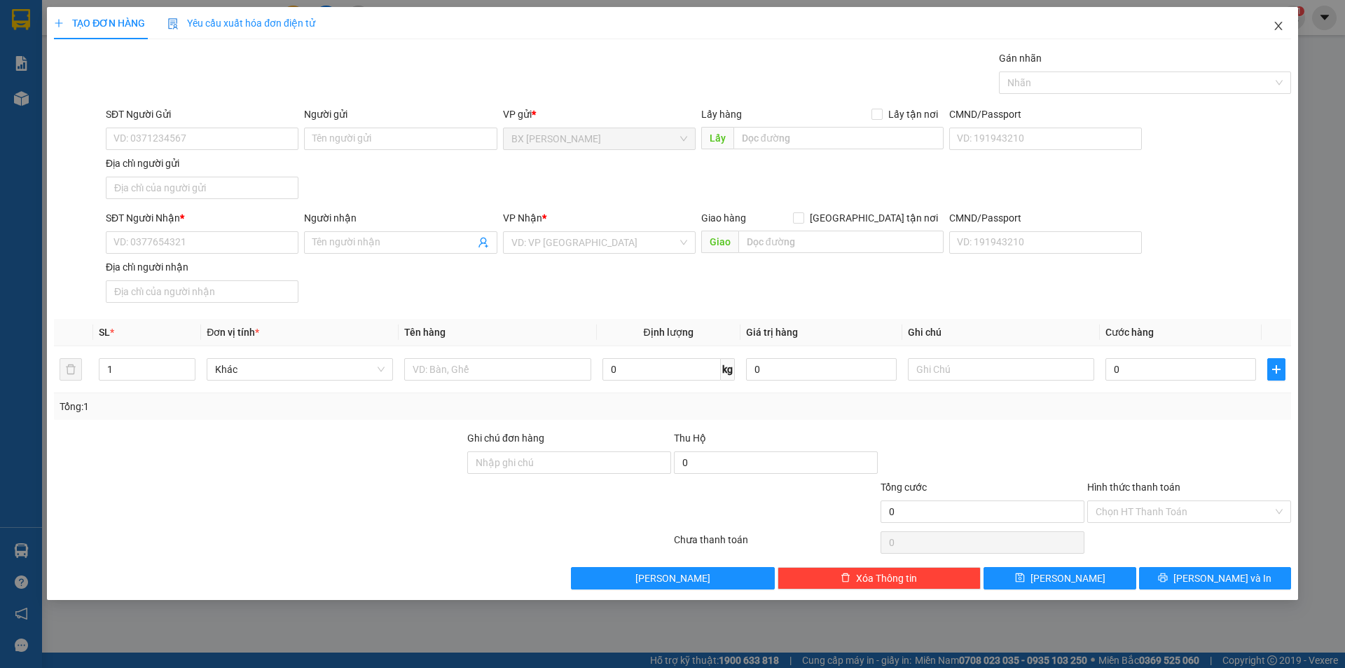
click at [1277, 25] on icon "close" at bounding box center [1279, 26] width 8 height 8
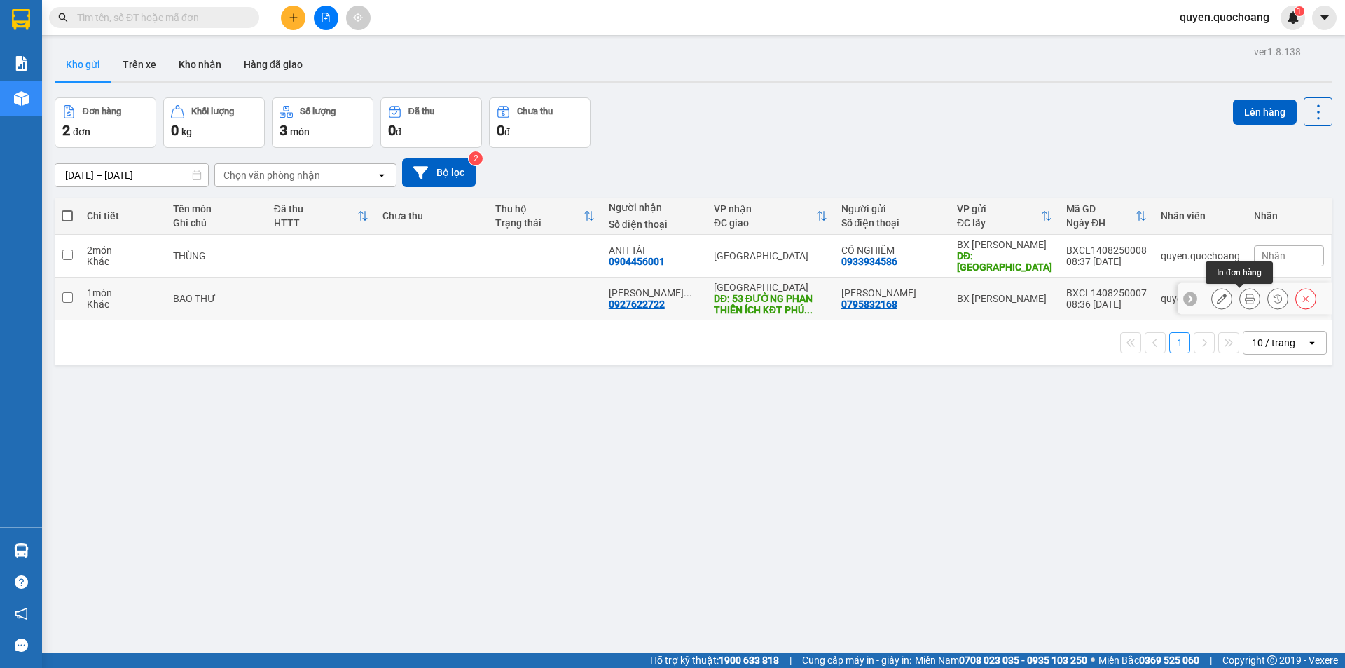
click at [1217, 304] on button at bounding box center [1222, 299] width 20 height 25
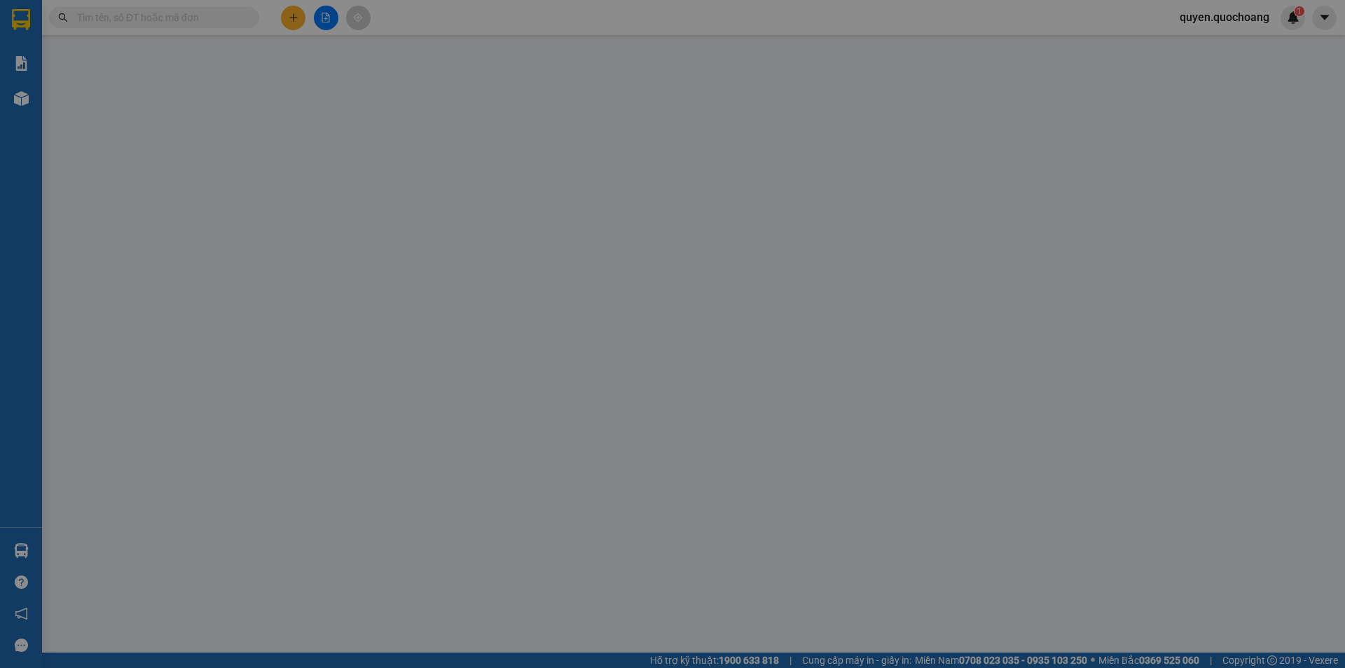
type input "0795832168"
type input "ANH TUẤN"
type input "0927622722"
type input "PHẠM THANH TRUNG"
type input "53 ĐƯỜNG PHAN THIÊN ÍCH KĐT PHÚ MỸ HƯNG Q7"
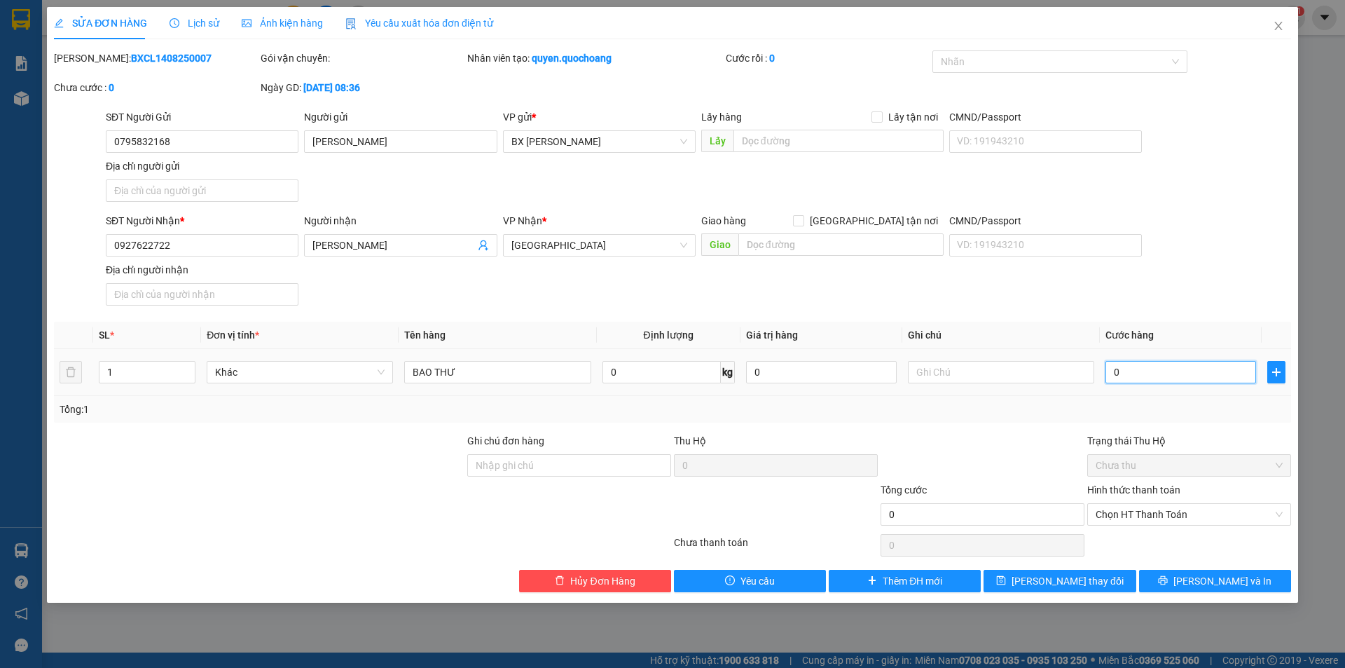
click at [1137, 364] on input "0" at bounding box center [1181, 372] width 151 height 22
type input "3"
type input "30"
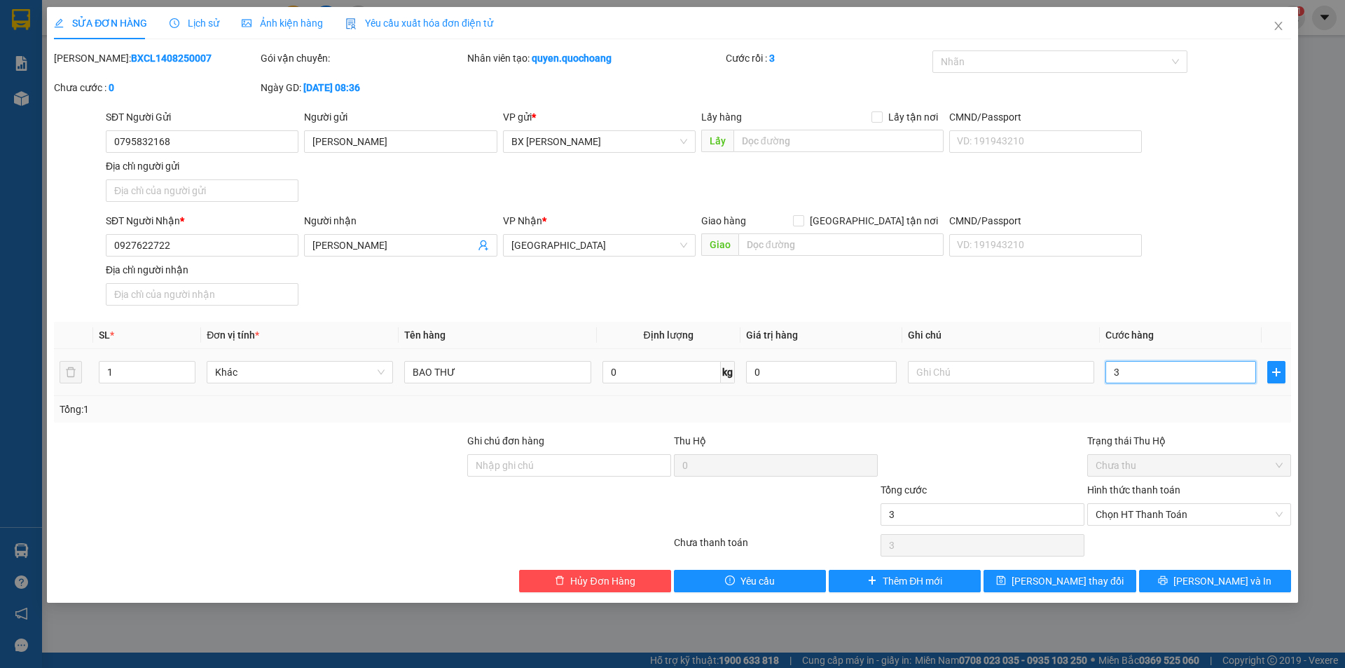
type input "30"
type input "300"
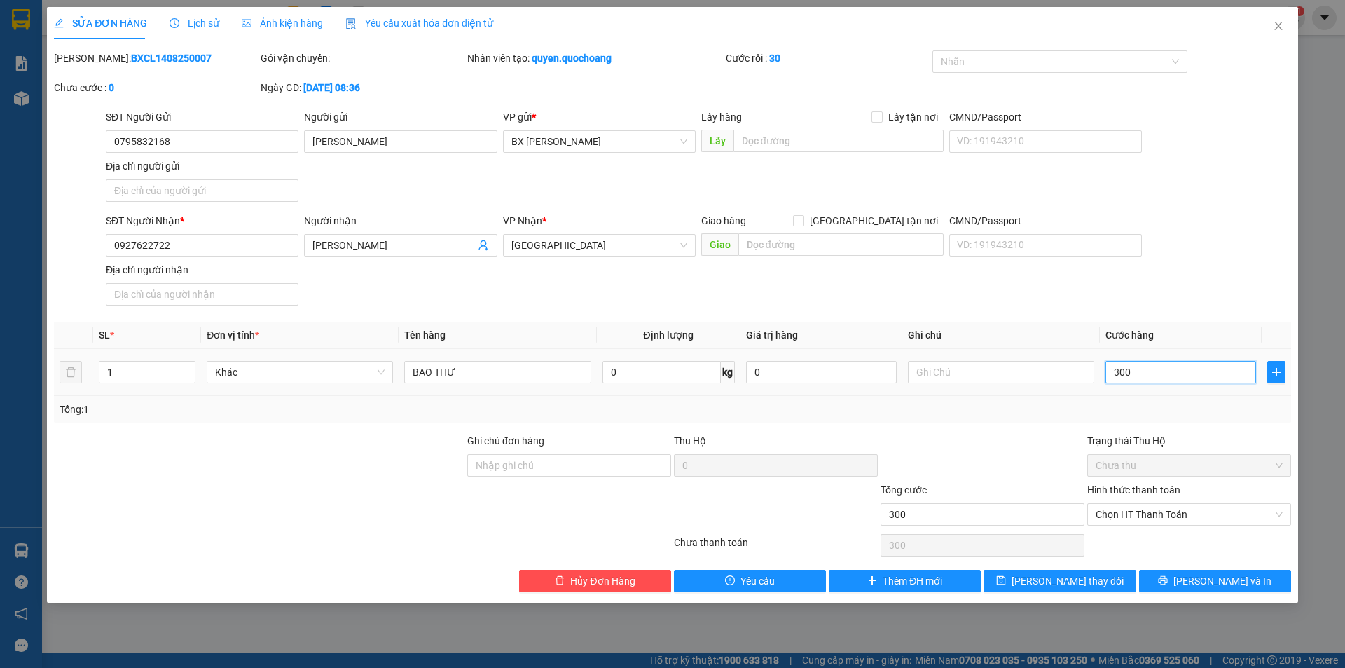
type input "3.000"
type input "30.000"
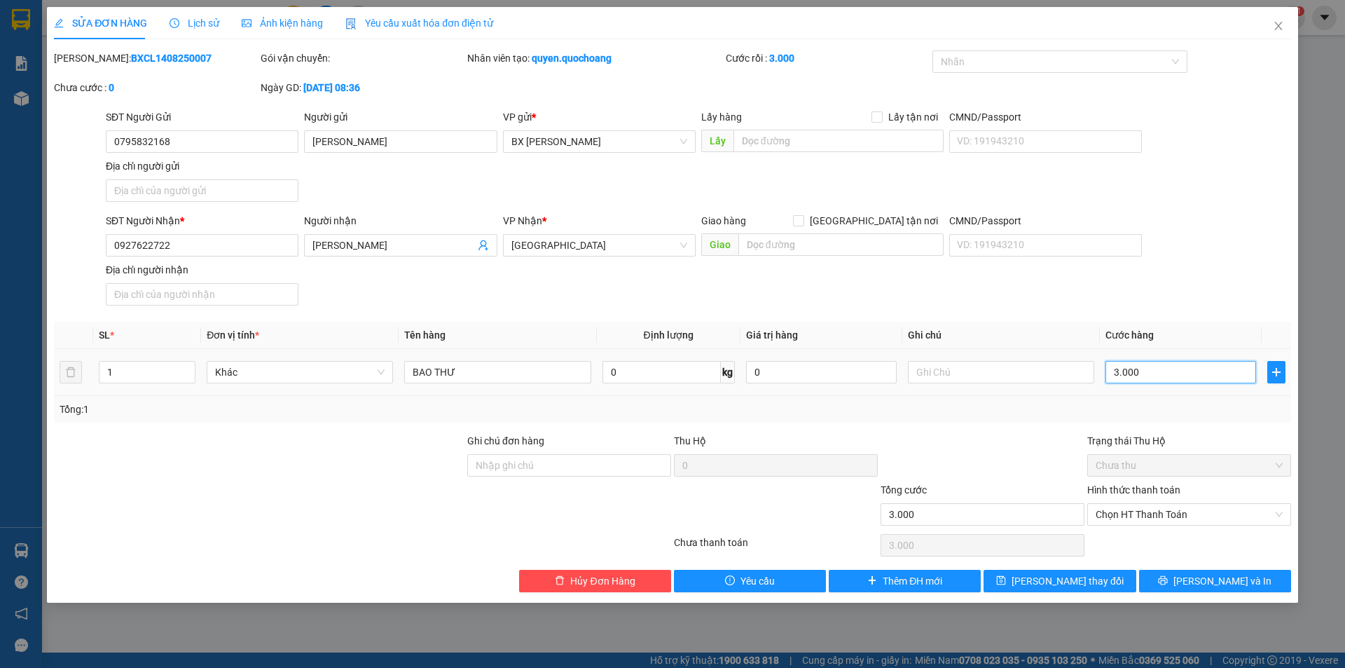
type input "30.000"
drag, startPoint x: 1166, startPoint y: 511, endPoint x: 1165, endPoint y: 521, distance: 9.9
click at [1166, 514] on span "Chọn HT Thanh Toán" at bounding box center [1189, 514] width 187 height 21
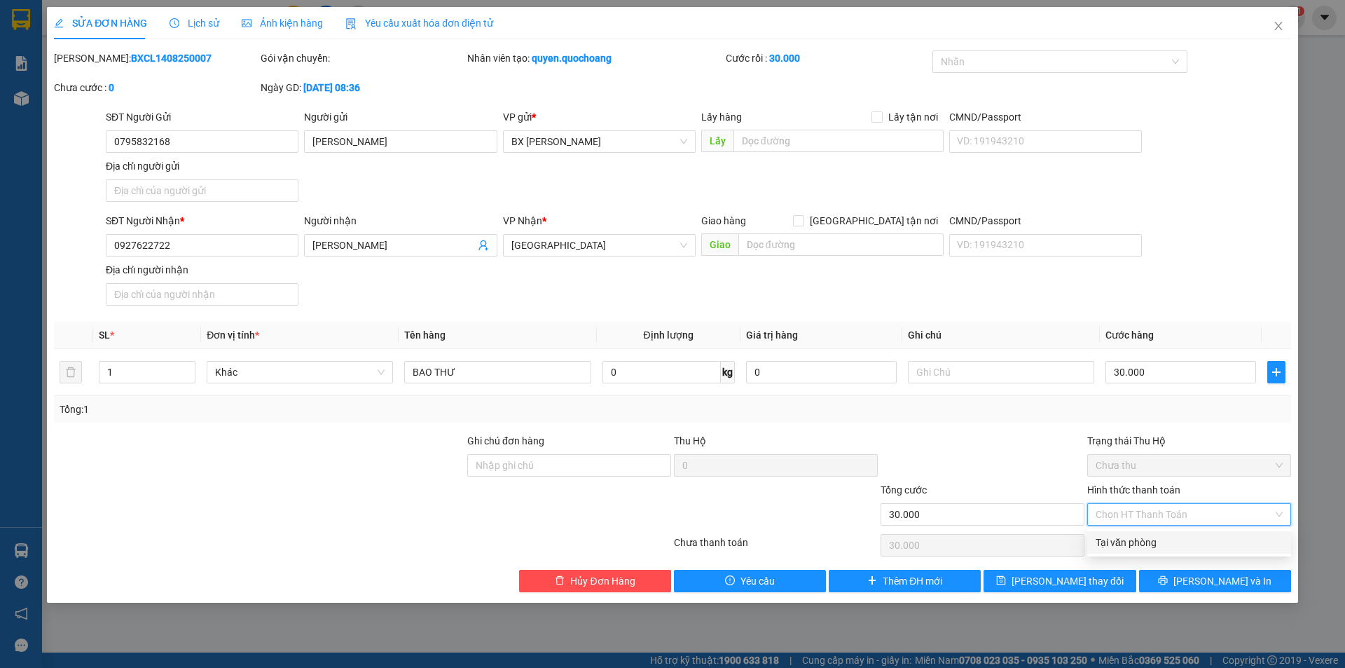
click at [1148, 540] on div "Tại văn phòng" at bounding box center [1189, 542] width 187 height 15
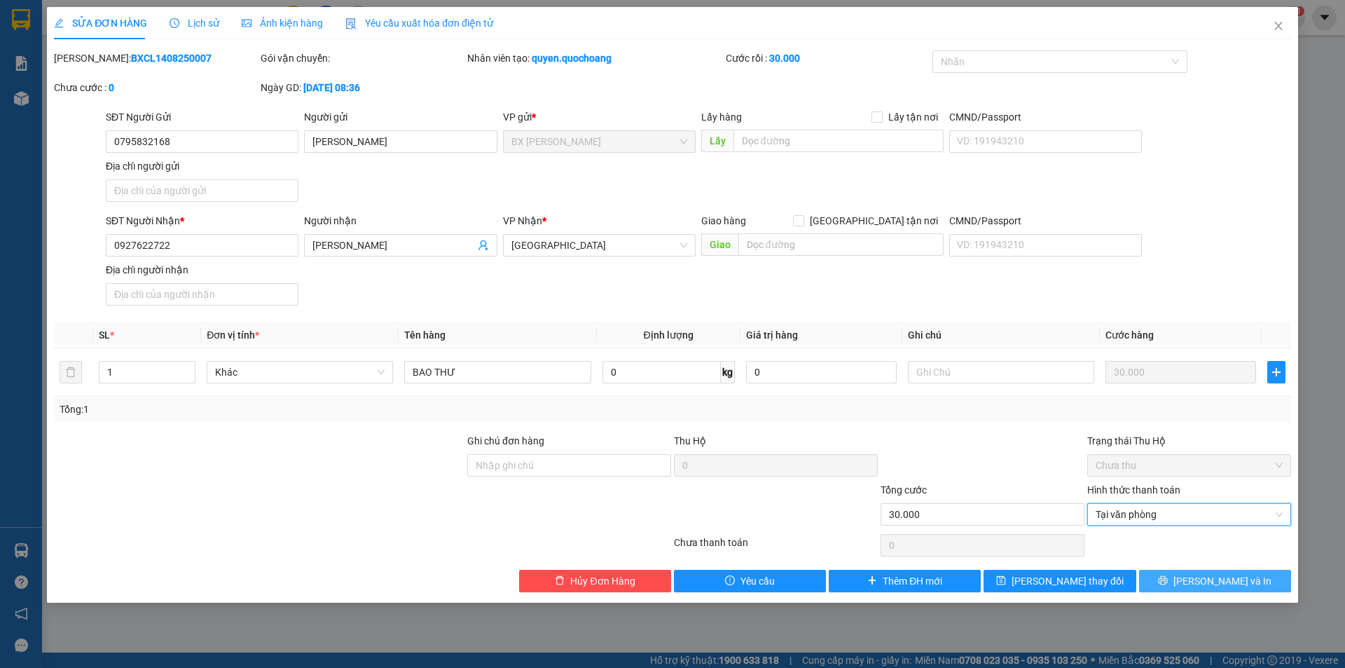
click at [1173, 576] on button "Lưu và In" at bounding box center [1215, 581] width 152 height 22
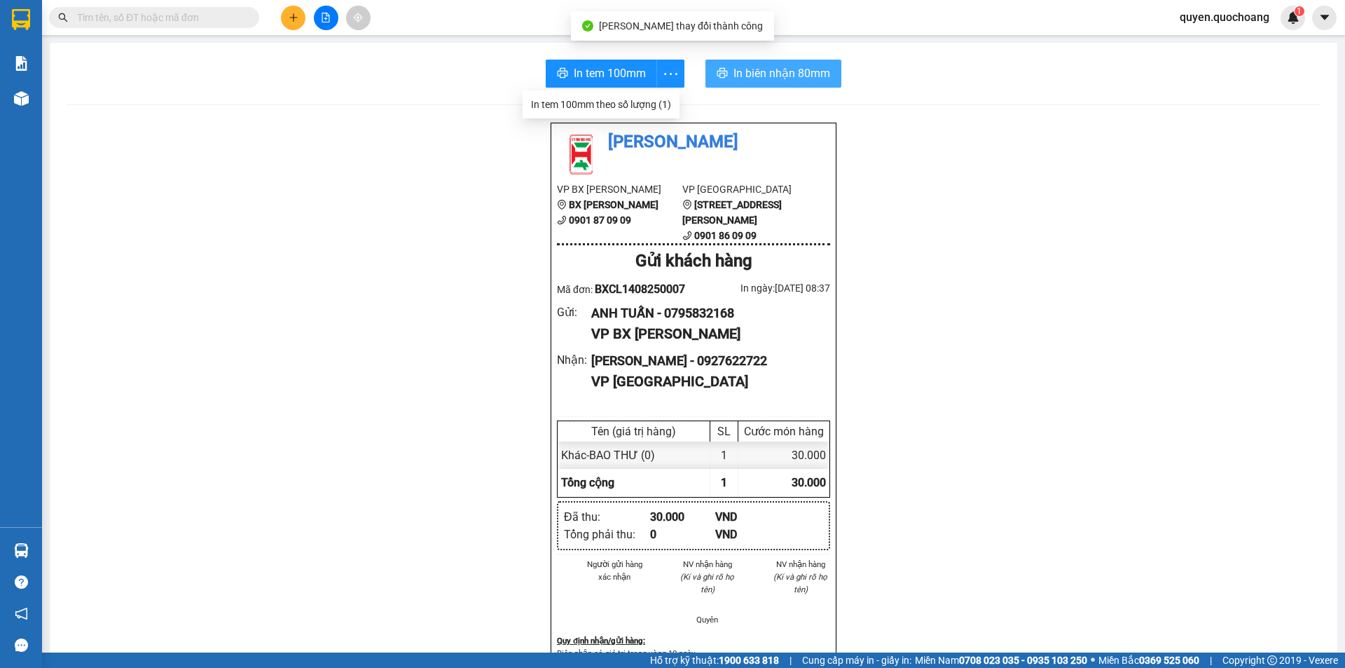
click at [765, 74] on span "In biên nhận 80mm" at bounding box center [782, 73] width 97 height 18
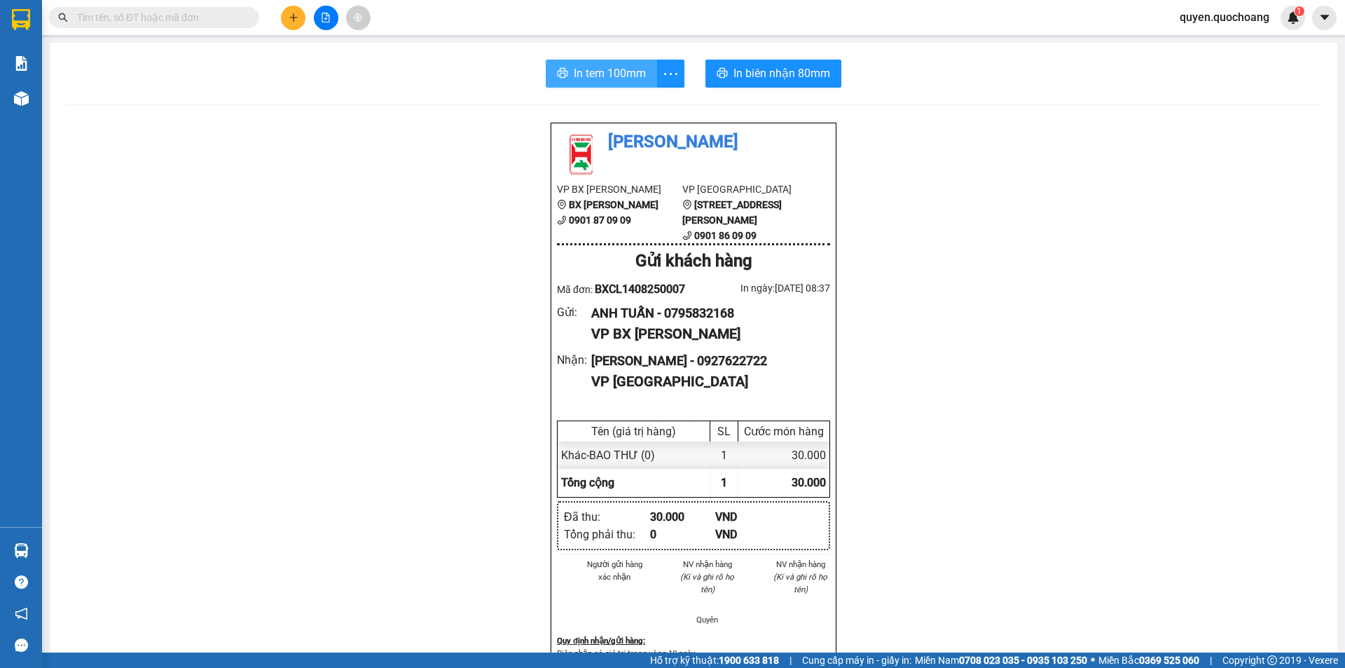
click at [557, 63] on button "In tem 100mm" at bounding box center [601, 74] width 111 height 28
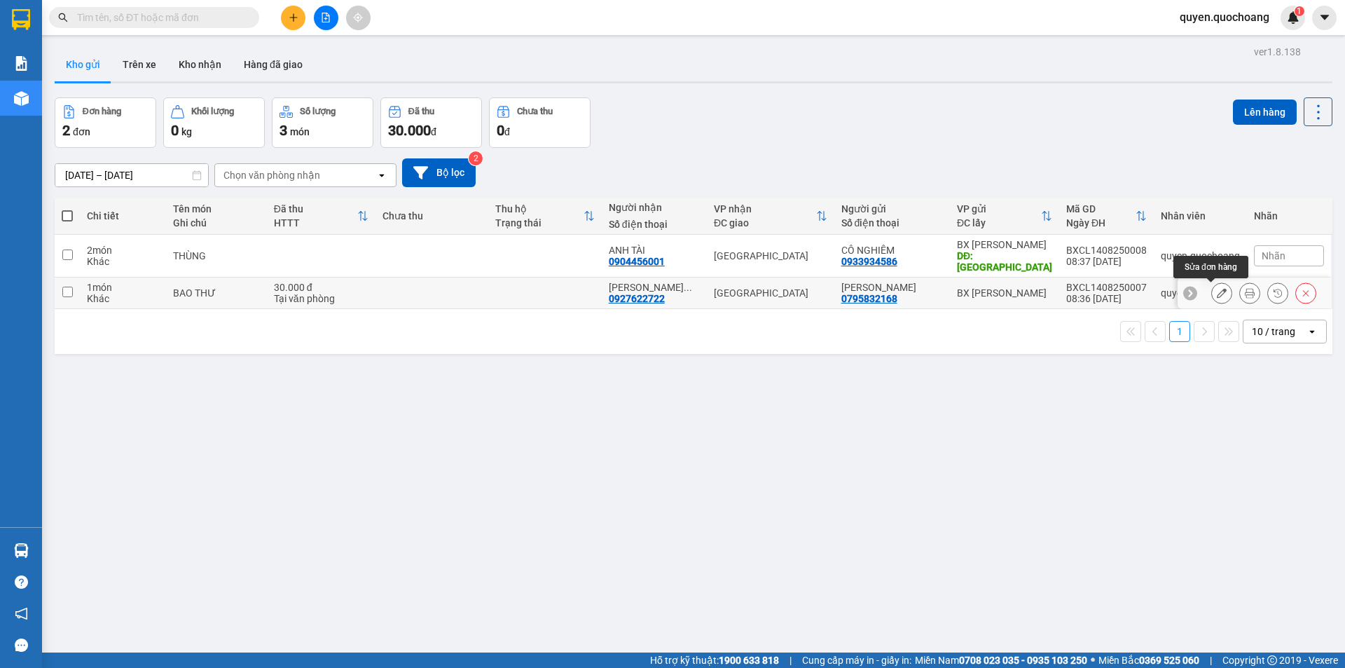
click at [1214, 295] on button at bounding box center [1222, 293] width 20 height 25
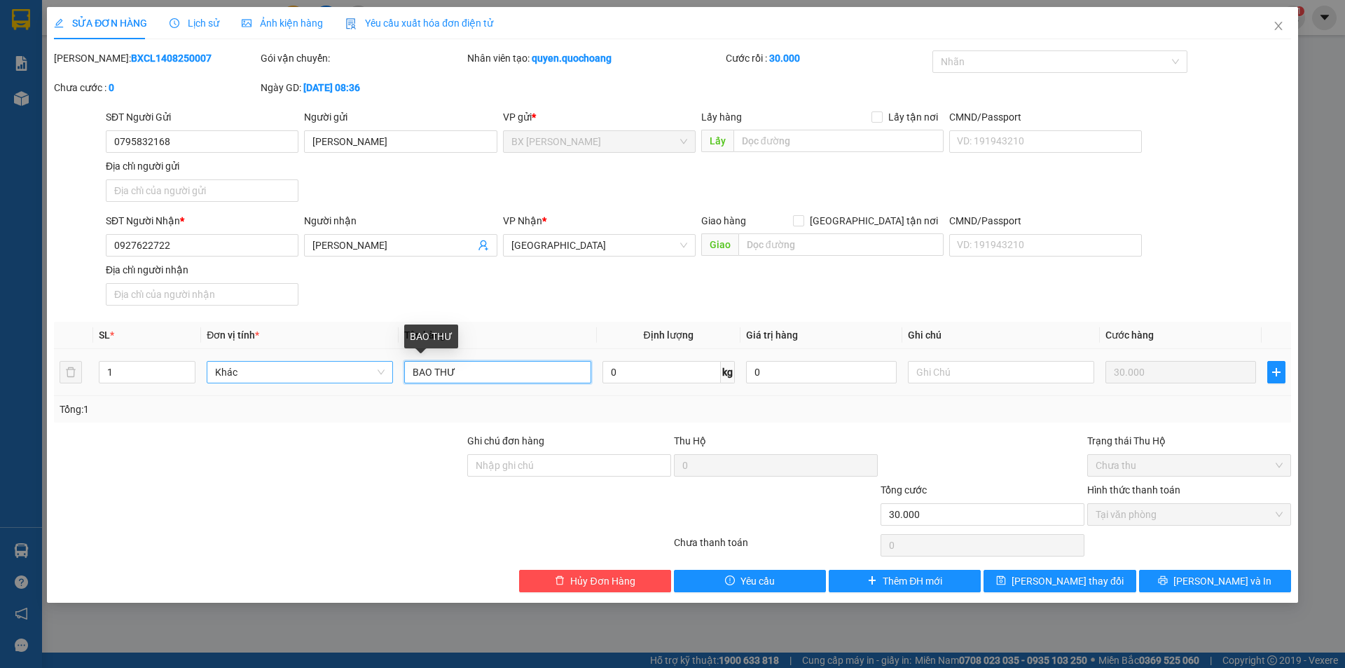
drag, startPoint x: 485, startPoint y: 370, endPoint x: 274, endPoint y: 382, distance: 211.2
click at [274, 382] on tr "1 Khác BAO THƯ 0 kg 0 30.000" at bounding box center [672, 372] width 1237 height 47
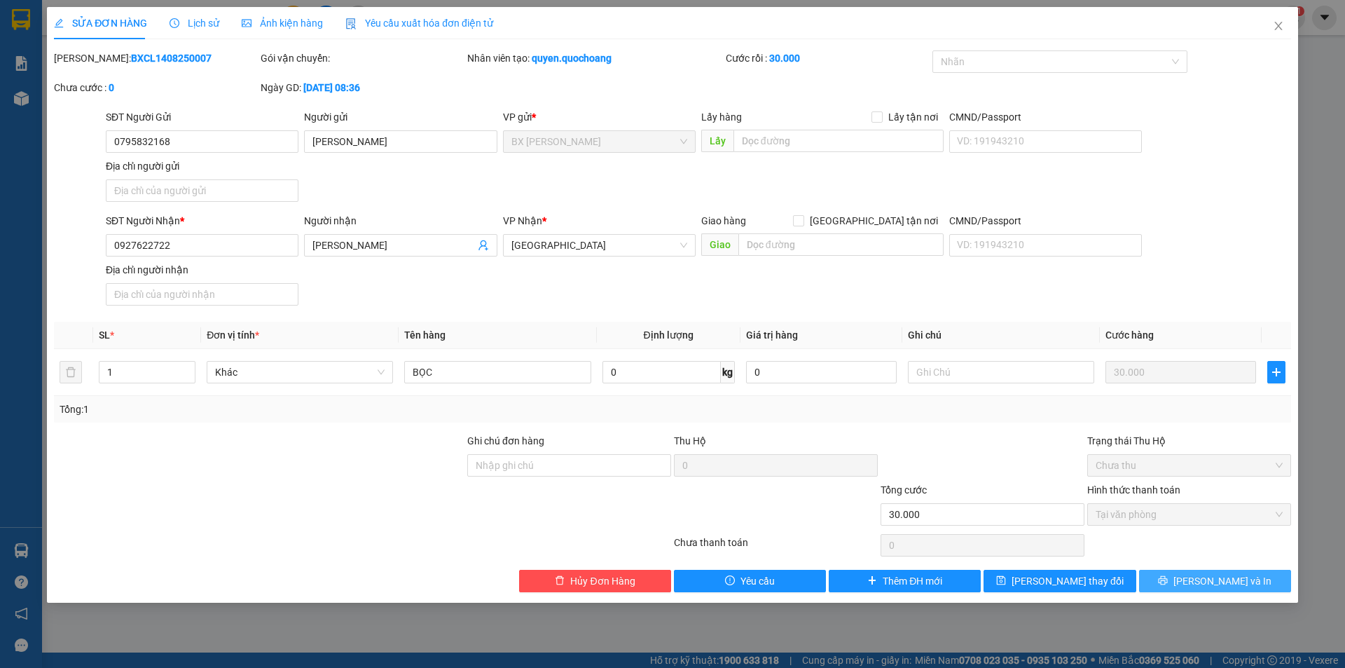
click at [1167, 582] on button "Lưu và In" at bounding box center [1215, 581] width 152 height 22
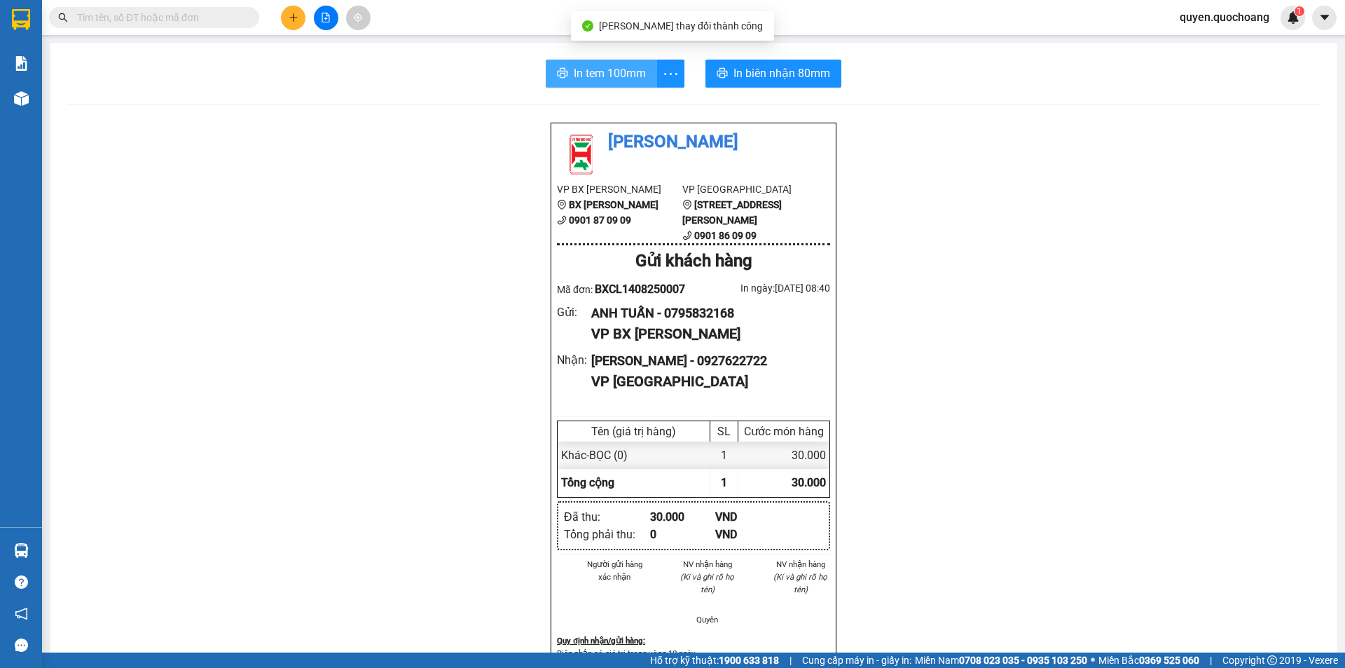
click at [600, 82] on span "In tem 100mm" at bounding box center [610, 73] width 72 height 18
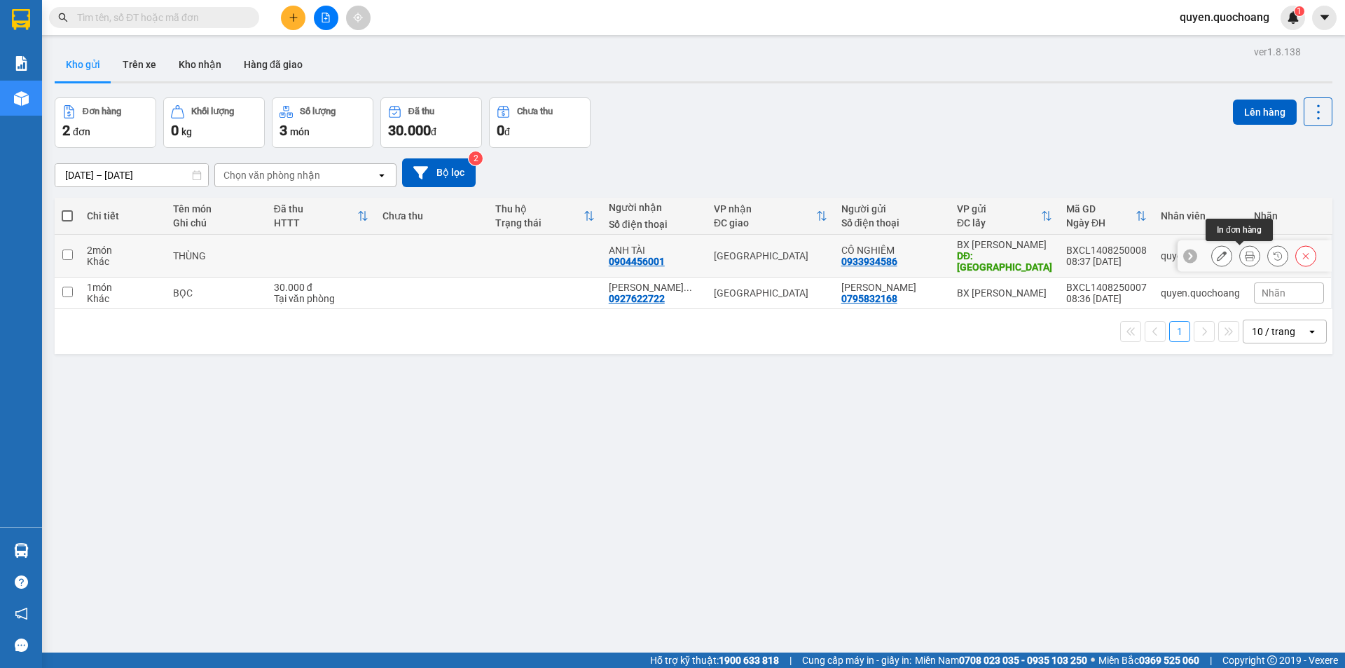
click at [1245, 254] on icon at bounding box center [1250, 256] width 10 height 10
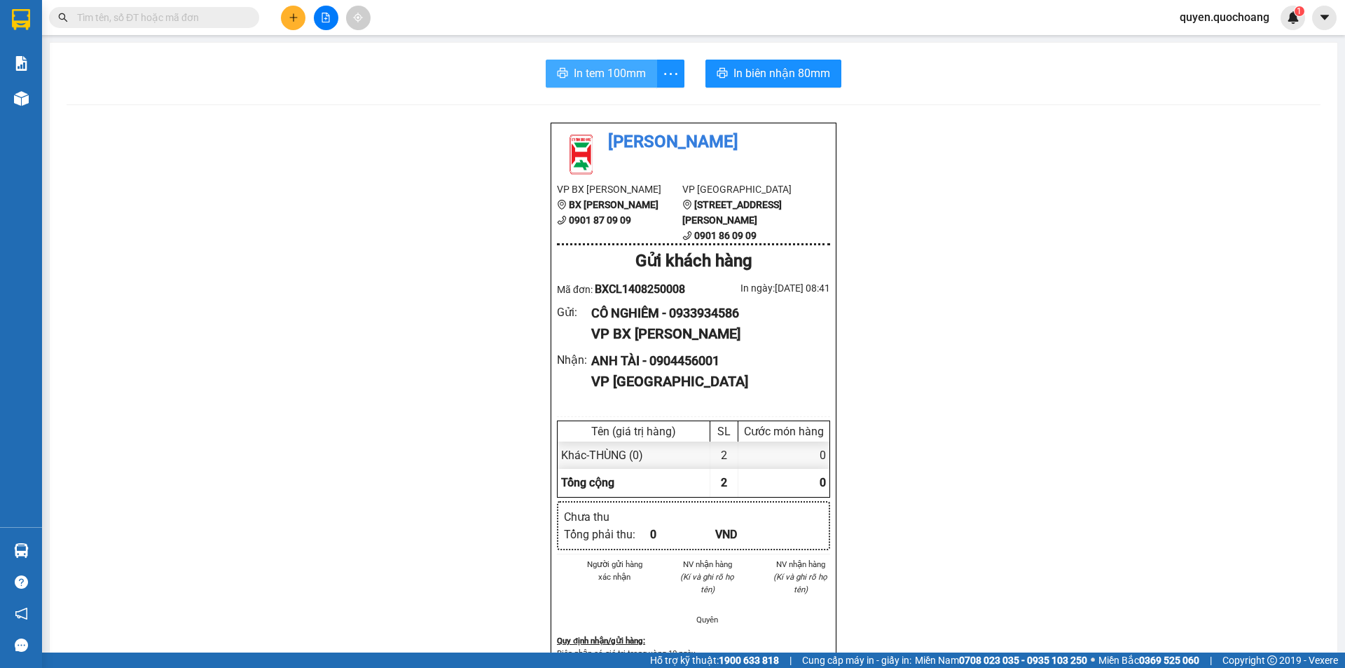
drag, startPoint x: 592, startPoint y: 80, endPoint x: 741, endPoint y: 88, distance: 148.7
click at [591, 79] on span "In tem 100mm" at bounding box center [610, 73] width 72 height 18
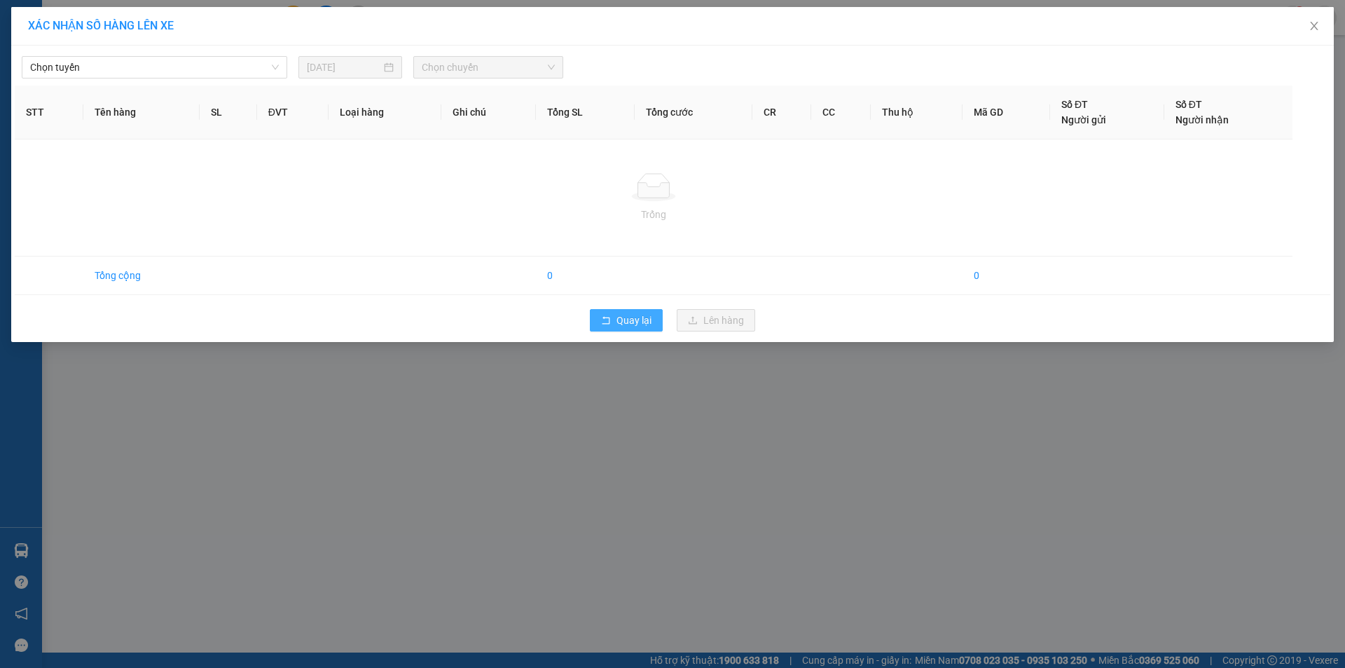
click at [591, 317] on button "Quay lại" at bounding box center [626, 320] width 73 height 22
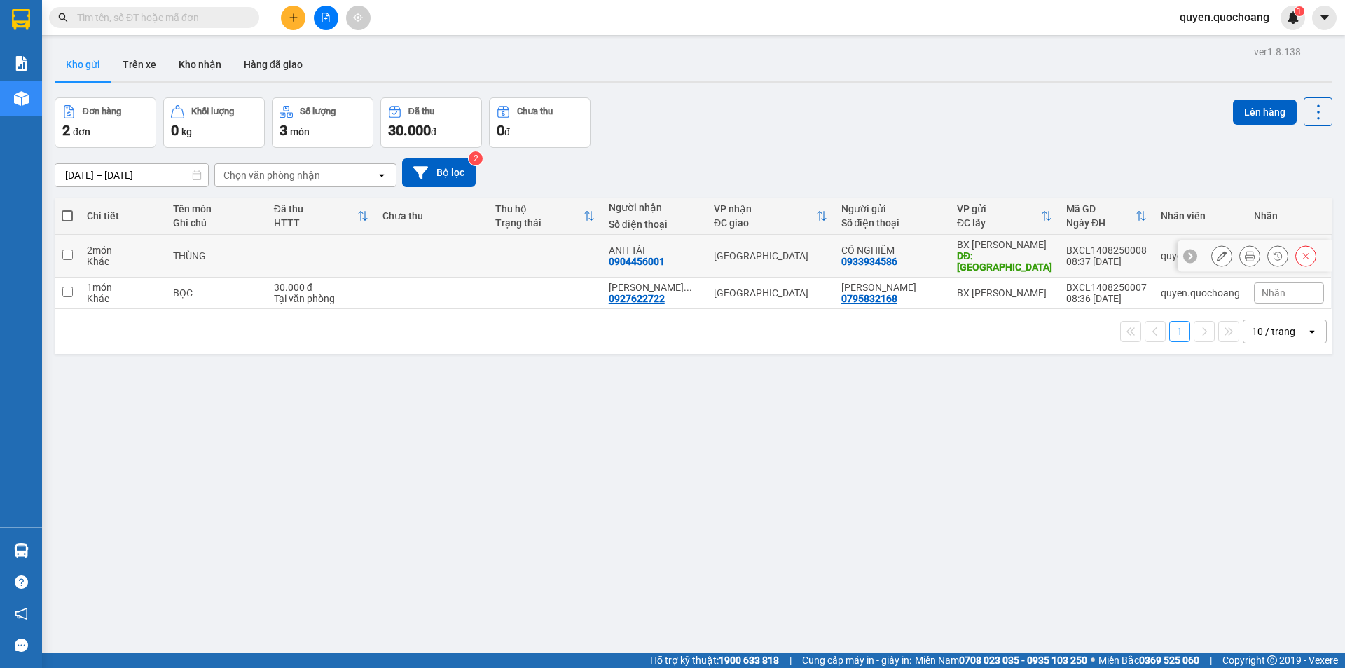
click at [808, 258] on div "[GEOGRAPHIC_DATA]" at bounding box center [771, 255] width 114 height 11
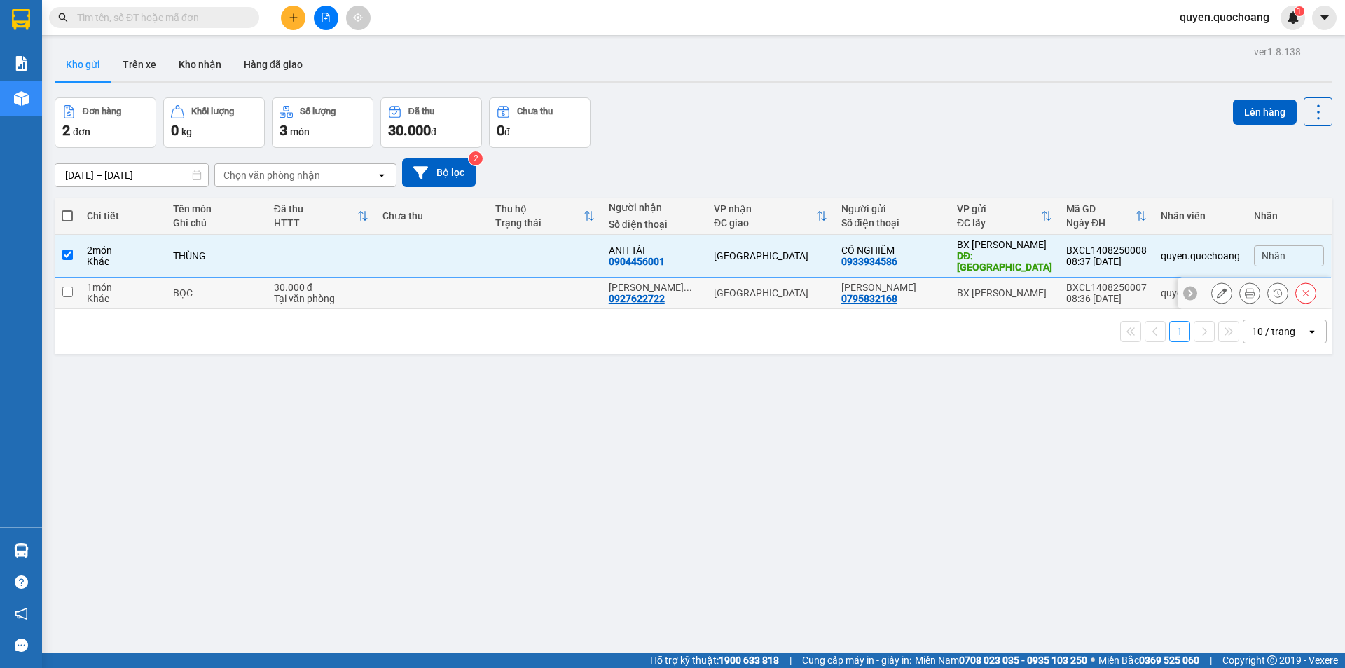
click at [809, 289] on div "[GEOGRAPHIC_DATA]" at bounding box center [771, 292] width 114 height 11
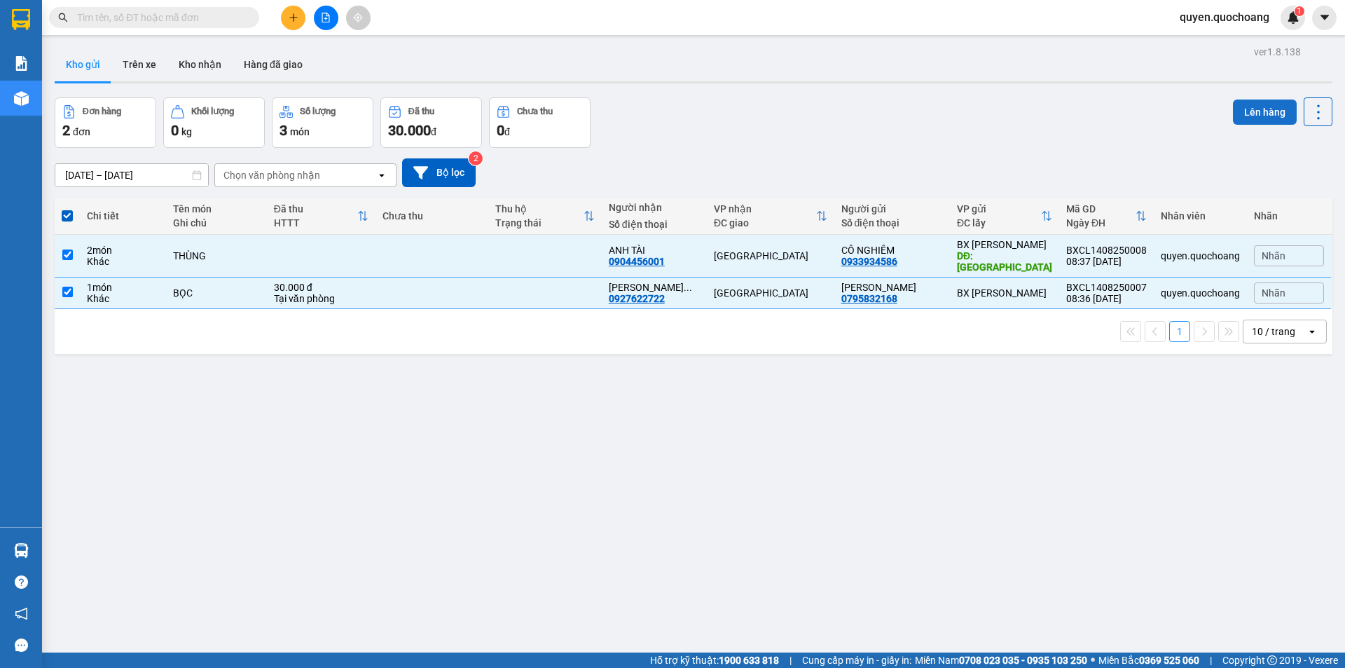
click at [1242, 110] on button "Lên hàng" at bounding box center [1265, 111] width 64 height 25
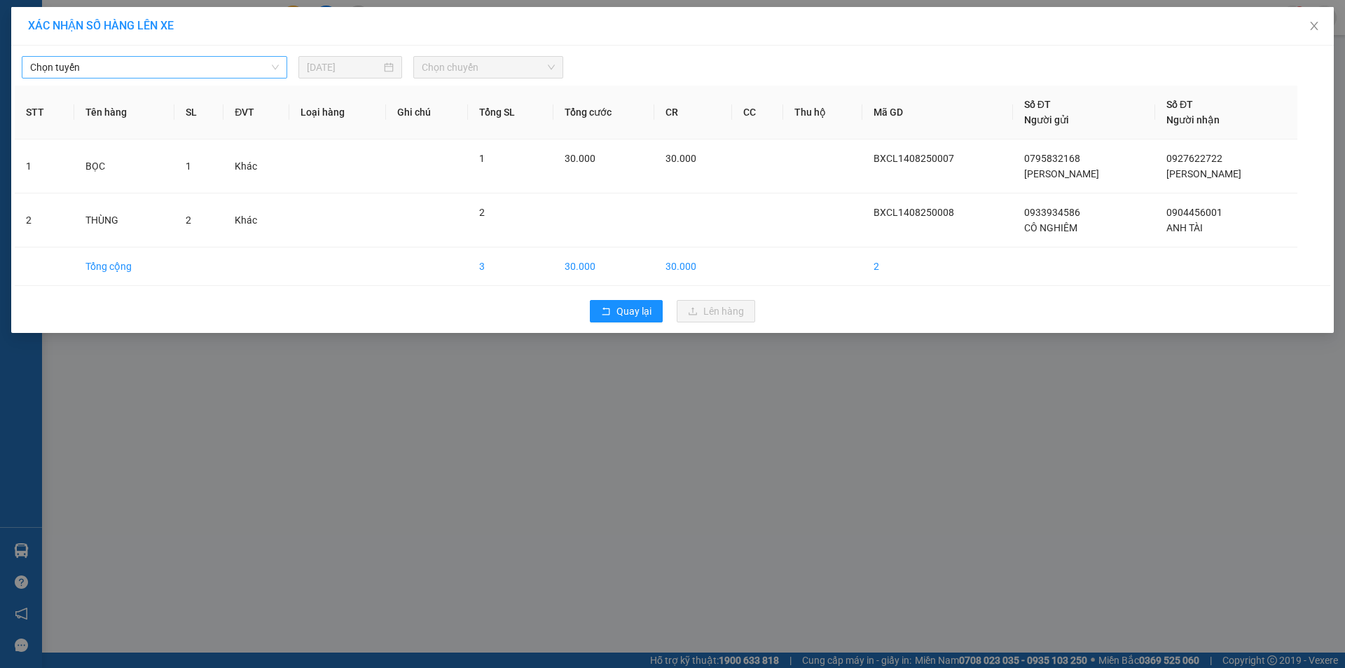
drag, startPoint x: 236, startPoint y: 60, endPoint x: 230, endPoint y: 67, distance: 8.9
click at [230, 67] on span "Chọn tuyến" at bounding box center [154, 67] width 249 height 21
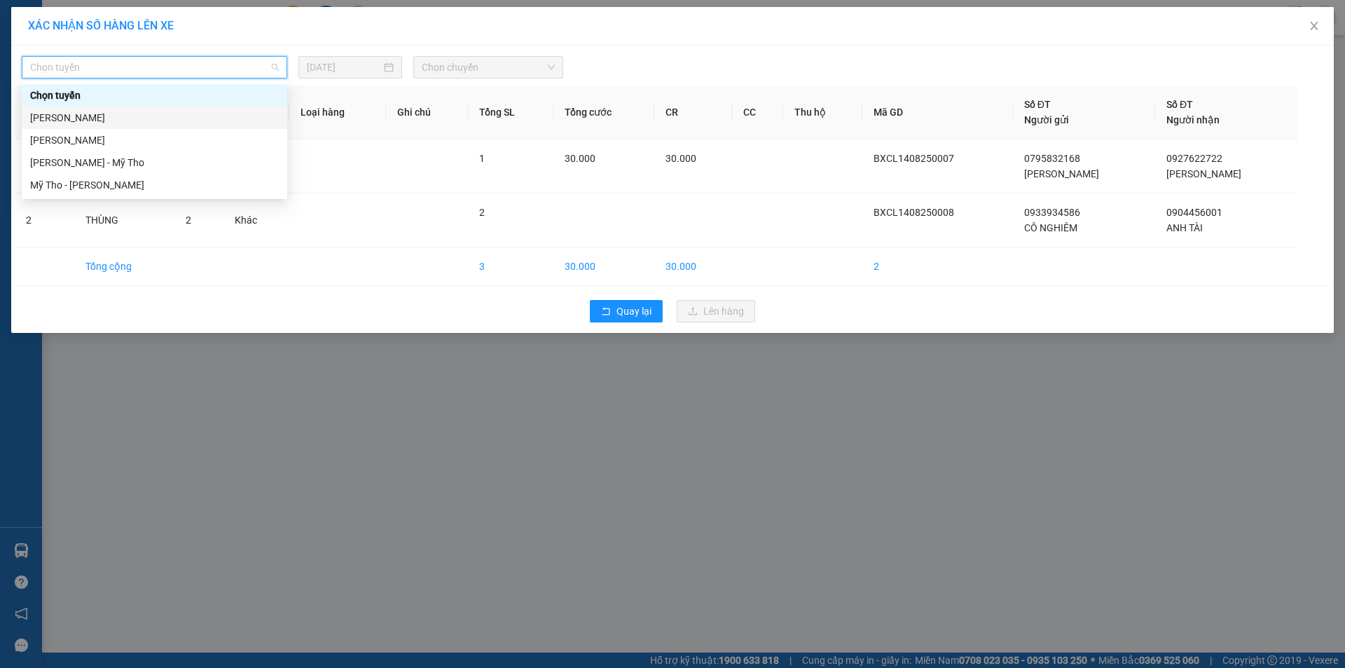
drag, startPoint x: 158, startPoint y: 115, endPoint x: 217, endPoint y: 119, distance: 59.7
click at [158, 115] on div "Cao Lãnh - Hồ Chí Minh" at bounding box center [154, 117] width 249 height 15
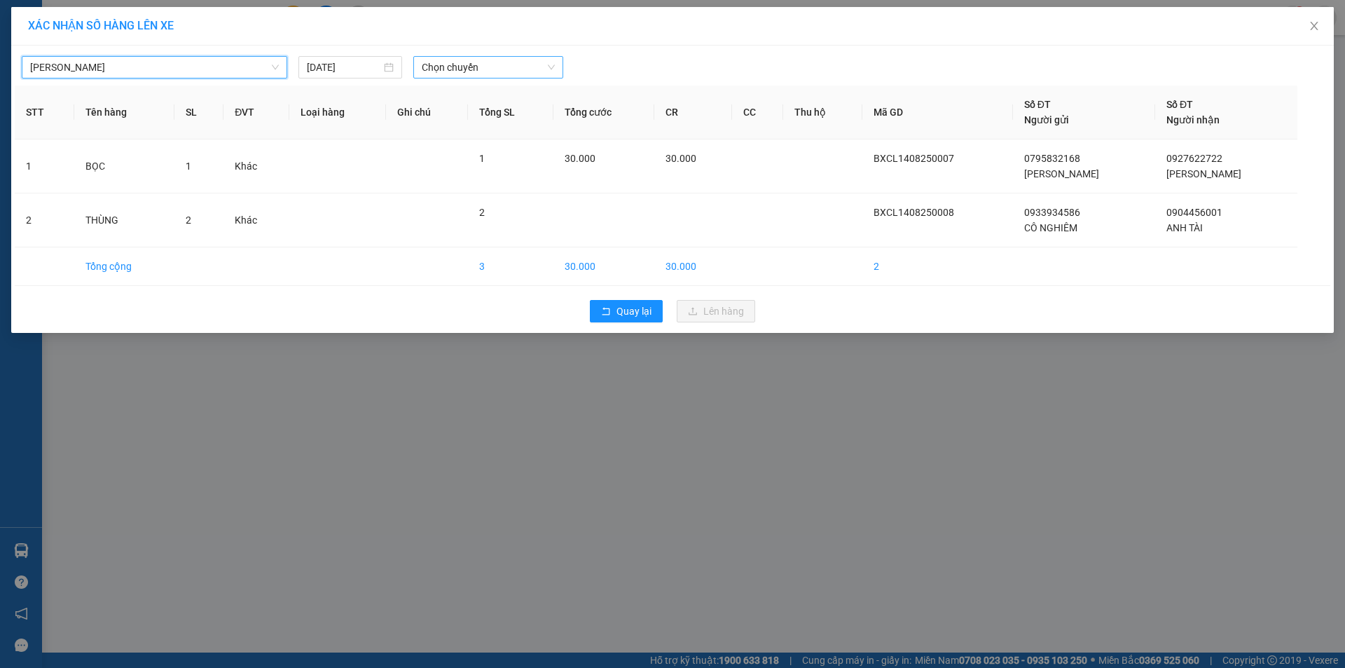
click at [462, 72] on span "Chọn chuyến" at bounding box center [488, 67] width 133 height 21
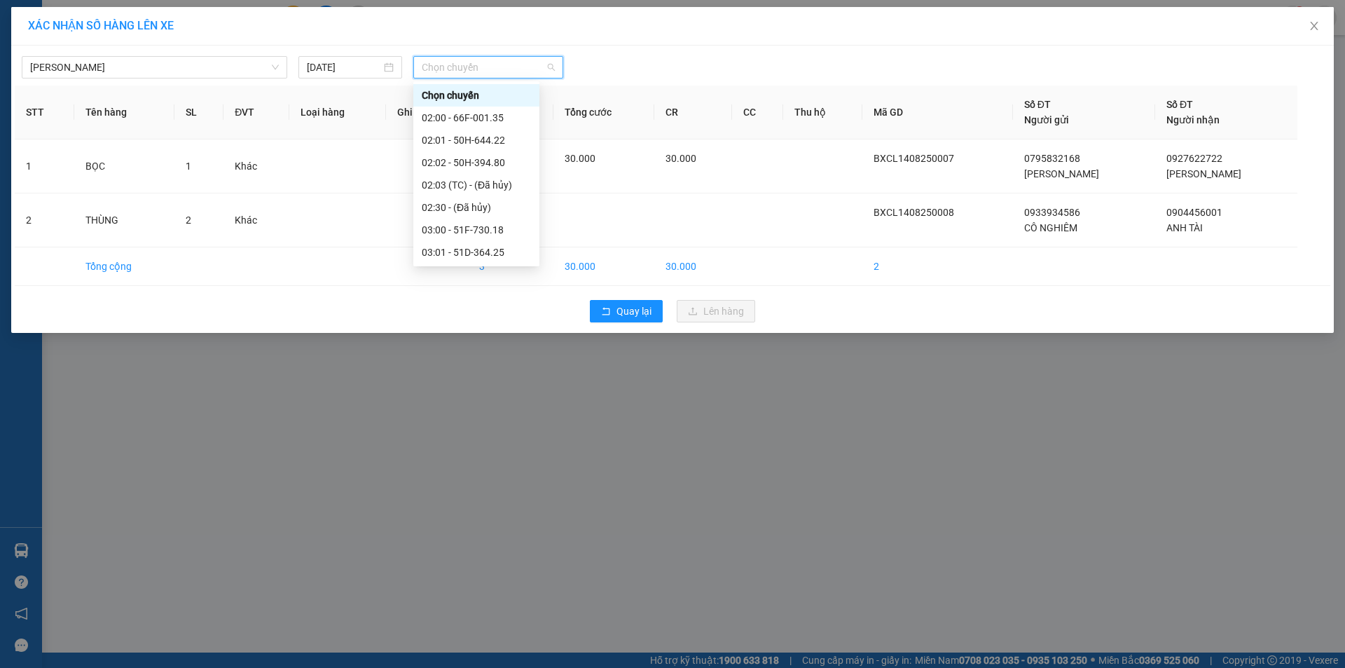
click at [477, 514] on div "09:00 - 66F-001.27" at bounding box center [476, 521] width 109 height 15
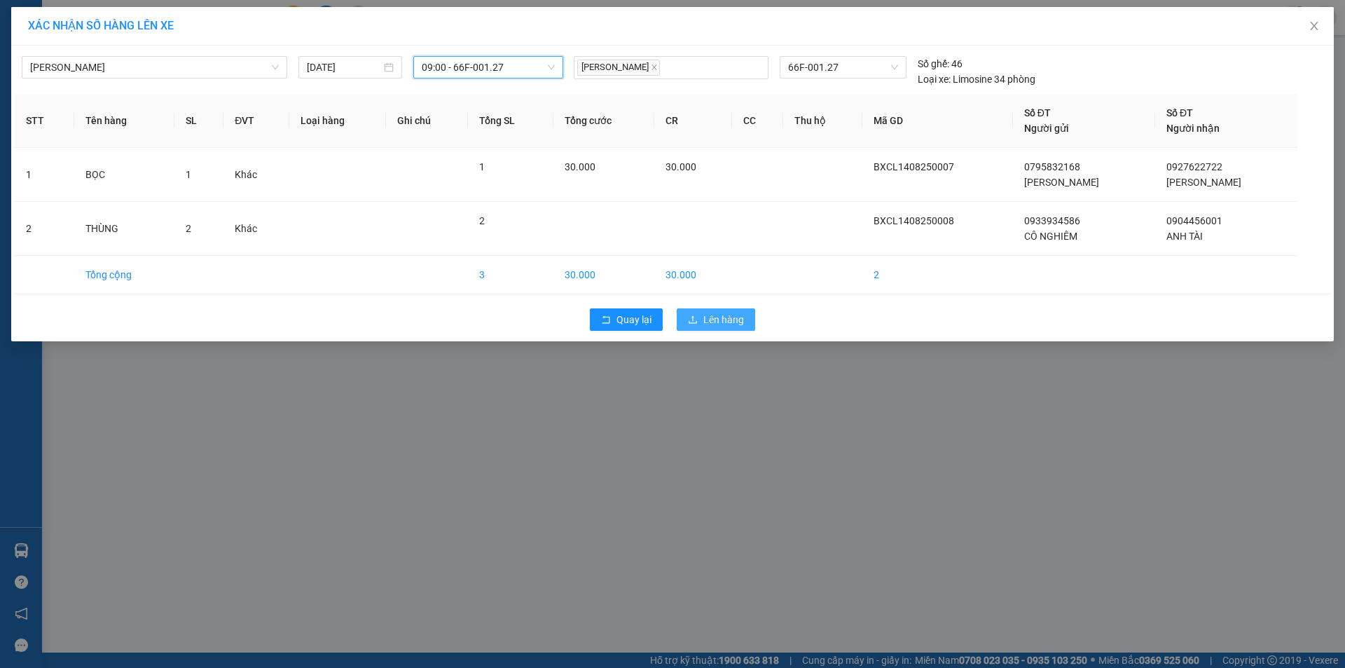
click at [708, 325] on span "Lên hàng" at bounding box center [723, 319] width 41 height 15
